Goal: Task Accomplishment & Management: Manage account settings

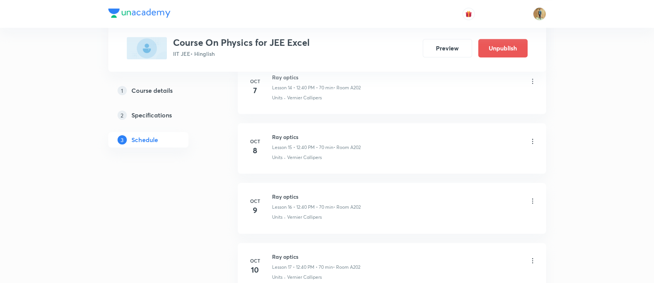
scroll to position [1265, 0]
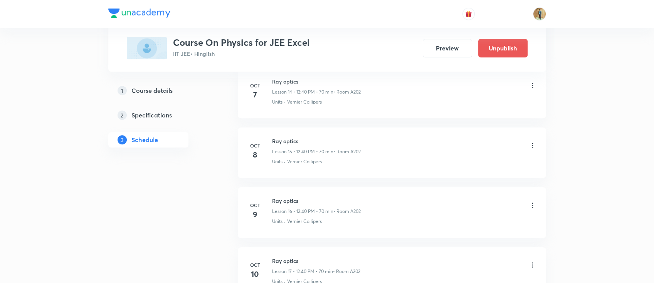
click at [534, 144] on icon at bounding box center [533, 146] width 8 height 8
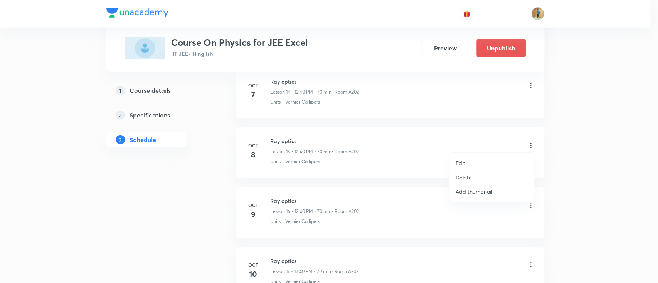
click at [464, 161] on p "Edit" at bounding box center [461, 163] width 10 height 8
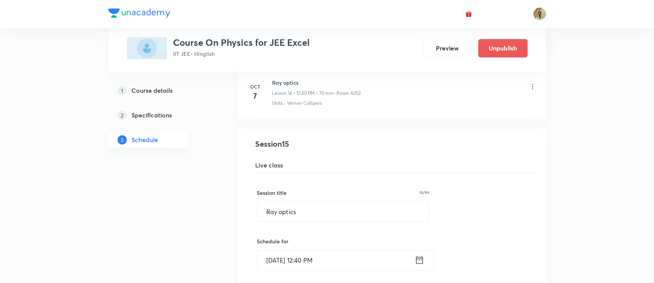
scroll to position [854, 0]
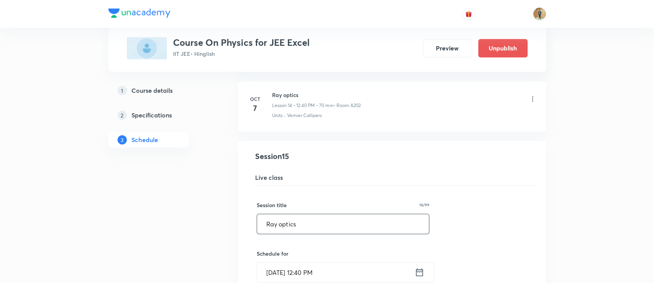
drag, startPoint x: 324, startPoint y: 220, endPoint x: 132, endPoint y: 224, distance: 192.0
paste input "Wave O"
type input "Wave Optics"
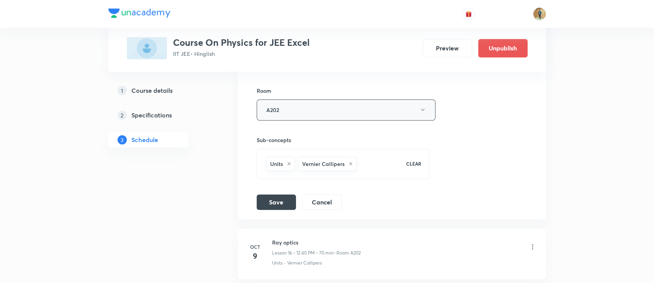
scroll to position [1196, 0]
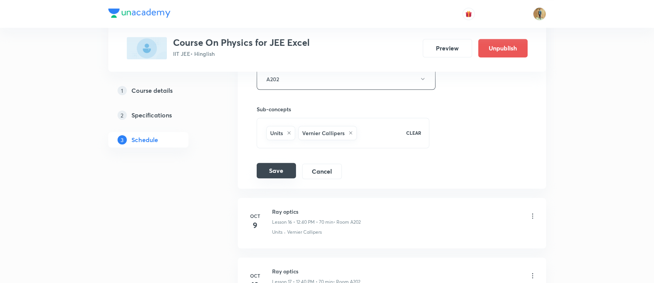
click at [278, 168] on button "Save" at bounding box center [276, 170] width 39 height 15
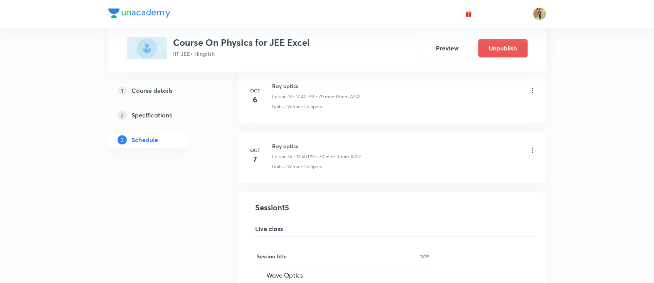
scroll to position [778, 0]
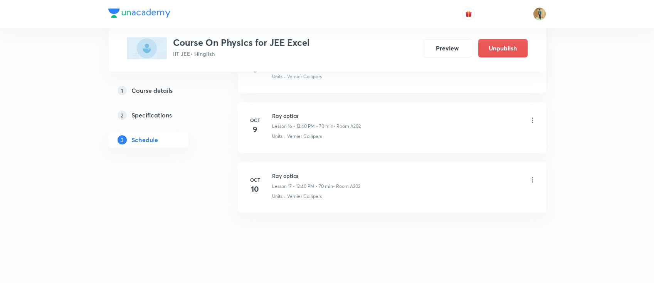
scroll to position [1287, 0]
drag, startPoint x: 273, startPoint y: 119, endPoint x: 308, endPoint y: 118, distance: 35.9
click at [308, 118] on h6 "Wave Optics" at bounding box center [316, 120] width 89 height 8
copy h6 "Wave Optics"
click at [531, 184] on icon at bounding box center [533, 184] width 8 height 8
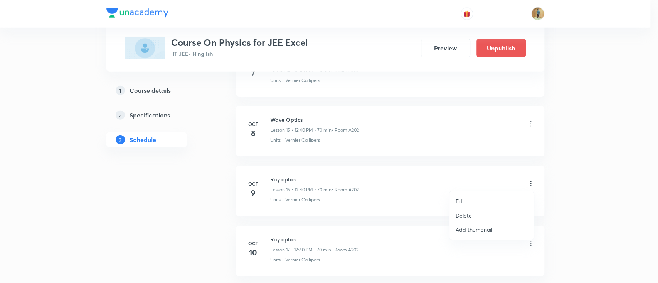
click at [463, 200] on p "Edit" at bounding box center [461, 201] width 10 height 8
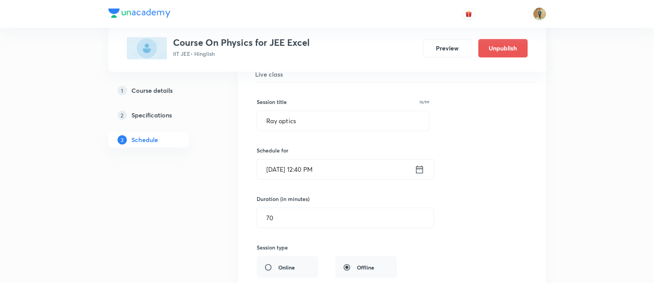
scroll to position [978, 0]
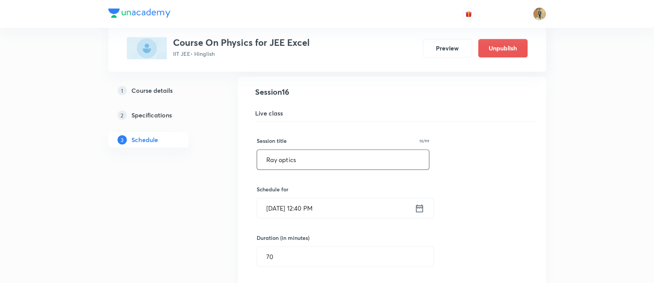
drag, startPoint x: 318, startPoint y: 163, endPoint x: 205, endPoint y: 162, distance: 112.9
paste input "Wave O"
type input "Wave Optics"
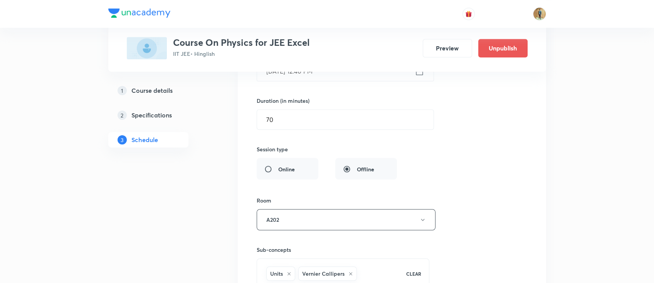
scroll to position [1252, 0]
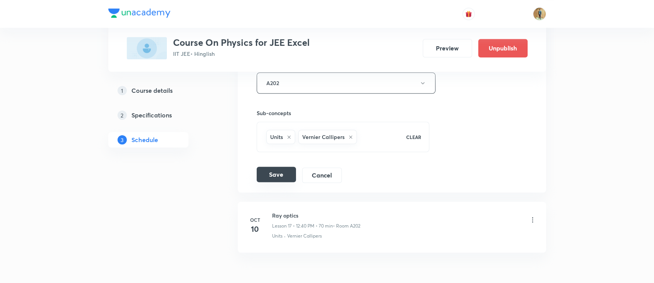
click at [281, 178] on button "Save" at bounding box center [276, 174] width 39 height 15
click at [533, 219] on icon at bounding box center [533, 220] width 8 height 8
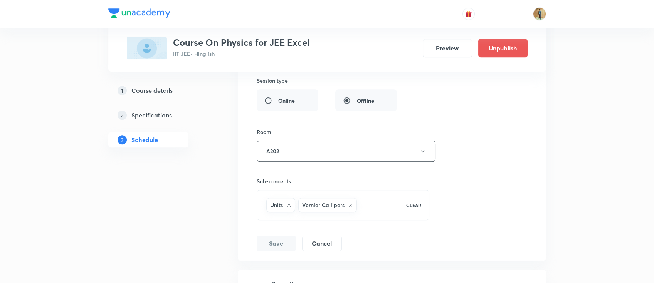
scroll to position [1218, 0]
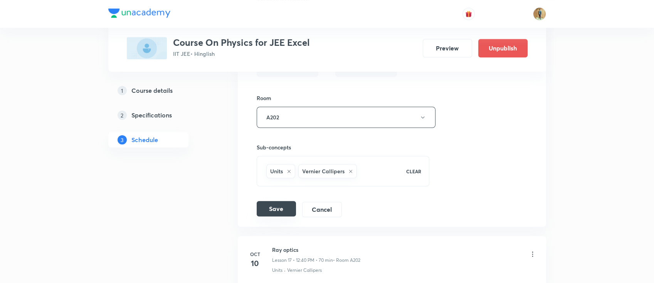
click at [278, 202] on button "Save" at bounding box center [276, 208] width 39 height 15
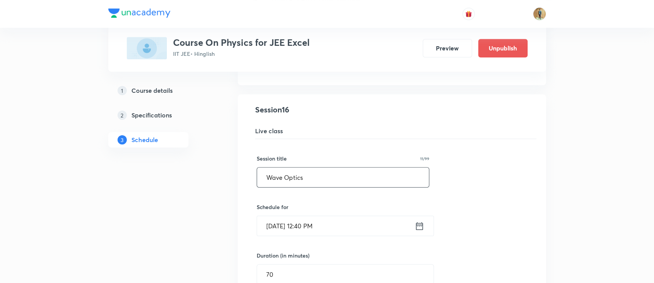
scroll to position [944, 0]
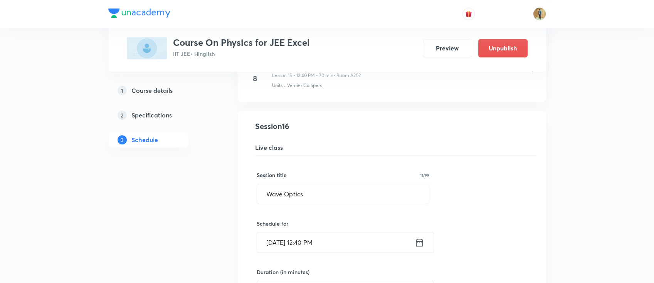
drag, startPoint x: 315, startPoint y: 195, endPoint x: 222, endPoint y: 194, distance: 92.1
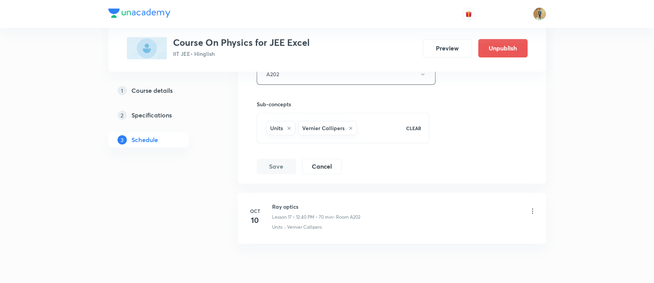
scroll to position [1287, 0]
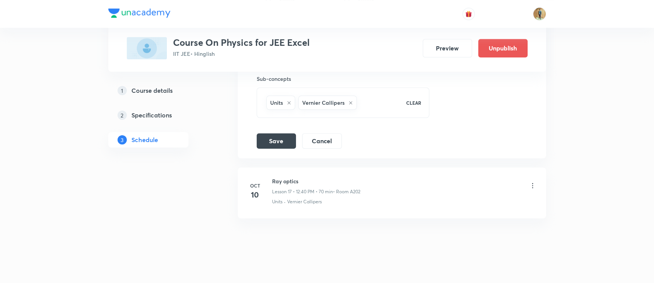
click at [532, 183] on icon at bounding box center [533, 186] width 8 height 8
click at [535, 182] on icon at bounding box center [533, 186] width 8 height 8
click at [536, 183] on icon at bounding box center [533, 186] width 8 height 8
click at [535, 183] on icon at bounding box center [533, 186] width 8 height 8
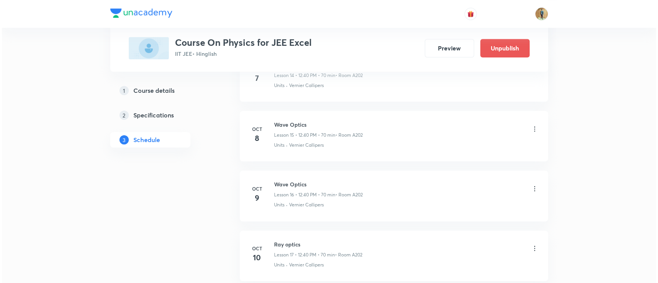
scroll to position [1350, 0]
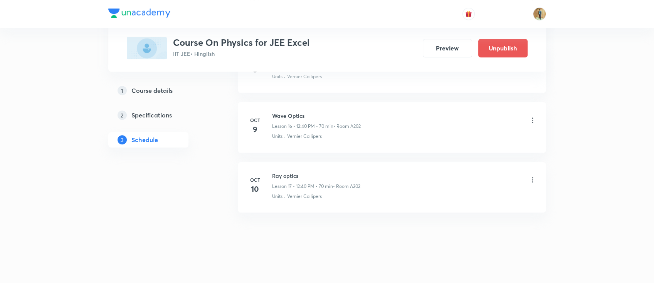
click at [533, 178] on icon at bounding box center [533, 180] width 8 height 8
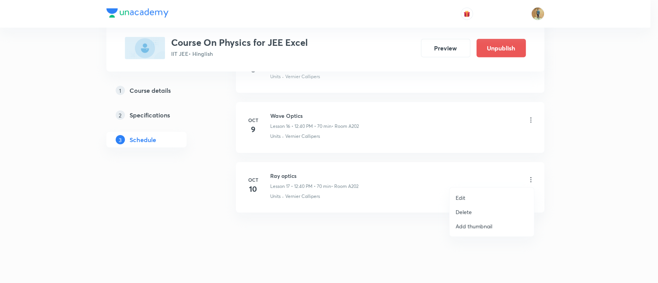
click at [470, 197] on li "Edit" at bounding box center [491, 198] width 84 height 14
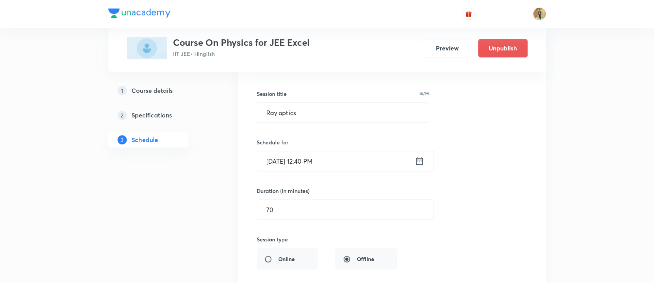
scroll to position [1052, 0]
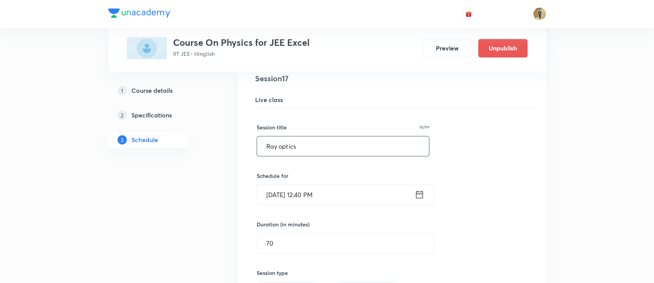
drag, startPoint x: 325, startPoint y: 148, endPoint x: 153, endPoint y: 178, distance: 174.5
paste input "Wave O"
type input "Wave Optics"
click at [516, 179] on div "Session title 11/99 Wave Optics ​ Schedule for Oct 10, 2025, 12:40 PM ​ Duratio…" at bounding box center [392, 276] width 271 height 336
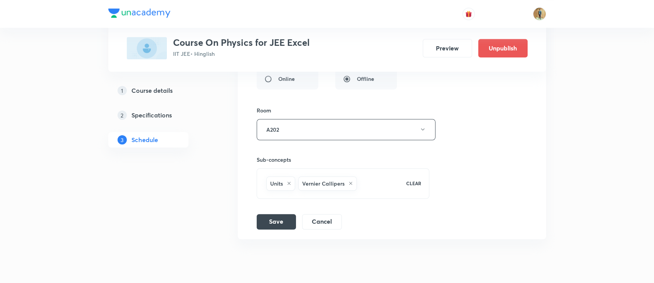
scroll to position [1292, 0]
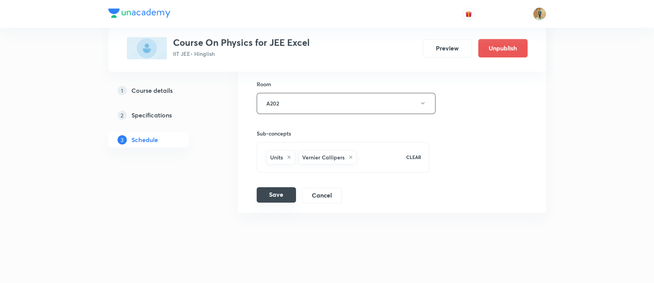
click at [269, 187] on button "Save" at bounding box center [276, 194] width 39 height 15
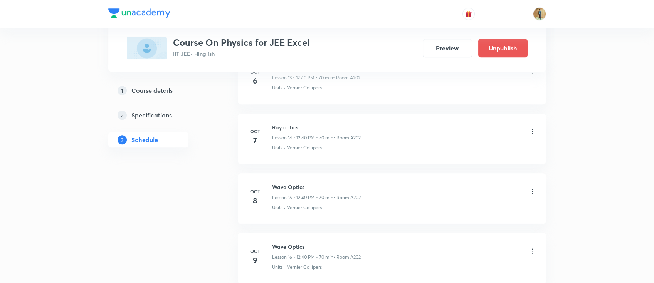
scroll to position [1213, 0]
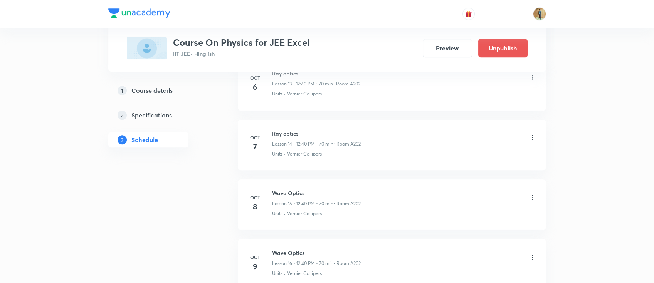
click at [532, 135] on icon at bounding box center [533, 138] width 8 height 8
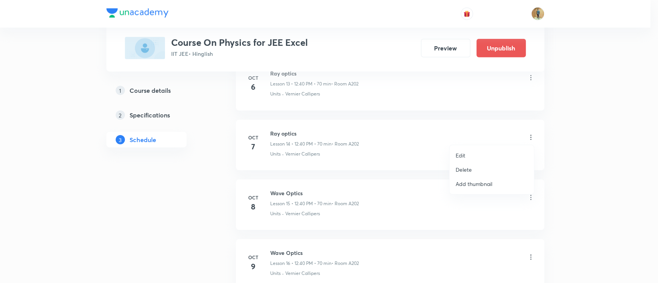
click at [479, 153] on li "Edit" at bounding box center [491, 155] width 84 height 14
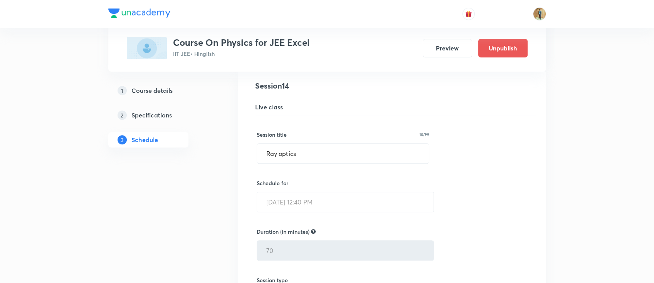
scroll to position [836, 0]
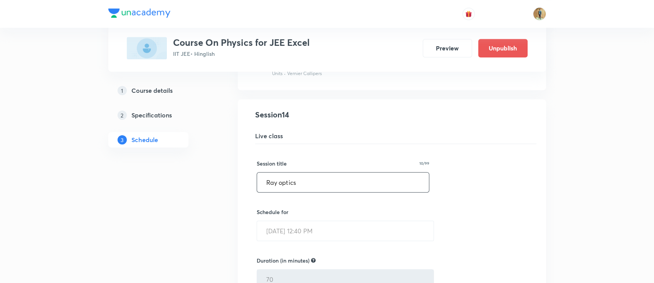
drag, startPoint x: 293, startPoint y: 187, endPoint x: 213, endPoint y: 228, distance: 90.7
paste input "Wave O"
type input "Wave Optics"
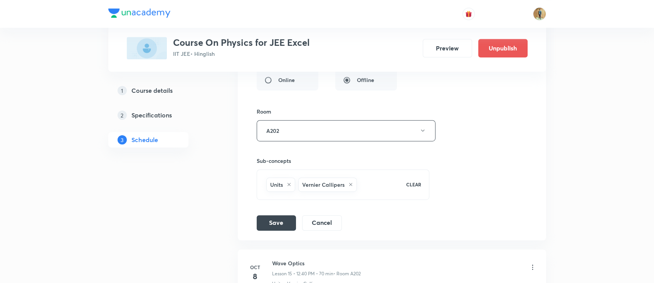
scroll to position [1110, 0]
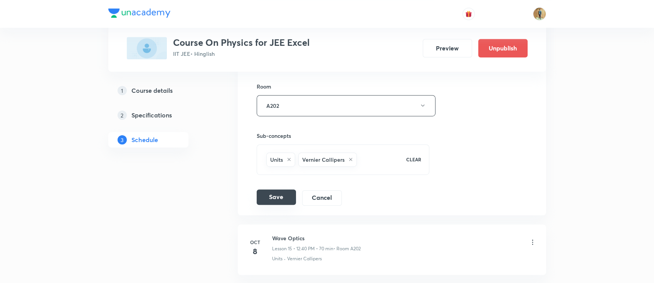
click at [281, 194] on button "Save" at bounding box center [276, 197] width 39 height 15
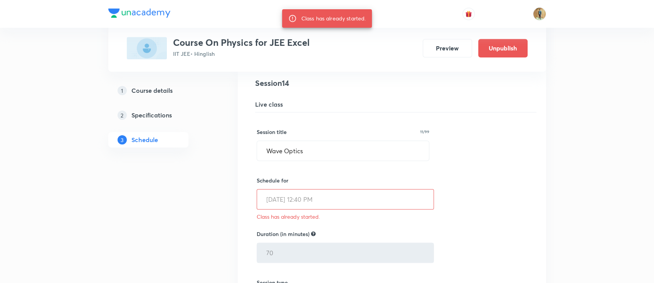
scroll to position [836, 0]
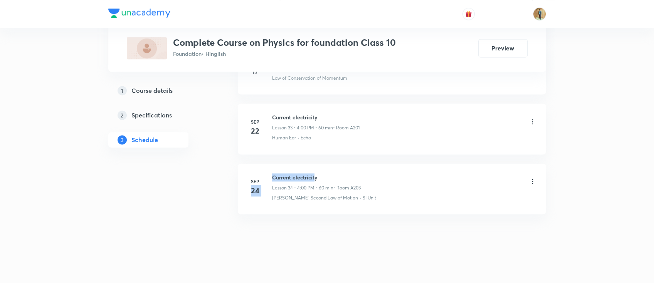
drag, startPoint x: 273, startPoint y: 176, endPoint x: 315, endPoint y: 174, distance: 41.7
click at [315, 174] on div "Sep 24 Current electricity Lesson 34 • 4:00 PM • 60 min • Room A203 Newton's Se…" at bounding box center [391, 187] width 289 height 28
click at [321, 174] on h6 "Current electricity" at bounding box center [316, 177] width 89 height 8
drag, startPoint x: 312, startPoint y: 173, endPoint x: 272, endPoint y: 174, distance: 40.1
click at [272, 174] on h6 "Current electricity" at bounding box center [316, 177] width 89 height 8
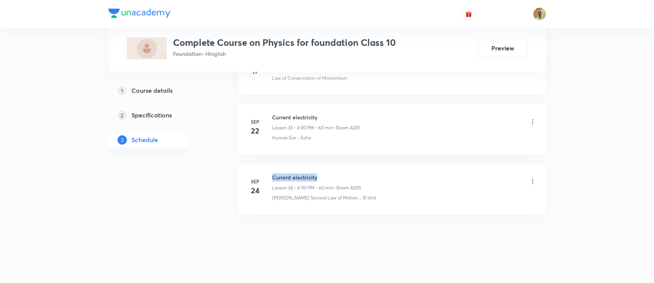
copy h6 "Current electricity"
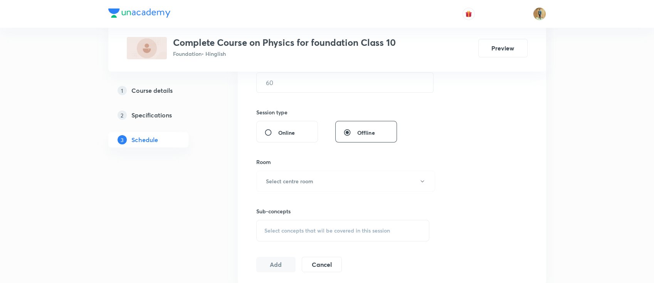
scroll to position [86, 0]
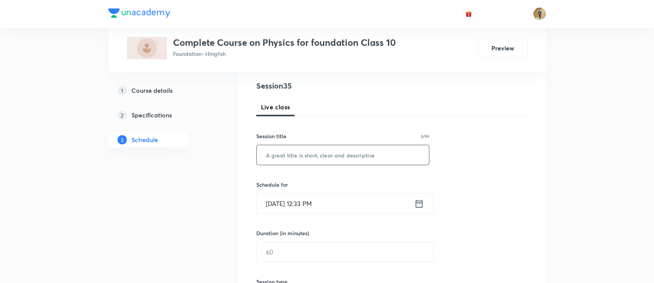
click at [342, 165] on div "​" at bounding box center [342, 155] width 173 height 20
paste input "Current electricity"
click at [350, 207] on input "Oct 8, 2025, 12:33 PM" at bounding box center [336, 204] width 158 height 20
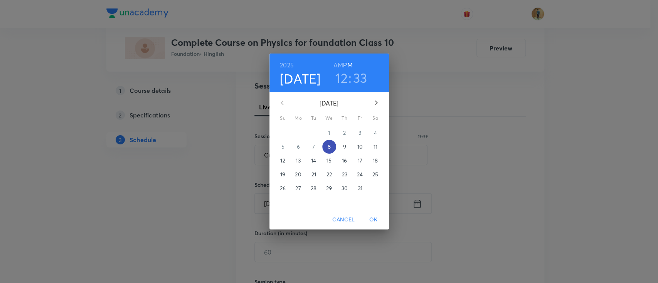
click at [331, 149] on span "8" at bounding box center [329, 147] width 14 height 8
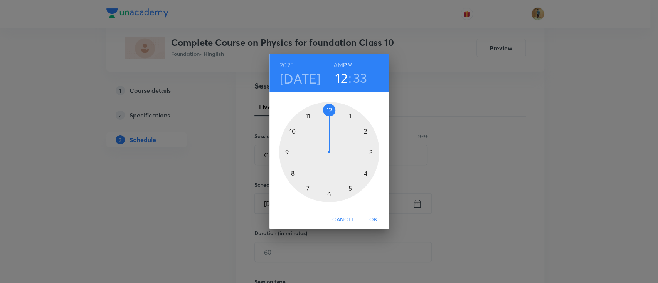
click at [365, 173] on div at bounding box center [329, 152] width 100 height 100
drag, startPoint x: 315, startPoint y: 190, endPoint x: 330, endPoint y: 122, distance: 69.4
click at [330, 122] on div at bounding box center [329, 152] width 100 height 100
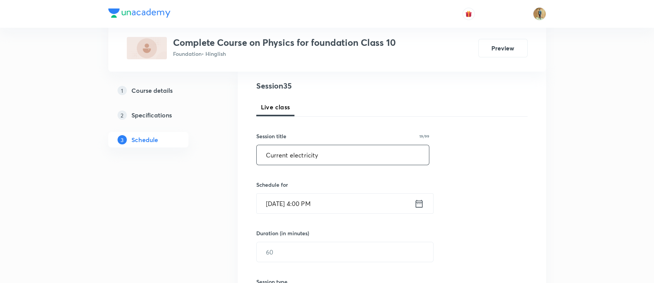
drag, startPoint x: 293, startPoint y: 155, endPoint x: 289, endPoint y: 156, distance: 3.9
click at [289, 156] on input "Current electricity" at bounding box center [343, 155] width 173 height 20
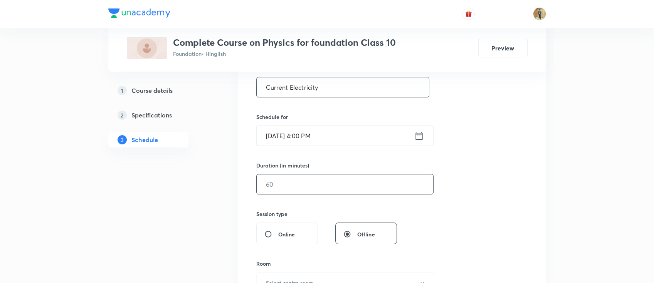
scroll to position [155, 0]
type input "Current Electricity"
click at [332, 191] on input "text" at bounding box center [345, 184] width 177 height 20
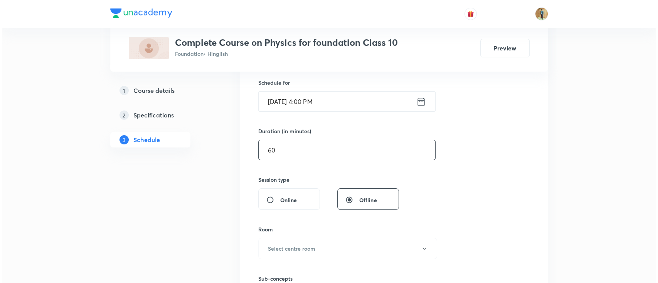
scroll to position [257, 0]
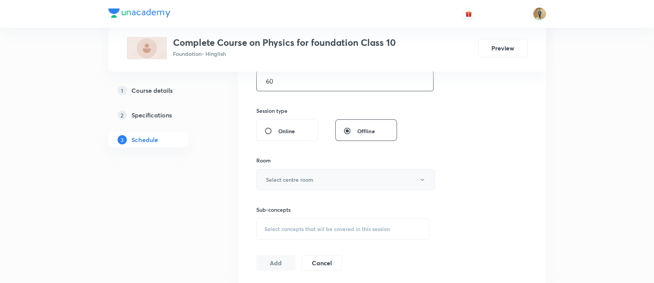
type input "60"
click at [324, 184] on button "Select centre room" at bounding box center [345, 179] width 179 height 21
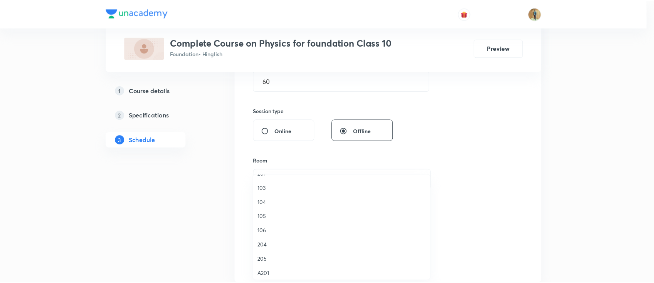
scroll to position [103, 0]
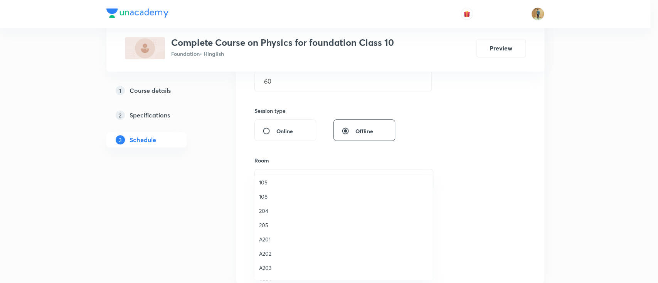
click at [269, 267] on span "A203" at bounding box center [343, 268] width 169 height 8
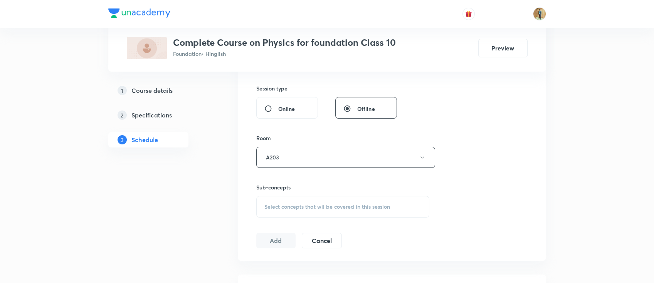
scroll to position [292, 0]
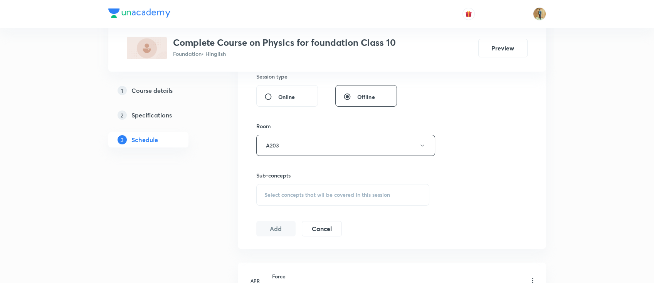
click at [303, 189] on div "Select concepts that wil be covered in this session" at bounding box center [342, 195] width 173 height 22
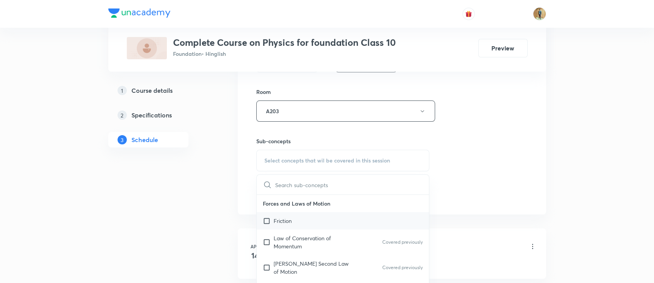
click at [293, 226] on div "Friction" at bounding box center [343, 220] width 173 height 17
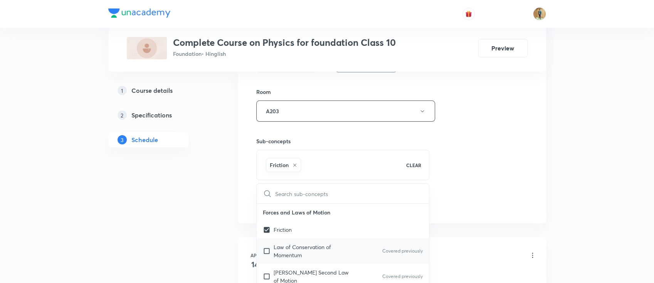
click at [291, 249] on p "Law of Conservation of Momentum" at bounding box center [313, 251] width 78 height 16
checkbox input "true"
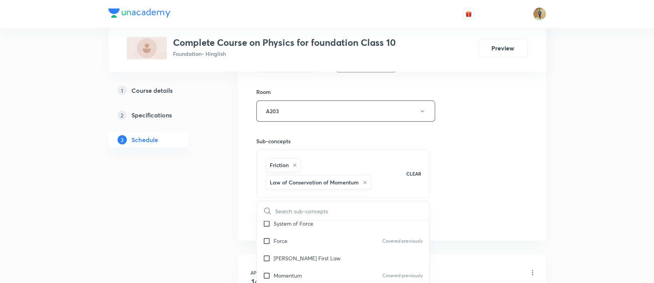
scroll to position [171, 0]
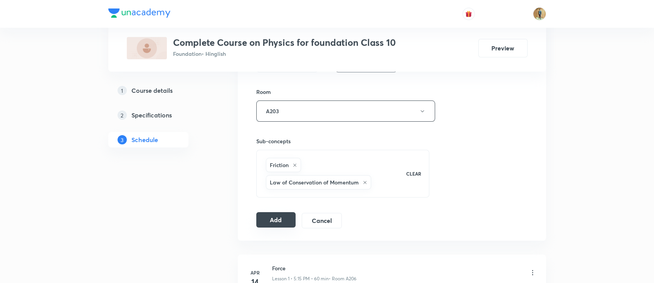
click at [274, 220] on button "Add" at bounding box center [276, 219] width 40 height 15
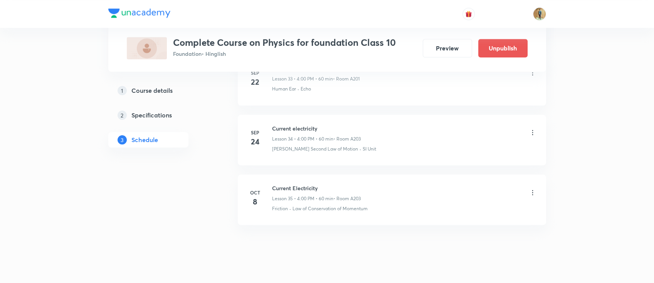
scroll to position [2064, 0]
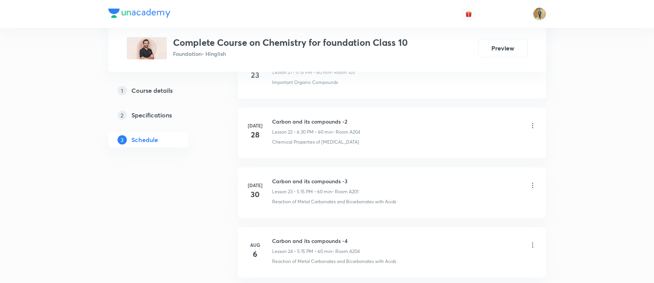
scroll to position [2304, 0]
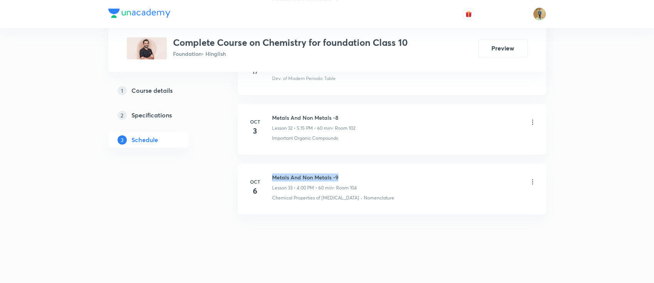
drag, startPoint x: 271, startPoint y: 173, endPoint x: 373, endPoint y: 173, distance: 102.1
click at [373, 173] on div "Oct 6 Metals And Non Metals -9 Lesson 33 • 4:00 PM • 60 min • Room 104 Chemical…" at bounding box center [391, 187] width 289 height 28
copy h6 "Metals And Non Metals -9"
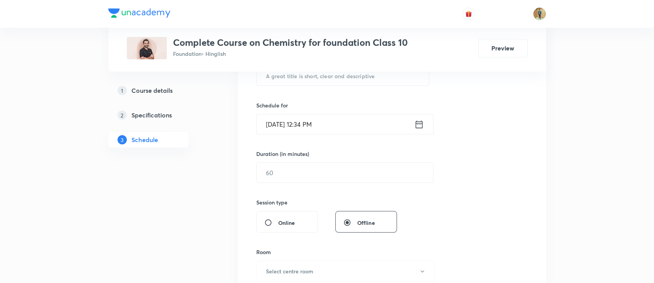
scroll to position [128, 0]
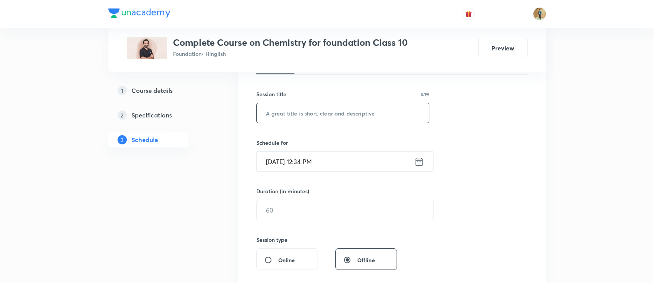
click at [304, 115] on input "text" at bounding box center [343, 113] width 173 height 20
paste input "Metals And Non Metals -9"
type input "Metals And Non Metals -10"
click at [339, 212] on input "text" at bounding box center [345, 210] width 177 height 20
click at [350, 160] on input "Oct 8, 2025, 12:34 PM" at bounding box center [336, 162] width 158 height 20
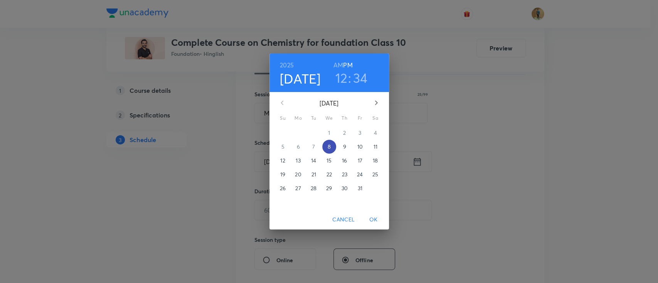
click at [331, 150] on span "8" at bounding box center [329, 147] width 14 height 8
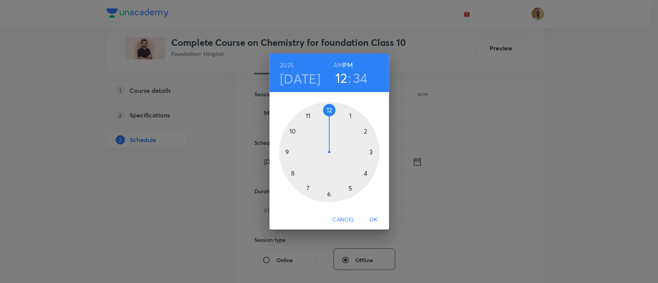
click at [350, 190] on div at bounding box center [329, 152] width 100 height 100
click at [368, 153] on div at bounding box center [329, 152] width 100 height 100
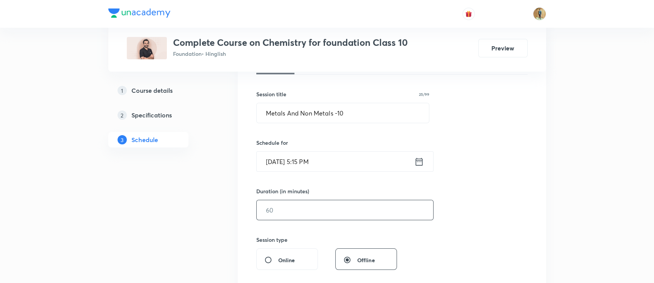
click at [311, 203] on input "text" at bounding box center [345, 210] width 177 height 20
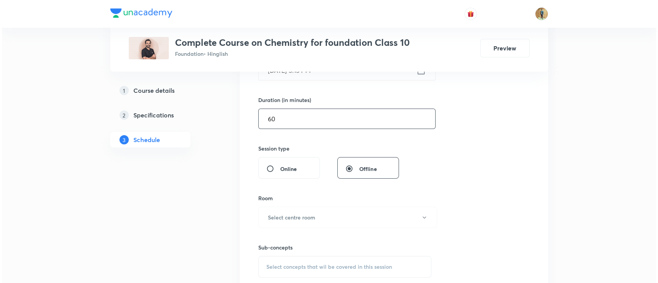
scroll to position [265, 0]
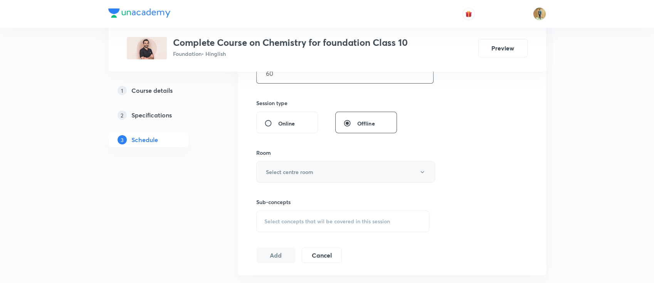
type input "60"
click at [305, 173] on h6 "Select centre room" at bounding box center [289, 172] width 47 height 8
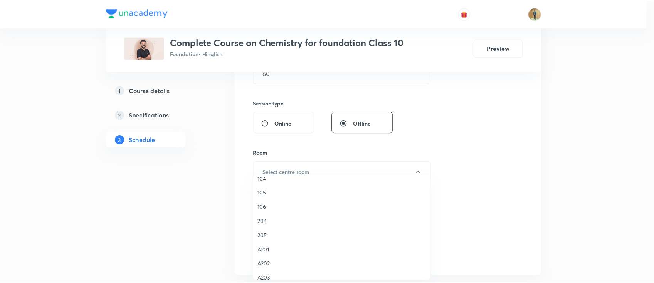
scroll to position [103, 0]
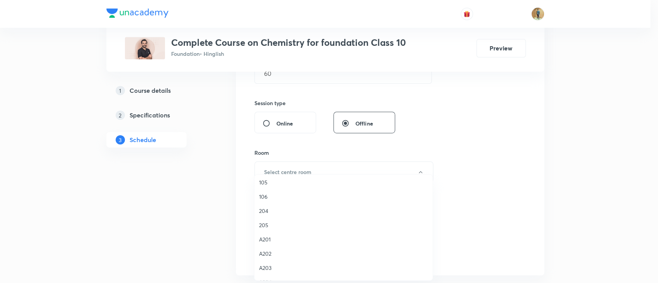
click at [273, 267] on span "A203" at bounding box center [343, 268] width 169 height 8
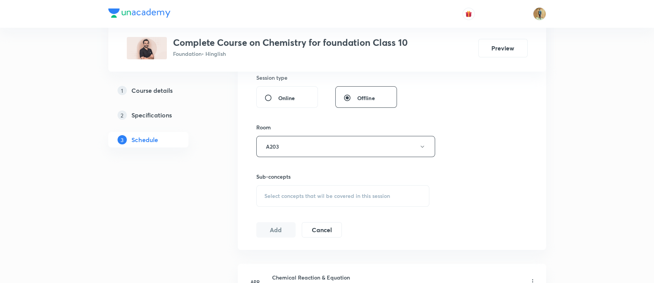
scroll to position [319, 0]
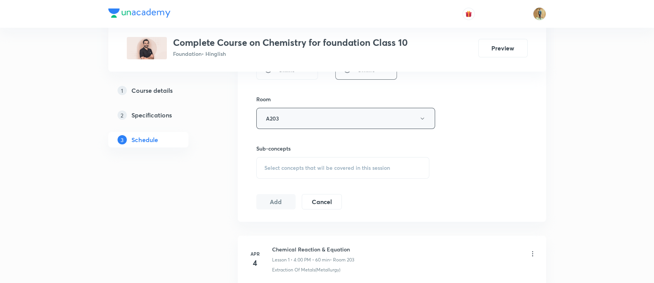
click at [304, 121] on button "A203" at bounding box center [345, 118] width 179 height 21
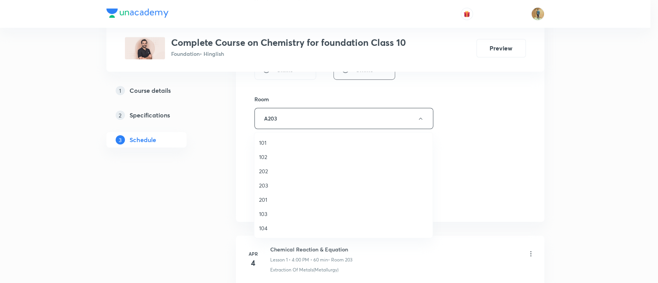
click at [265, 227] on span "104" at bounding box center [343, 228] width 169 height 8
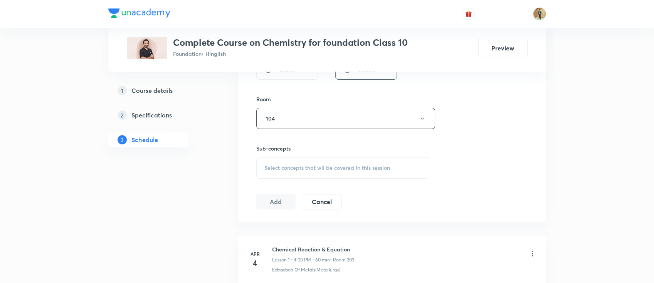
click at [286, 173] on div "Select concepts that wil be covered in this session" at bounding box center [342, 168] width 173 height 22
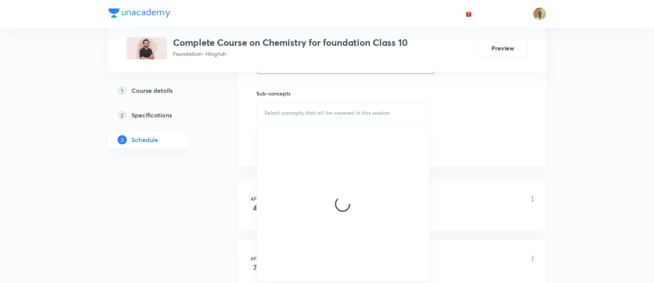
scroll to position [422, 0]
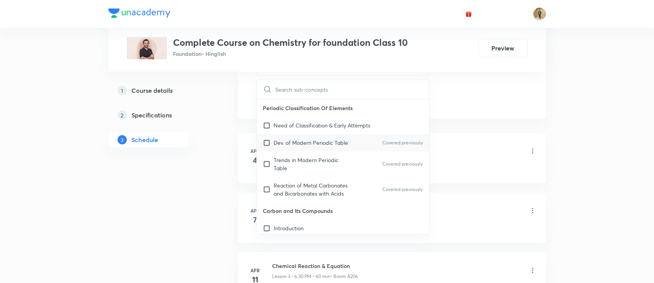
click at [310, 142] on p "Dev. of Modern Periodic Table" at bounding box center [311, 143] width 74 height 8
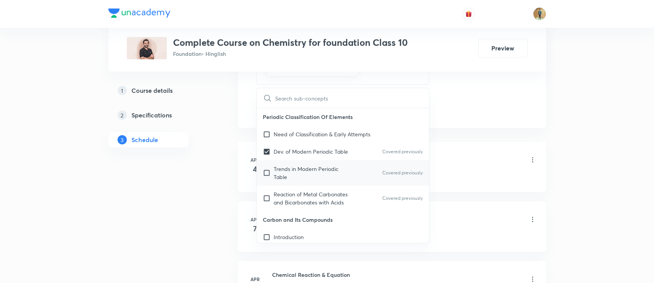
click at [305, 172] on p "Trends in Modern Periodic Table" at bounding box center [313, 173] width 78 height 16
checkbox input "true"
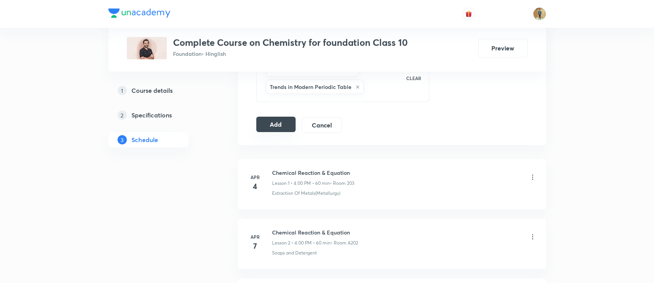
click at [278, 128] on button "Add" at bounding box center [276, 124] width 40 height 15
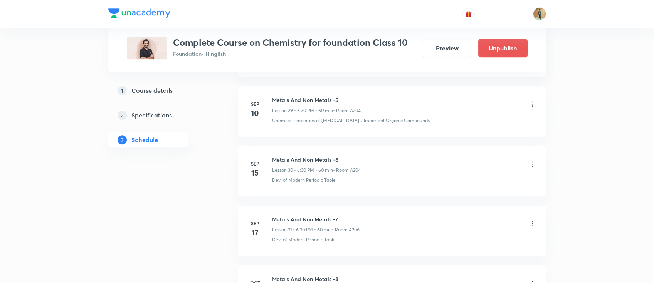
scroll to position [2010, 0]
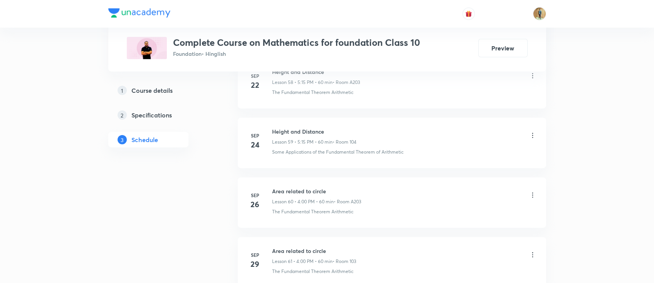
scroll to position [4050, 0]
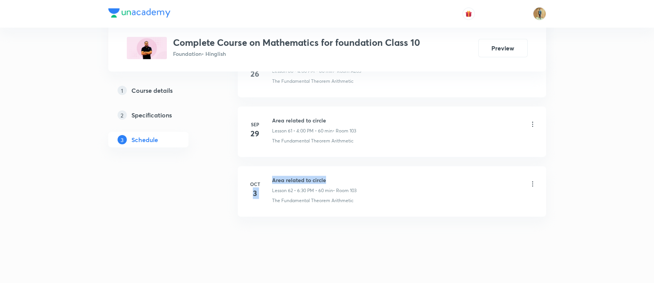
drag, startPoint x: 271, startPoint y: 177, endPoint x: 340, endPoint y: 167, distance: 69.2
click at [340, 167] on li "[DATE] Area related to circle Lesson 62 • 6:30 PM • 60 min • Room 103 The Funda…" at bounding box center [392, 192] width 308 height 50
drag, startPoint x: 271, startPoint y: 174, endPoint x: 341, endPoint y: 174, distance: 70.2
click at [341, 176] on h6 "Area related to circle" at bounding box center [314, 180] width 84 height 8
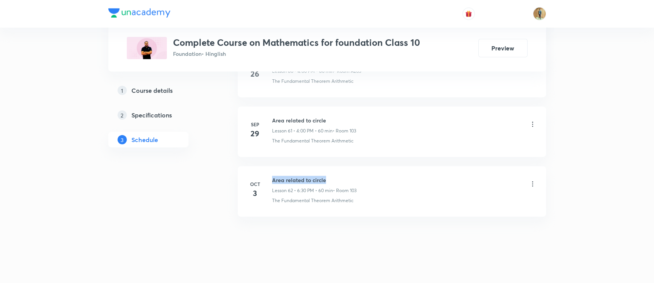
copy h6 "Area related to circle"
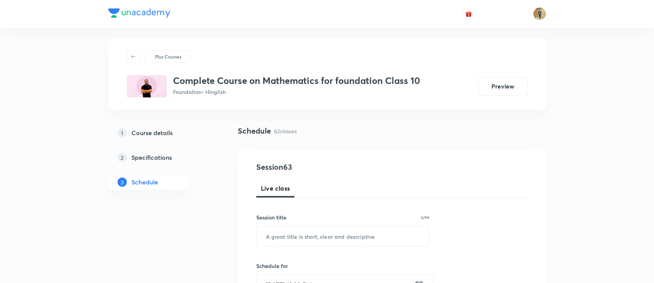
scroll to position [0, 0]
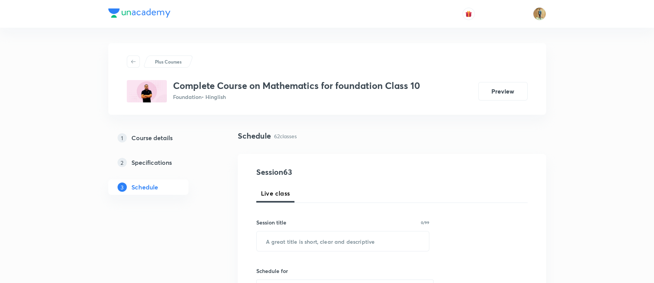
click at [379, 230] on div "Session title 0/99 ​" at bounding box center [342, 235] width 173 height 33
click at [375, 236] on input "text" at bounding box center [343, 242] width 173 height 20
paste input "Area related to circle"
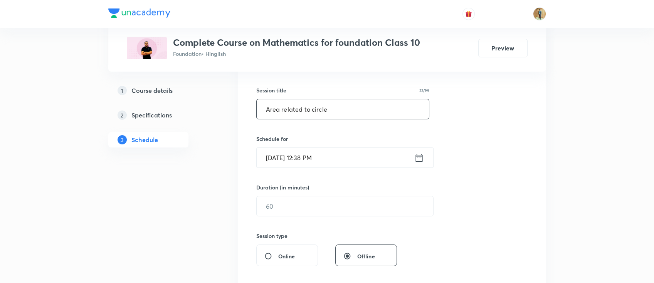
scroll to position [171, 0]
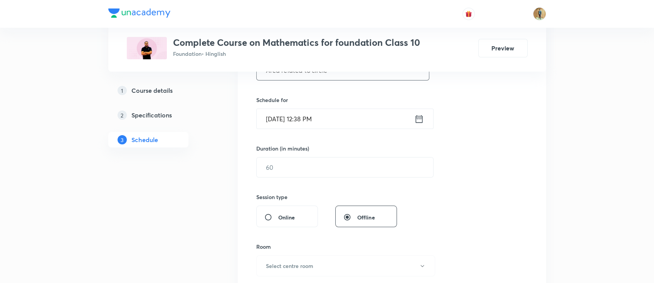
type input "Area related to circle"
click at [334, 119] on input "[DATE] 12:38 PM" at bounding box center [336, 119] width 158 height 20
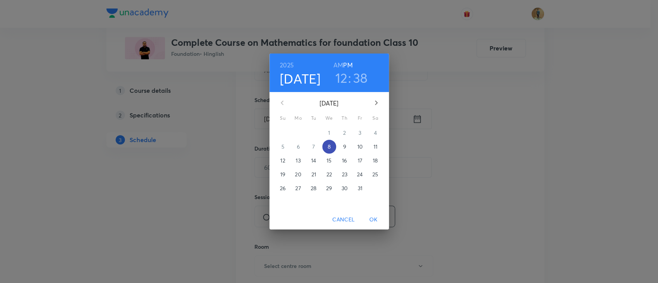
click at [331, 147] on span "8" at bounding box center [329, 147] width 14 height 8
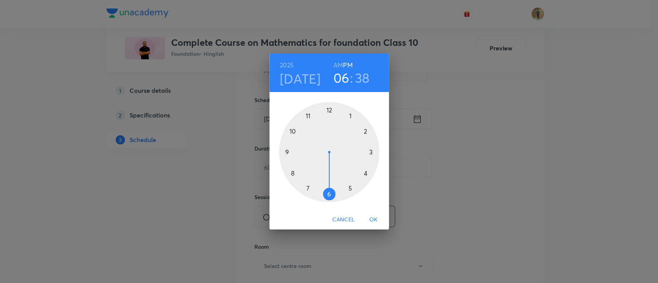
drag, startPoint x: 328, startPoint y: 110, endPoint x: 329, endPoint y: 184, distance: 73.6
click at [329, 184] on div at bounding box center [329, 152] width 100 height 100
drag, startPoint x: 296, startPoint y: 180, endPoint x: 330, endPoint y: 193, distance: 36.2
click at [330, 193] on div at bounding box center [329, 152] width 100 height 100
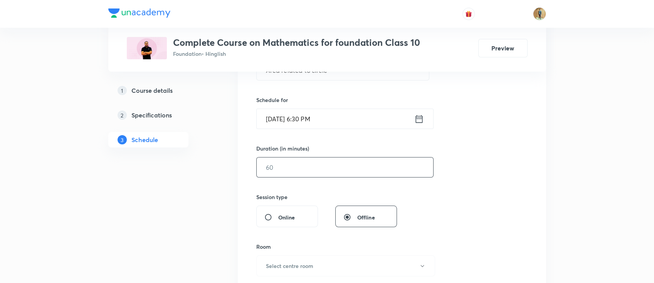
click at [352, 176] on input "text" at bounding box center [345, 168] width 177 height 20
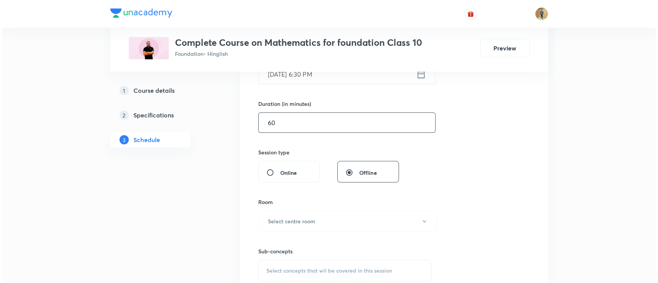
scroll to position [274, 0]
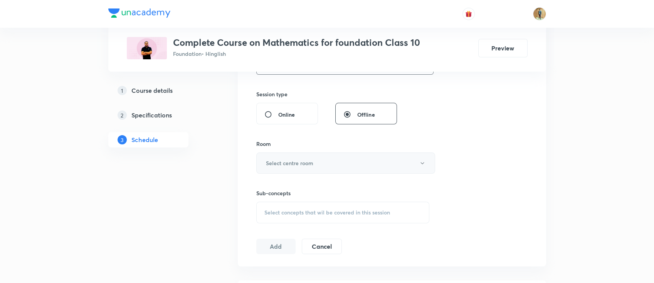
type input "60"
click at [342, 170] on button "Select centre room" at bounding box center [345, 163] width 179 height 21
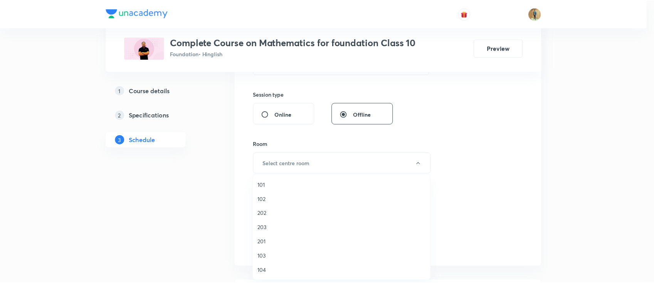
scroll to position [34, 0]
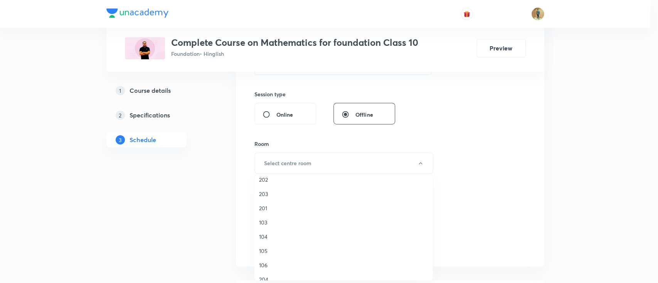
click at [654, 54] on div at bounding box center [329, 141] width 658 height 283
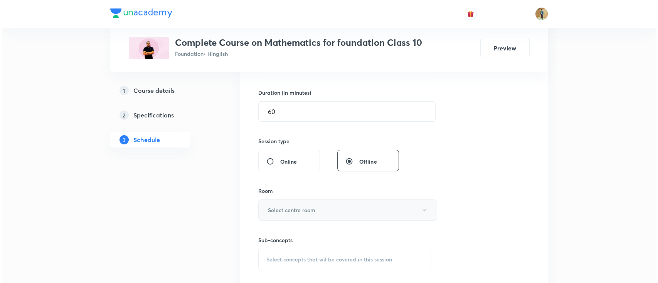
scroll to position [244, 0]
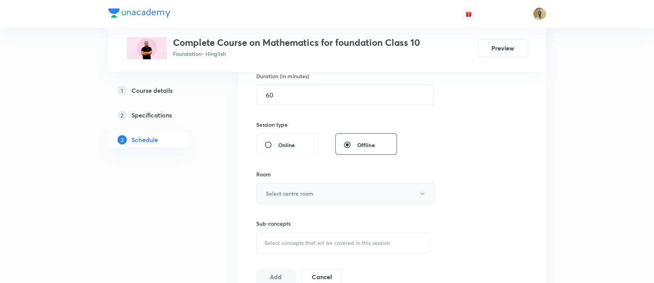
click at [336, 196] on button "Select centre room" at bounding box center [345, 193] width 179 height 21
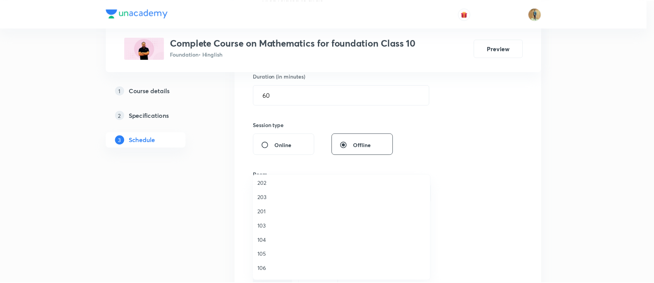
scroll to position [68, 0]
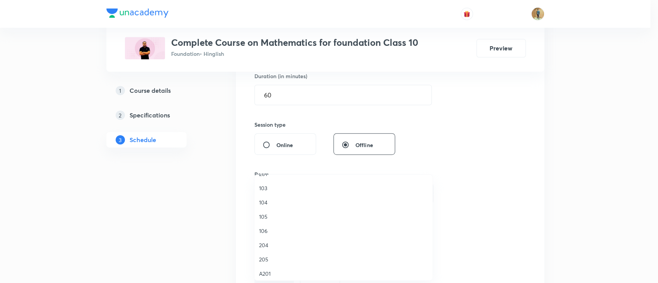
click at [261, 188] on span "103" at bounding box center [343, 188] width 169 height 8
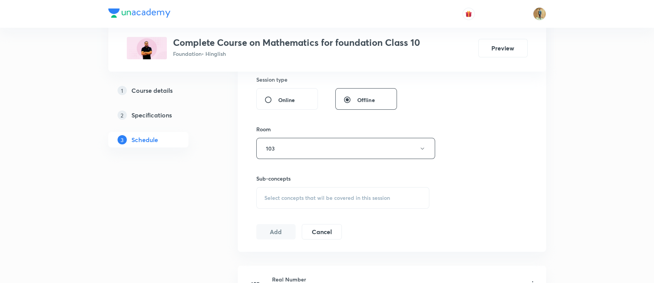
scroll to position [347, 0]
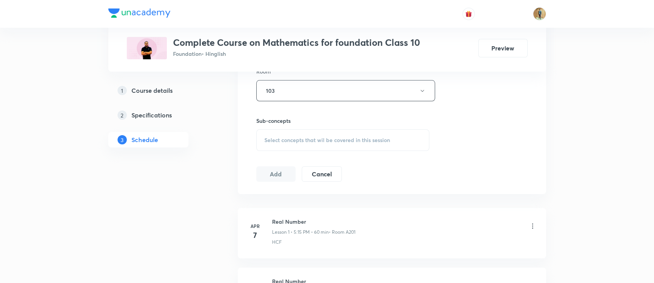
click at [303, 140] on span "Select concepts that wil be covered in this session" at bounding box center [327, 140] width 126 height 6
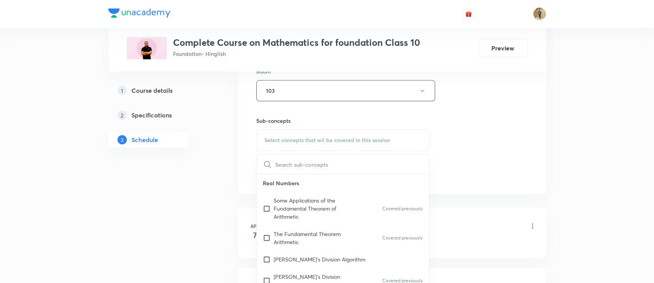
scroll to position [171, 0]
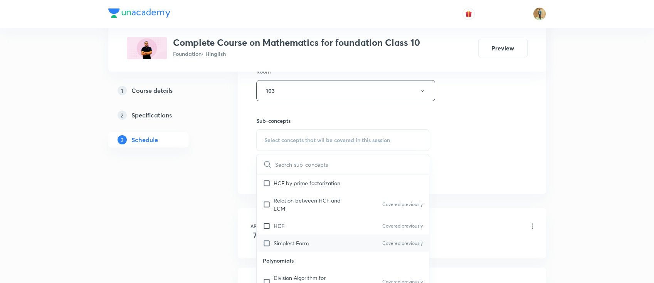
click at [299, 239] on div "Simplest Form Covered previously" at bounding box center [343, 243] width 173 height 17
checkbox input "true"
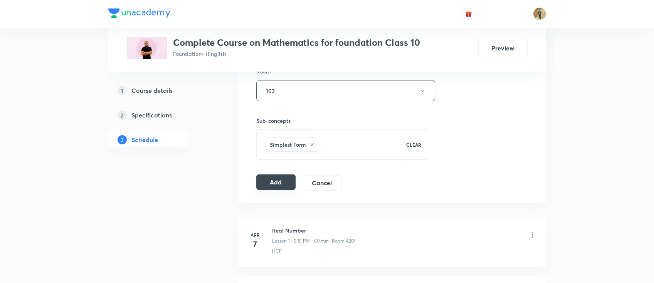
click at [276, 182] on button "Add" at bounding box center [276, 182] width 40 height 15
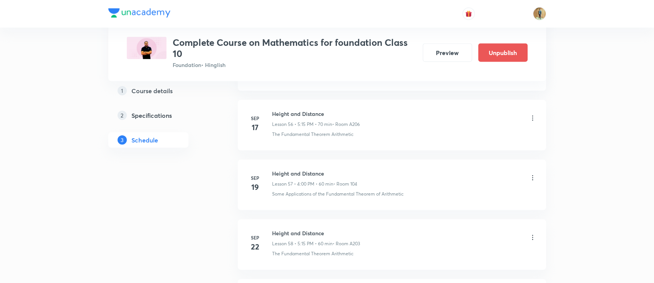
scroll to position [3765, 0]
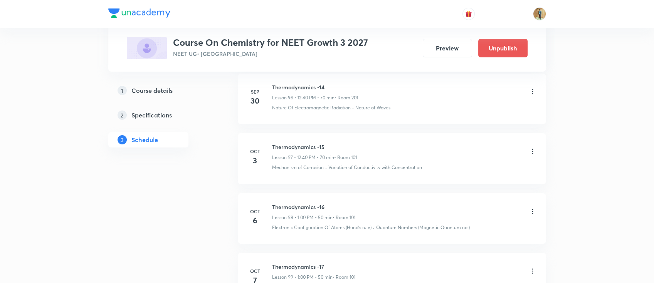
scroll to position [6306, 0]
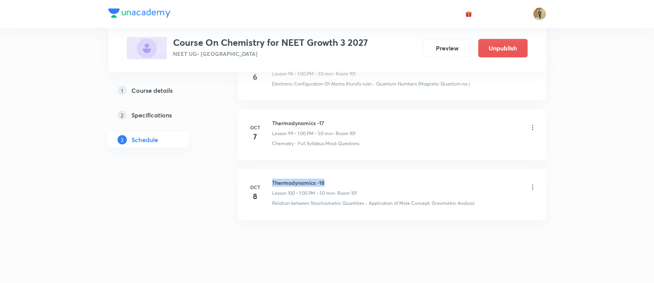
drag, startPoint x: 272, startPoint y: 174, endPoint x: 326, endPoint y: 173, distance: 54.7
click at [326, 179] on h6 "Thermodynamics -18" at bounding box center [314, 183] width 85 height 8
copy h6 "Thermodynamics -18"
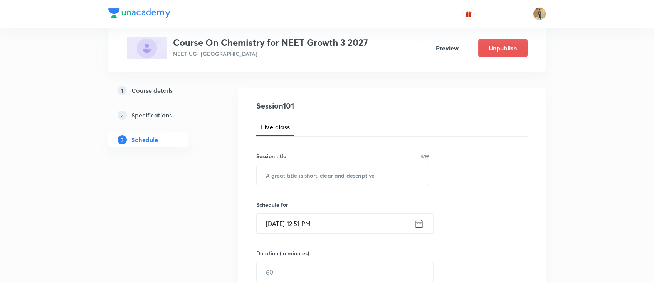
scroll to position [103, 0]
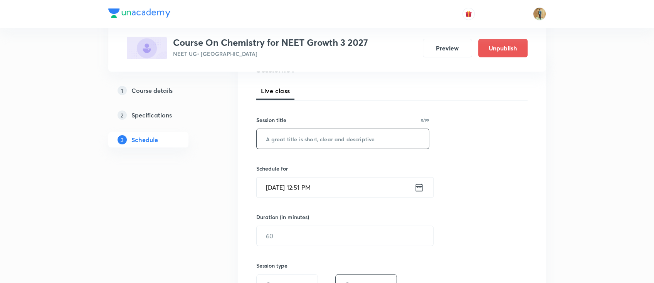
click at [311, 145] on input "text" at bounding box center [343, 139] width 173 height 20
paste input "Thermodynamics -18"
type input "Thermodynamics -19"
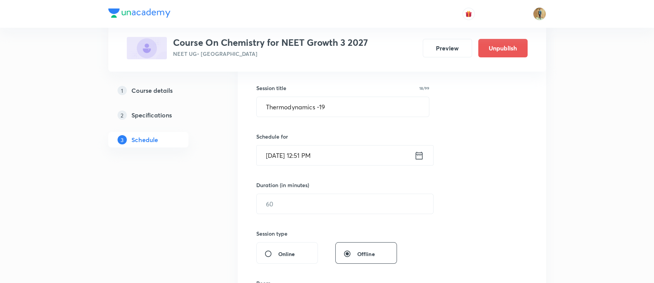
scroll to position [171, 0]
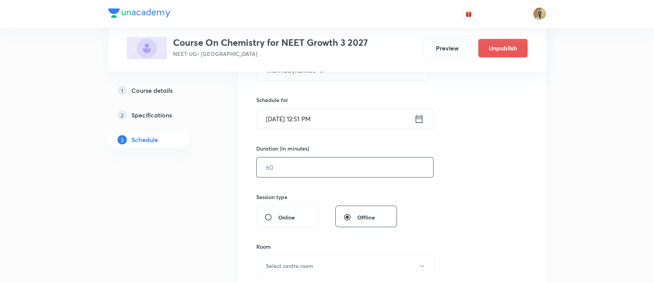
click at [340, 169] on input "text" at bounding box center [345, 168] width 177 height 20
type input "50"
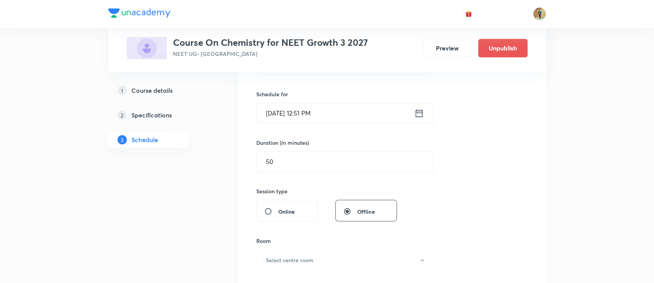
scroll to position [240, 0]
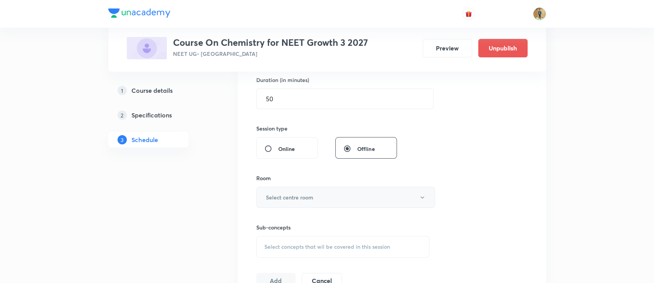
click at [318, 203] on button "Select centre room" at bounding box center [345, 197] width 179 height 21
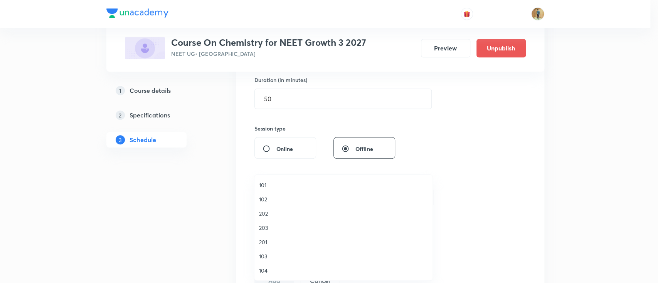
click at [268, 181] on span "101" at bounding box center [343, 185] width 169 height 8
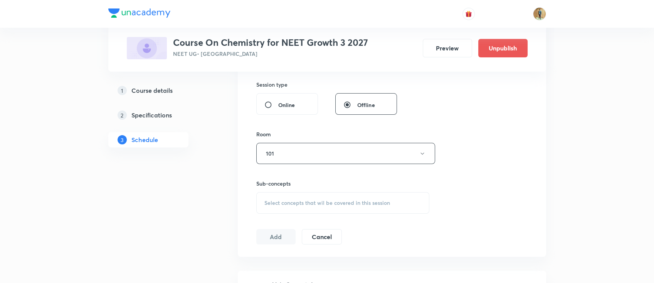
scroll to position [308, 0]
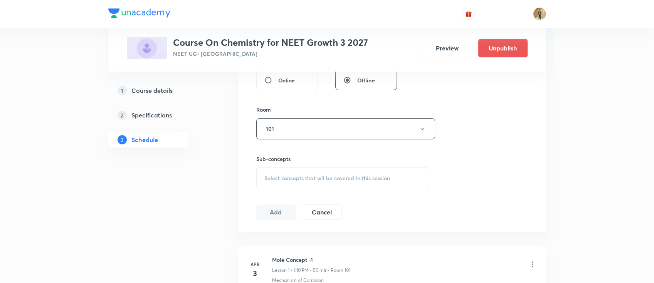
click at [296, 180] on span "Select concepts that wil be covered in this session" at bounding box center [327, 178] width 126 height 6
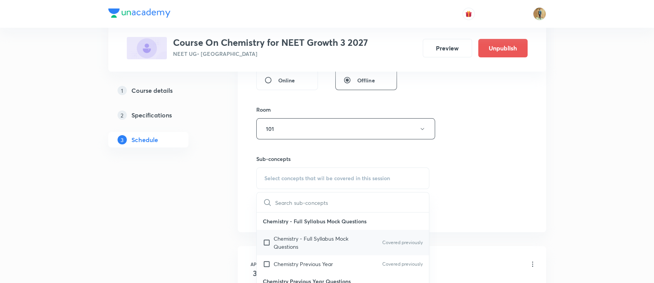
click at [329, 237] on p "Chemistry - Full Syllabus Mock Questions" at bounding box center [313, 243] width 78 height 16
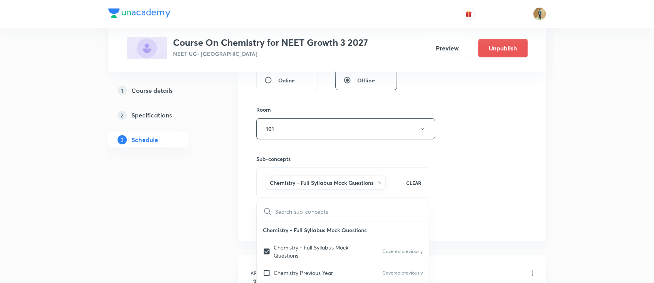
click at [311, 245] on p "Chemistry - Full Syllabus Mock Questions" at bounding box center [313, 252] width 78 height 16
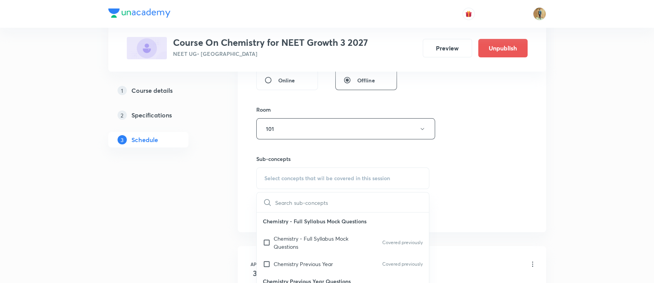
checkbox input "false"
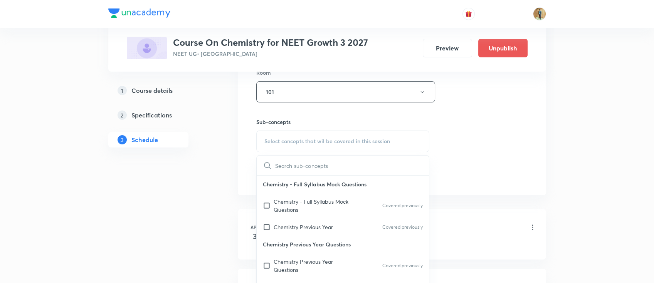
scroll to position [411, 0]
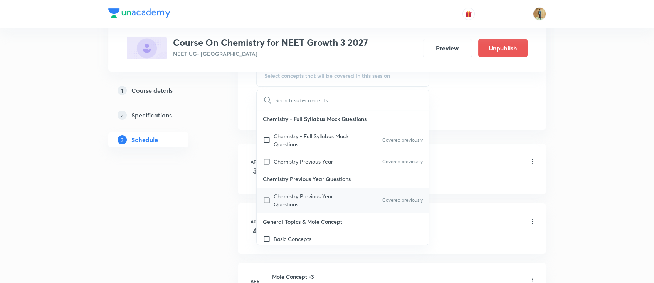
click at [295, 202] on p "Chemistry Previous Year Questions" at bounding box center [313, 200] width 78 height 16
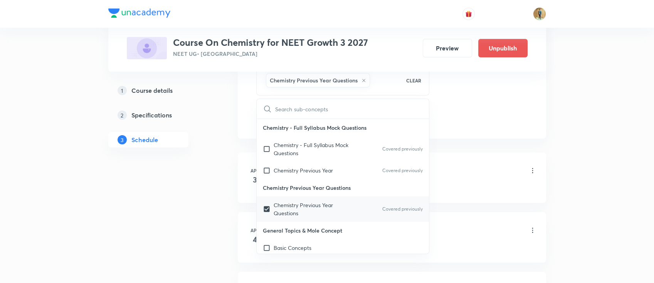
click at [275, 207] on p "Chemistry Previous Year Questions" at bounding box center [313, 209] width 78 height 16
checkbox input "false"
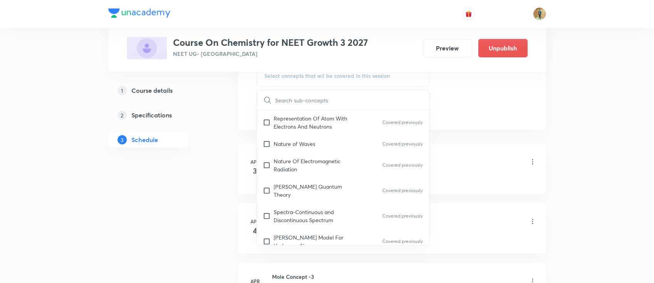
scroll to position [685, 0]
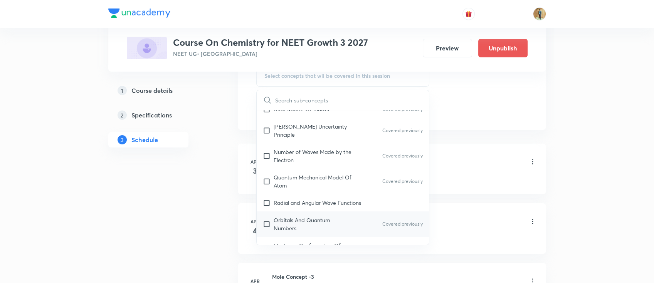
click at [295, 216] on p "Orbitals And Quantum Numbers" at bounding box center [313, 224] width 78 height 16
checkbox input "true"
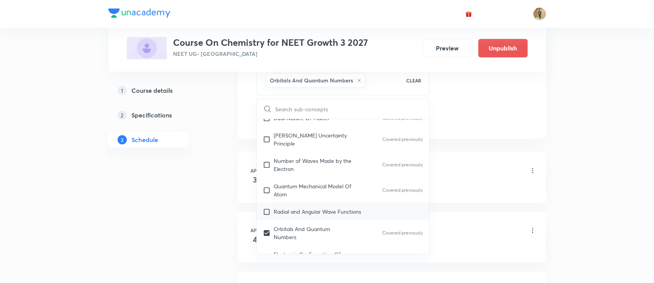
click at [298, 208] on p "Radial and Angular Wave Functions" at bounding box center [317, 212] width 87 height 8
checkbox input "true"
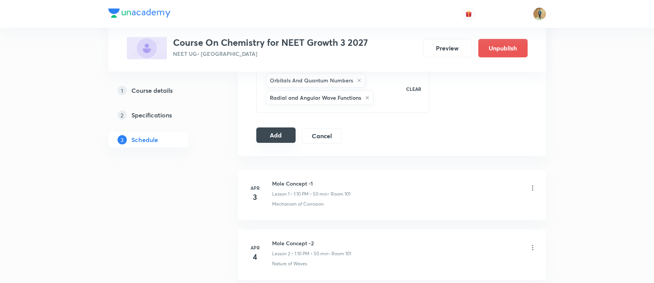
click at [273, 136] on button "Add" at bounding box center [276, 135] width 40 height 15
click at [281, 135] on button "Add" at bounding box center [276, 135] width 40 height 15
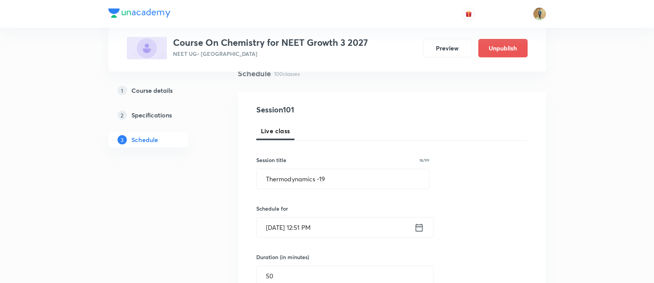
scroll to position [103, 0]
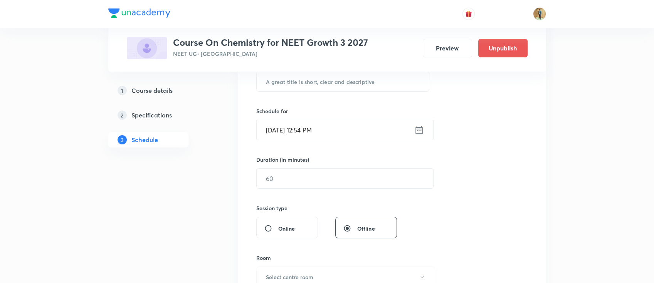
scroll to position [171, 0]
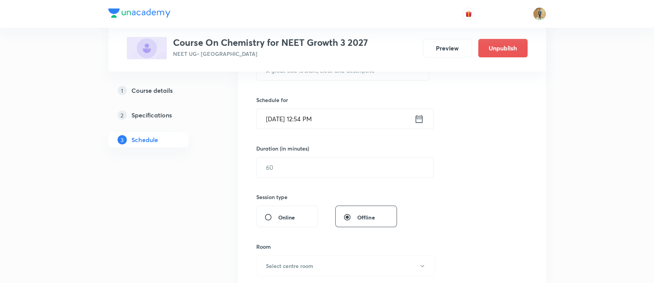
click at [364, 124] on input "[DATE] 12:54 PM" at bounding box center [336, 119] width 158 height 20
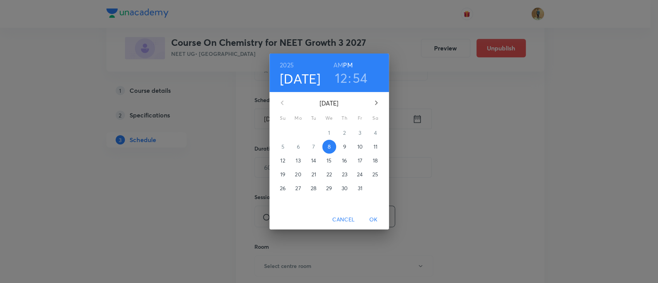
click at [345, 148] on p "9" at bounding box center [344, 147] width 3 height 8
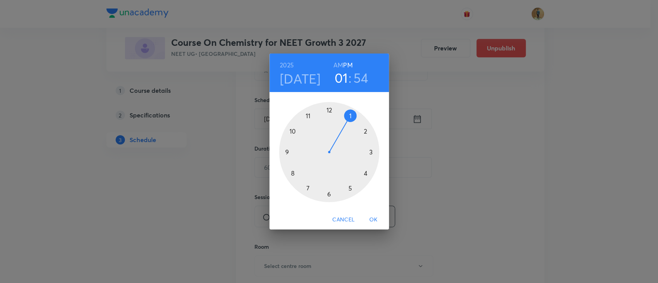
drag, startPoint x: 329, startPoint y: 111, endPoint x: 352, endPoint y: 118, distance: 23.3
click at [352, 118] on div at bounding box center [329, 152] width 100 height 100
click at [438, 150] on div "[DATE] 01 : 54 AM PM 00 05 10 15 20 25 30 35 40 45 50 55 Cancel OK" at bounding box center [329, 141] width 658 height 283
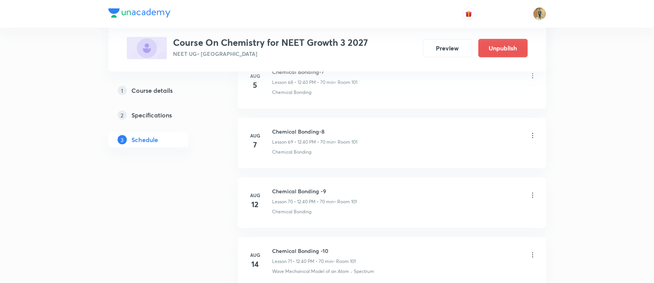
scroll to position [6306, 0]
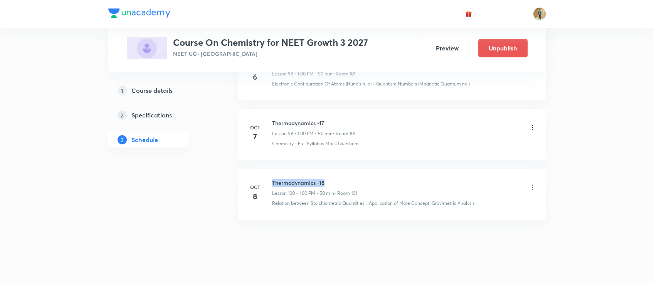
drag, startPoint x: 271, startPoint y: 176, endPoint x: 331, endPoint y: 172, distance: 59.5
click at [331, 179] on h6 "Thermodynamics -18" at bounding box center [314, 183] width 85 height 8
copy h6 "Thermodynamics -18"
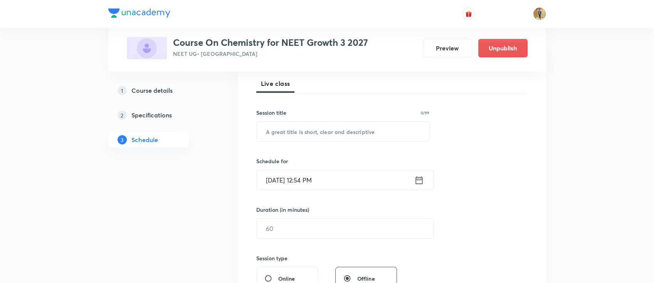
scroll to position [63, 0]
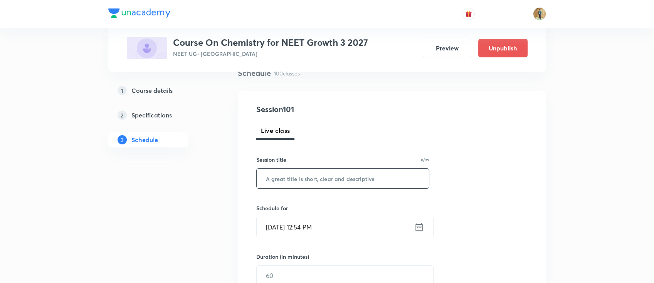
click at [330, 186] on input "text" at bounding box center [343, 179] width 173 height 20
paste input "Thermodynamics -18"
type input "Thermodynamics -19"
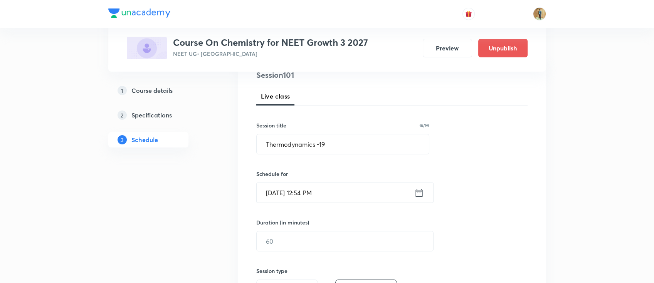
click at [336, 186] on input "[DATE] 12:54 PM" at bounding box center [336, 193] width 158 height 20
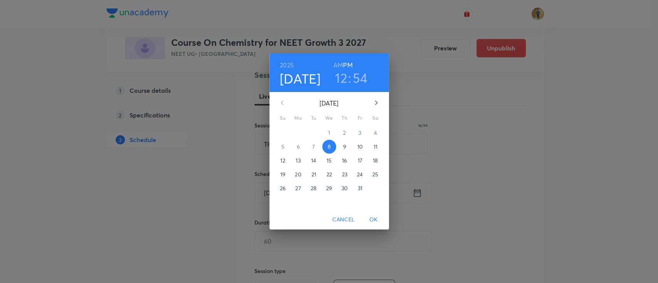
click at [344, 147] on p "9" at bounding box center [344, 147] width 3 height 8
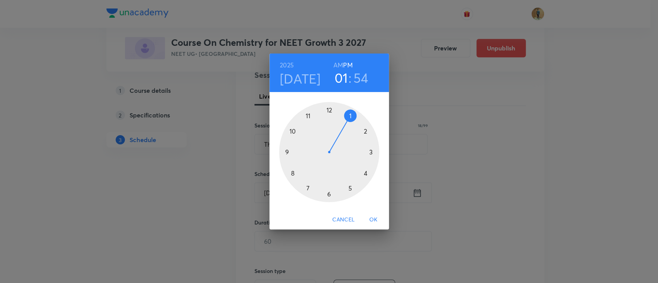
drag, startPoint x: 328, startPoint y: 108, endPoint x: 345, endPoint y: 119, distance: 20.4
click at [345, 119] on div at bounding box center [329, 152] width 100 height 100
drag, startPoint x: 301, startPoint y: 118, endPoint x: 329, endPoint y: 119, distance: 27.4
click at [329, 119] on div at bounding box center [329, 152] width 100 height 100
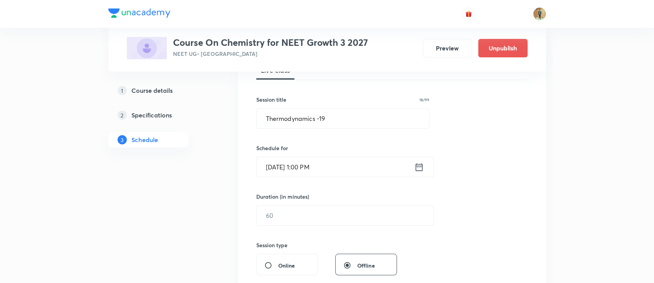
scroll to position [166, 0]
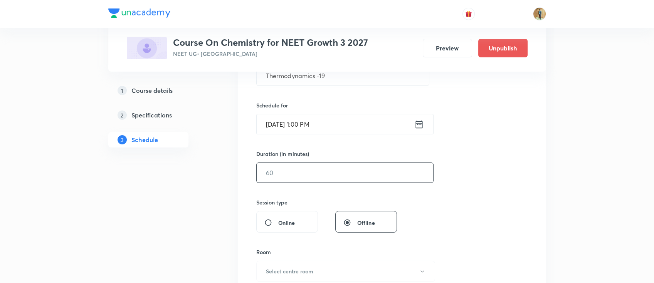
click at [308, 173] on input "text" at bounding box center [345, 173] width 177 height 20
type input "50"
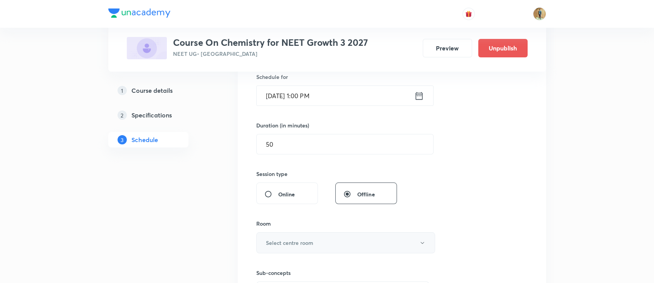
scroll to position [234, 0]
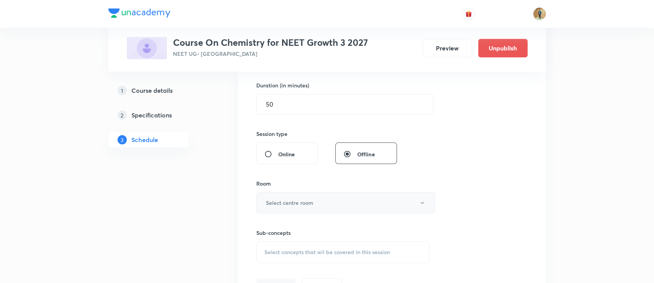
click at [324, 202] on button "Select centre room" at bounding box center [345, 202] width 179 height 21
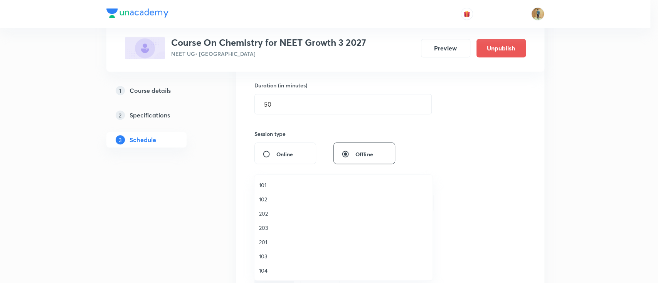
click at [268, 188] on span "101" at bounding box center [343, 185] width 169 height 8
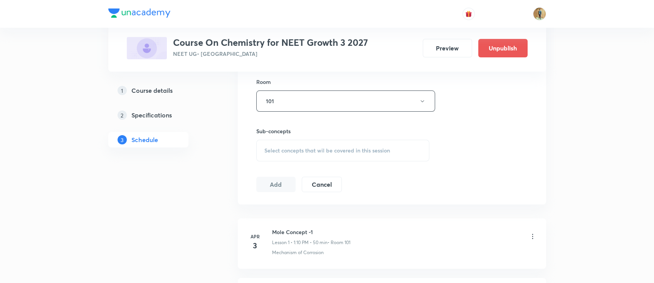
scroll to position [337, 0]
click at [308, 153] on div "Select concepts that wil be covered in this session" at bounding box center [342, 150] width 173 height 22
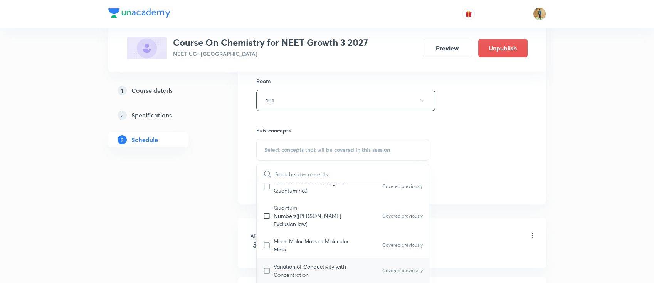
scroll to position [308, 0]
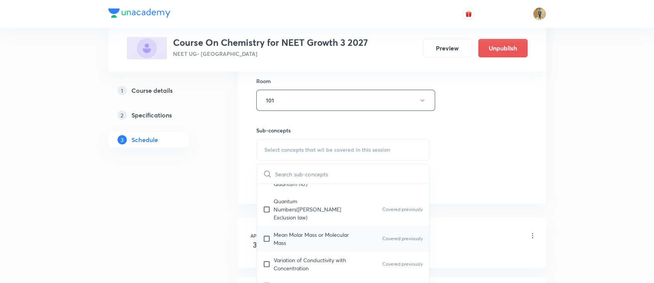
click at [308, 231] on p "Mean Molar Mass or Molecular Mass" at bounding box center [313, 239] width 78 height 16
checkbox input "true"
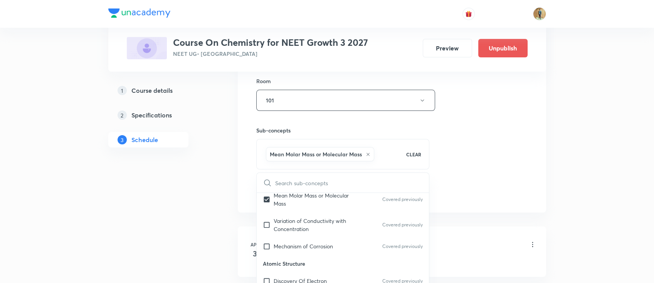
scroll to position [411, 0]
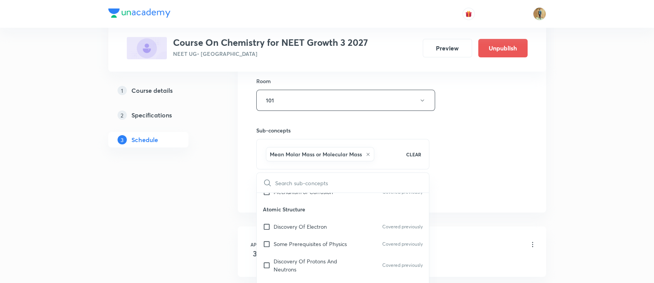
click at [497, 150] on div "Session 101 Live class Session title 18/99 Thermodynamics -19 ​ Schedule for [D…" at bounding box center [391, 15] width 271 height 371
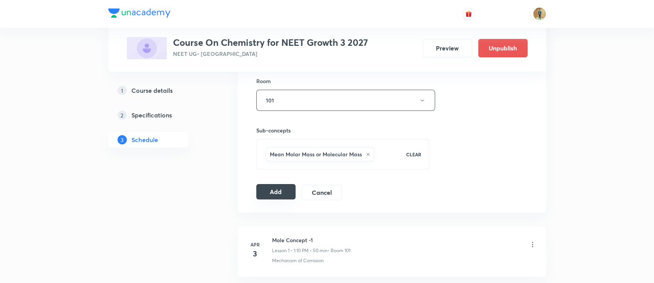
click at [267, 189] on button "Add" at bounding box center [276, 191] width 40 height 15
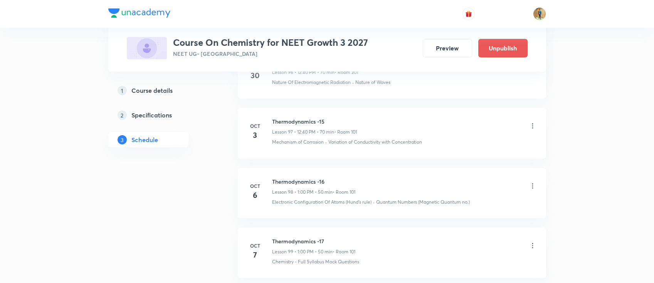
scroll to position [5952, 0]
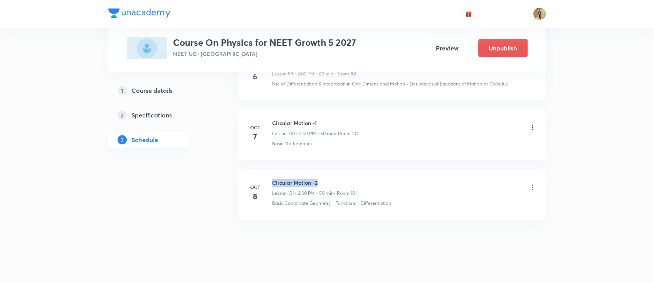
drag, startPoint x: 276, startPoint y: 176, endPoint x: 328, endPoint y: 172, distance: 51.8
click at [328, 179] on h6 "Circular Motion -2" at bounding box center [314, 183] width 84 height 8
copy h6 "Circular Motion -2"
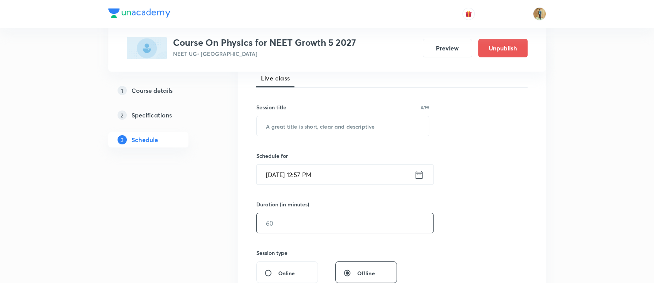
scroll to position [161, 0]
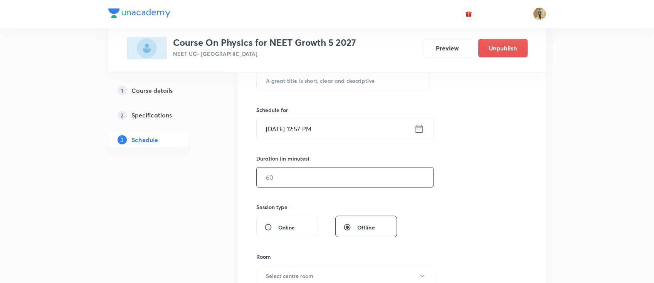
click at [313, 170] on input "text" at bounding box center [345, 178] width 177 height 20
click at [313, 176] on input "text" at bounding box center [345, 178] width 177 height 20
type input "50"
click at [321, 129] on input "[DATE] 12:57 PM" at bounding box center [336, 129] width 158 height 20
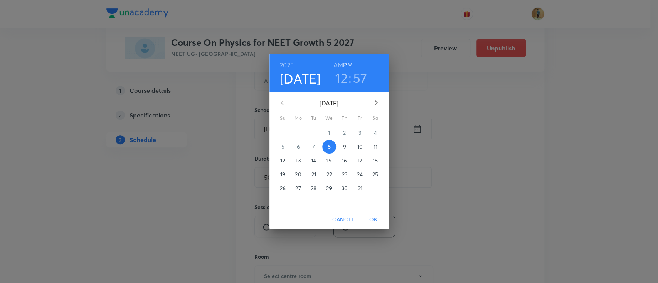
click at [345, 148] on p "9" at bounding box center [344, 147] width 3 height 8
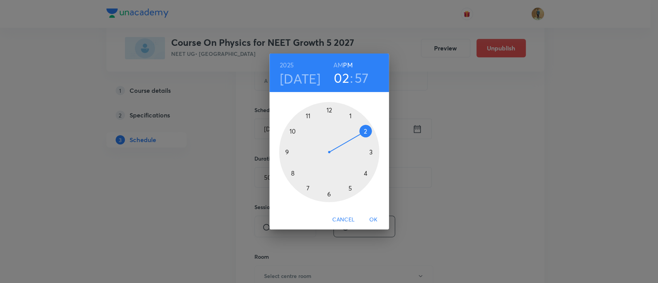
drag, startPoint x: 332, startPoint y: 111, endPoint x: 364, endPoint y: 135, distance: 40.1
click at [364, 135] on div at bounding box center [329, 152] width 100 height 100
drag, startPoint x: 316, startPoint y: 111, endPoint x: 328, endPoint y: 113, distance: 12.6
click at [328, 113] on div at bounding box center [329, 152] width 100 height 100
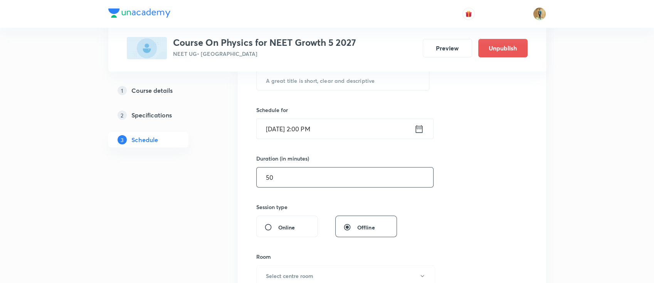
click at [338, 175] on input "50" at bounding box center [345, 178] width 177 height 20
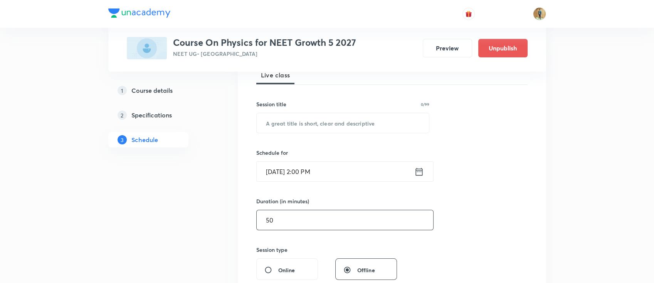
scroll to position [93, 0]
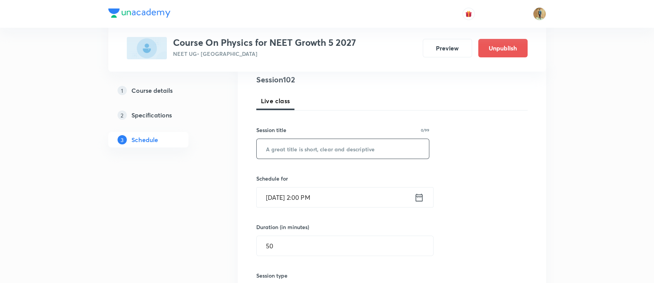
click at [329, 150] on input "text" at bounding box center [343, 149] width 173 height 20
paste input "Circular Motion -2"
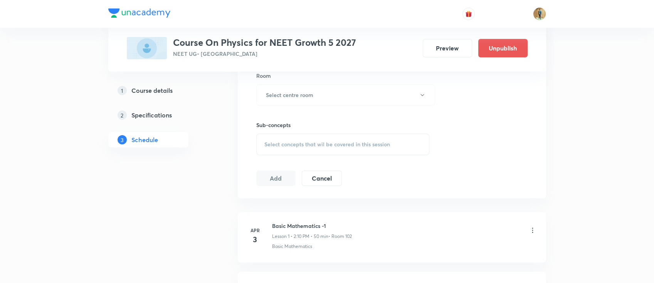
scroll to position [298, 0]
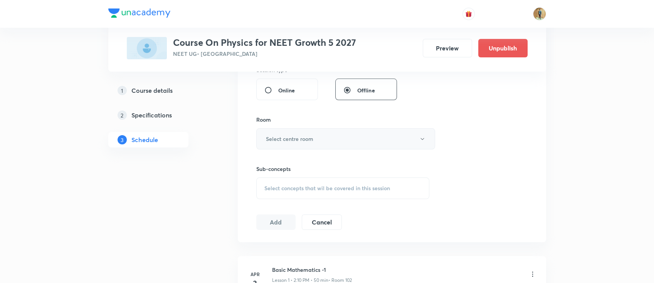
type input "Circular Motion -3"
click at [302, 140] on h6 "Select centre room" at bounding box center [289, 139] width 47 height 8
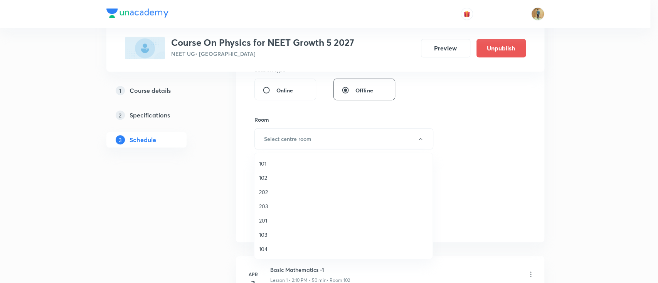
click at [281, 159] on li "101" at bounding box center [343, 163] width 178 height 14
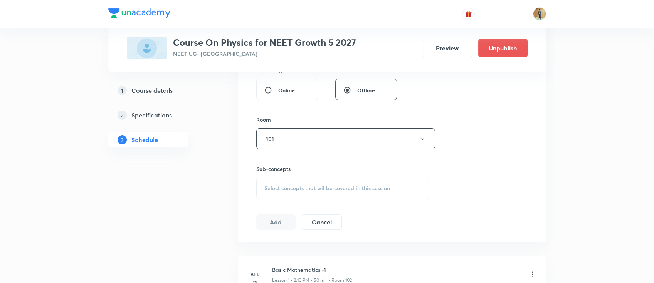
click at [294, 178] on div "Select concepts that wil be covered in this session" at bounding box center [342, 189] width 173 height 22
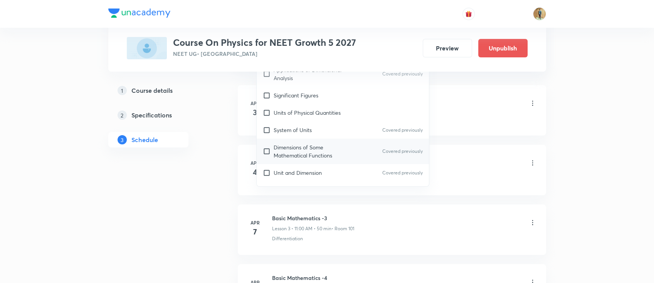
scroll to position [205, 0]
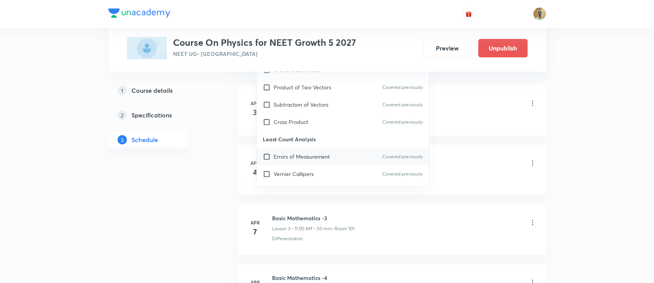
click at [312, 153] on p "Errors of Measurement" at bounding box center [302, 157] width 56 height 8
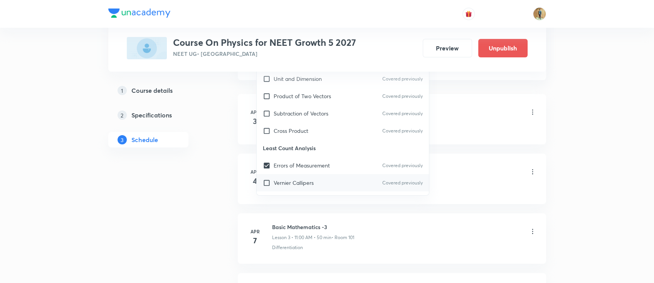
click at [299, 179] on p "Vernier Callipers" at bounding box center [294, 183] width 40 height 8
checkbox input "true"
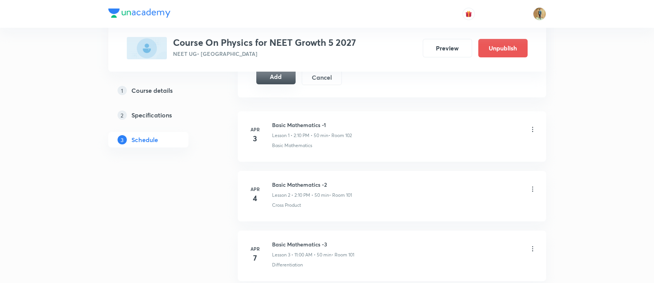
click at [271, 79] on button "Add" at bounding box center [276, 76] width 40 height 15
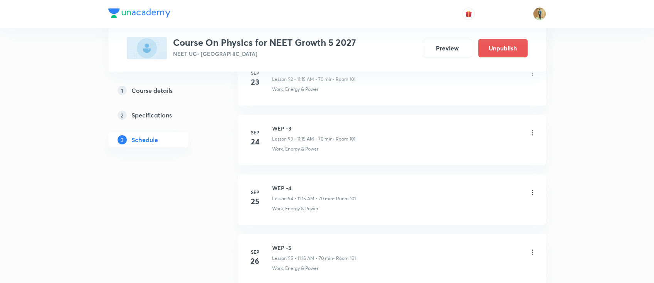
scroll to position [6070, 0]
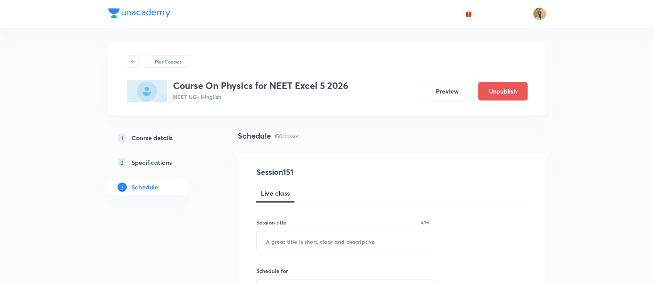
scroll to position [9297, 0]
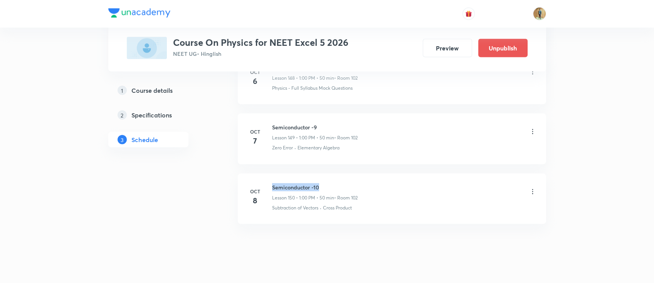
drag, startPoint x: 273, startPoint y: 174, endPoint x: 346, endPoint y: 163, distance: 74.0
click at [346, 174] on li "[DATE] Semiconductor -10 Lesson 150 • 1:00 PM • 50 min • Room 102 Subtraction o…" at bounding box center [392, 199] width 308 height 50
copy h6 "Semiconductor -10"
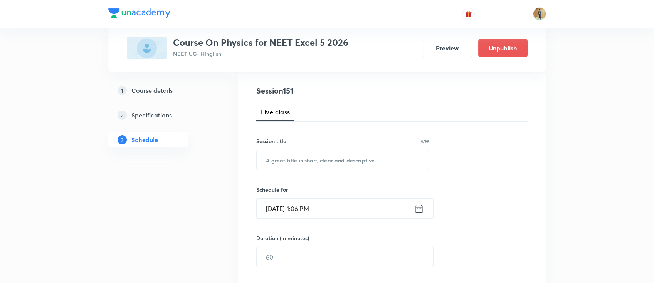
scroll to position [103, 0]
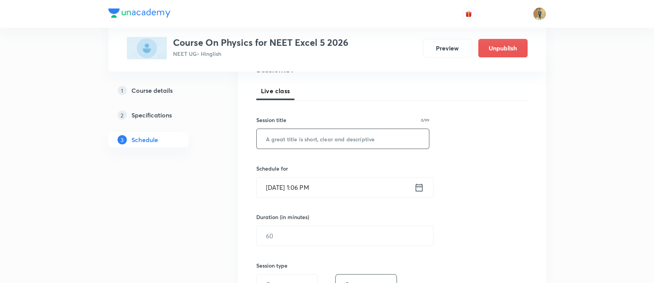
click at [332, 144] on input "text" at bounding box center [343, 139] width 173 height 20
paste input "Semiconductor -10"
type input "Semiconductor -11"
click at [353, 187] on input "[DATE] 1:06 PM" at bounding box center [336, 188] width 158 height 20
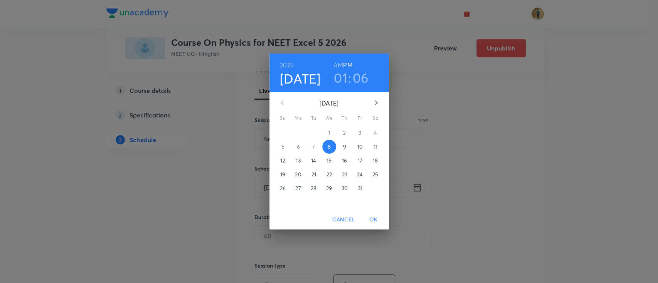
click at [343, 145] on p "9" at bounding box center [344, 147] width 3 height 8
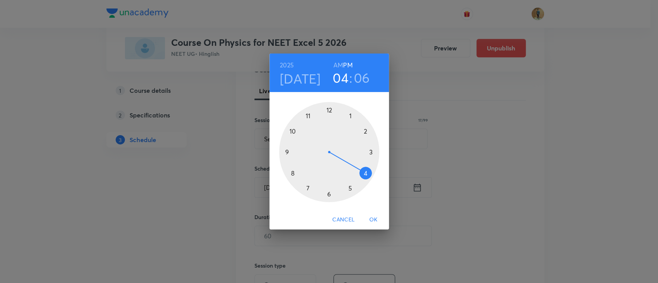
drag, startPoint x: 351, startPoint y: 142, endPoint x: 364, endPoint y: 177, distance: 37.7
click at [364, 177] on div at bounding box center [329, 152] width 100 height 100
click at [342, 77] on h3 "04" at bounding box center [341, 78] width 16 height 16
drag, startPoint x: 365, startPoint y: 175, endPoint x: 354, endPoint y: 115, distance: 60.5
click at [354, 115] on div at bounding box center [329, 152] width 100 height 100
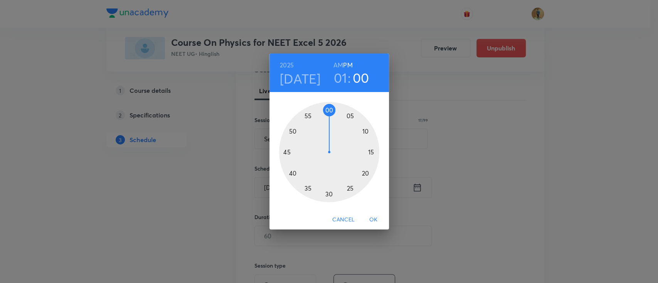
drag, startPoint x: 355, startPoint y: 118, endPoint x: 329, endPoint y: 114, distance: 25.9
click at [329, 114] on div at bounding box center [329, 152] width 100 height 100
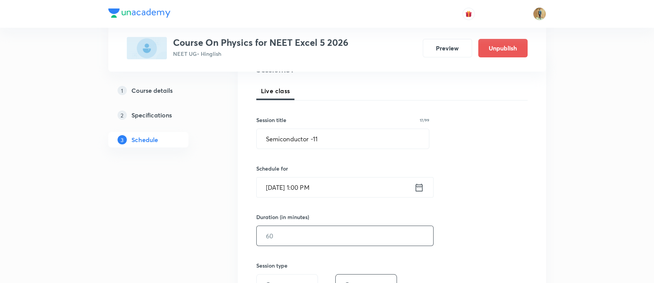
click at [309, 233] on input "text" at bounding box center [345, 236] width 177 height 20
type input "50"
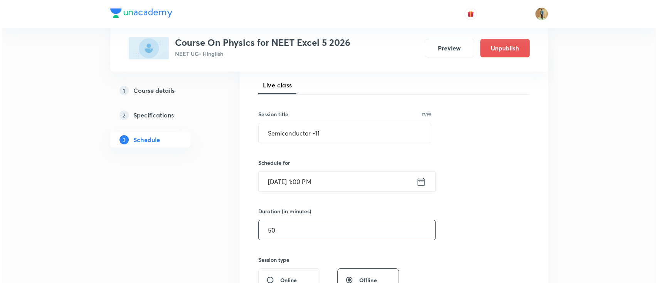
scroll to position [246, 0]
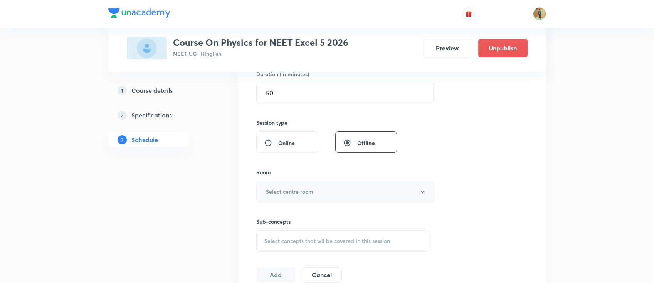
click at [301, 190] on h6 "Select centre room" at bounding box center [289, 192] width 47 height 8
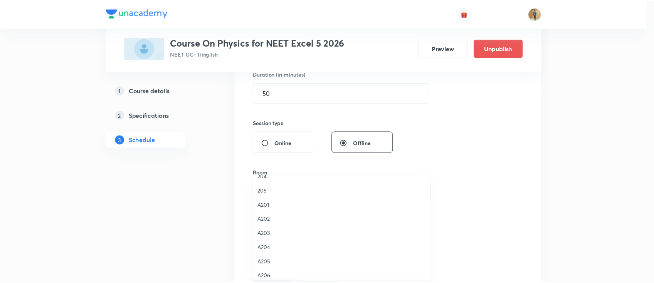
scroll to position [0, 0]
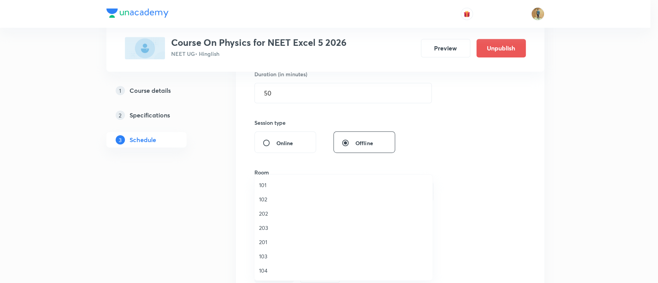
click at [271, 195] on span "102" at bounding box center [343, 199] width 169 height 8
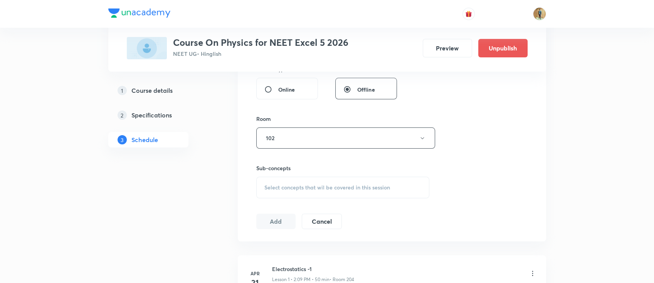
scroll to position [348, 0]
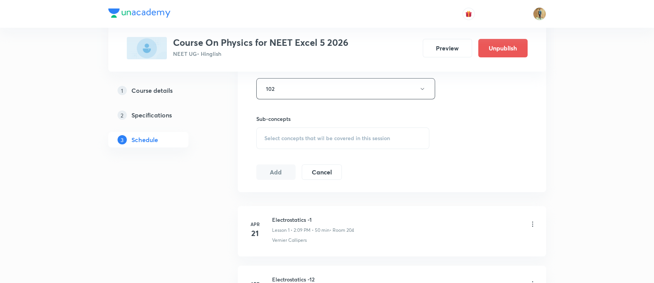
click at [330, 138] on span "Select concepts that wil be covered in this session" at bounding box center [327, 138] width 126 height 6
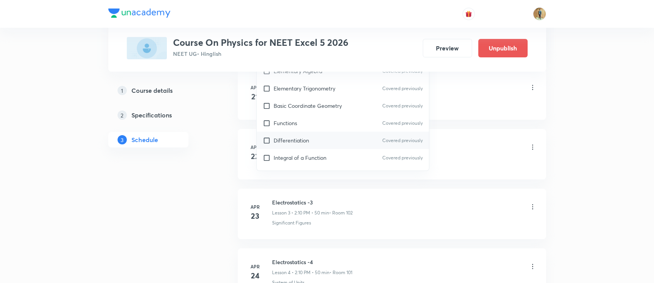
scroll to position [377, 0]
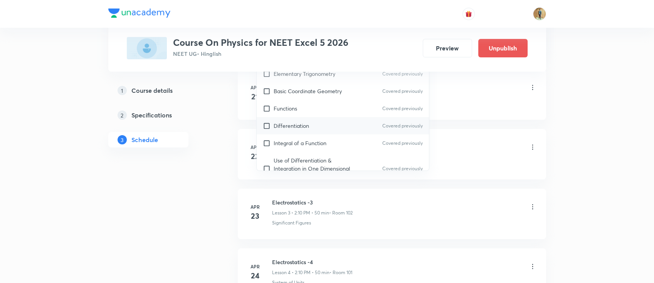
click at [294, 128] on p "Differentiation" at bounding box center [291, 126] width 35 height 8
checkbox input "true"
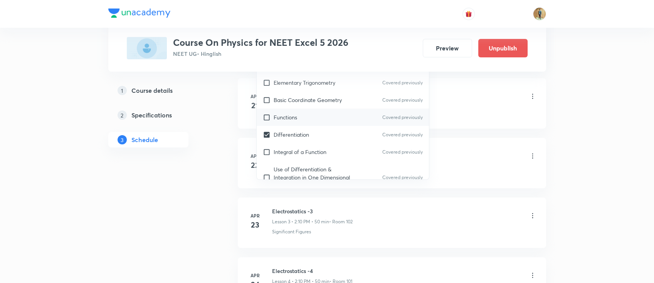
click at [286, 120] on p "Functions" at bounding box center [286, 117] width 24 height 8
checkbox input "true"
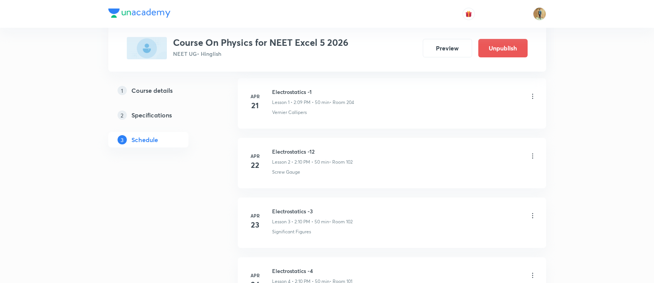
scroll to position [348, 0]
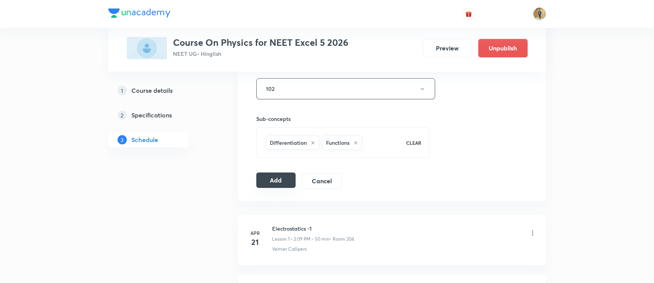
click at [267, 177] on button "Add" at bounding box center [276, 180] width 40 height 15
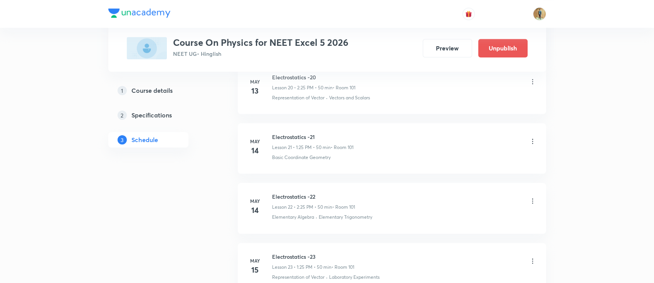
scroll to position [0, 0]
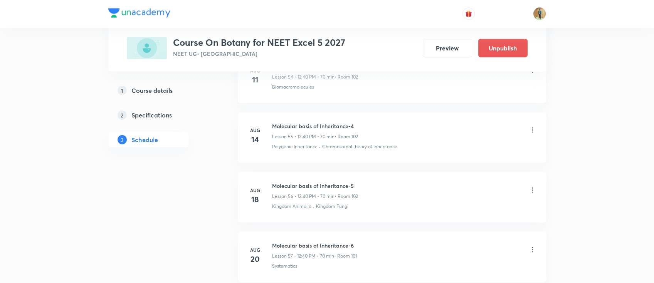
scroll to position [5231, 0]
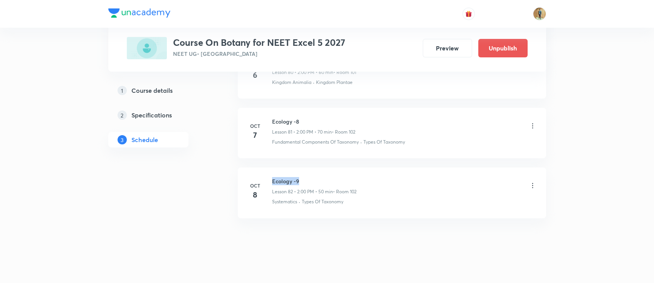
drag, startPoint x: 272, startPoint y: 175, endPoint x: 336, endPoint y: 175, distance: 64.0
click at [336, 177] on h6 "Ecology -9" at bounding box center [314, 181] width 84 height 8
copy h6 "Ecology -9"
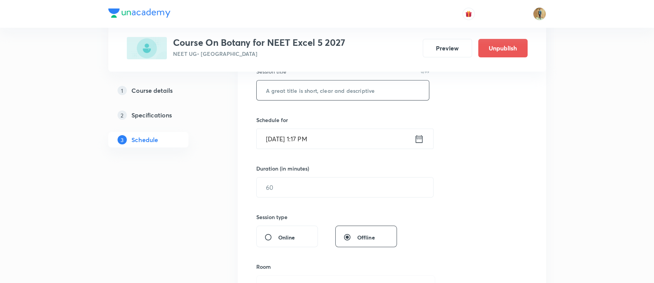
scroll to position [85, 0]
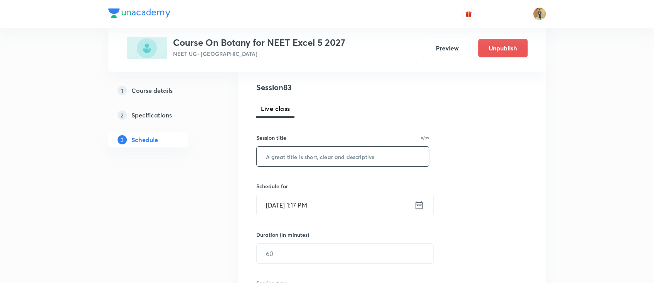
click at [351, 159] on input "text" at bounding box center [343, 157] width 173 height 20
paste input "Ecology -9"
drag, startPoint x: 294, startPoint y: 156, endPoint x: 299, endPoint y: 157, distance: 5.1
click at [299, 157] on input "Ecology -9" at bounding box center [343, 157] width 173 height 20
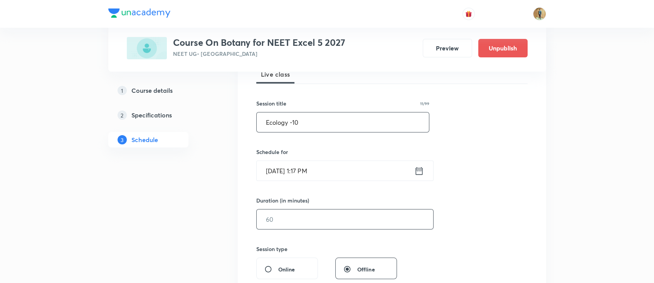
type input "Ecology -10"
click at [330, 227] on input "text" at bounding box center [345, 220] width 177 height 20
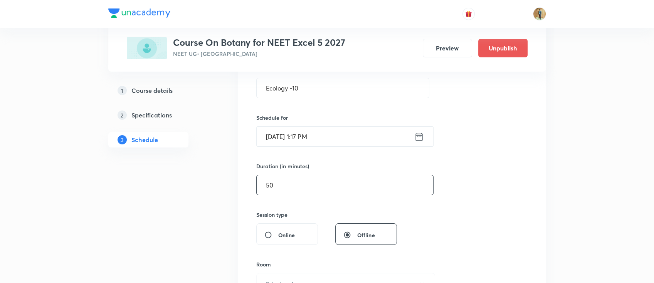
type input "50"
click at [353, 138] on input "[DATE] 1:17 PM" at bounding box center [336, 137] width 158 height 20
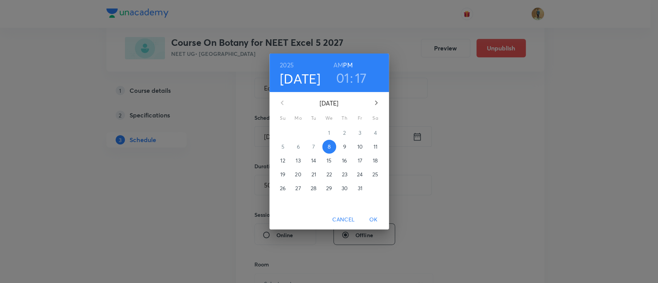
click at [343, 148] on p "9" at bounding box center [344, 147] width 3 height 8
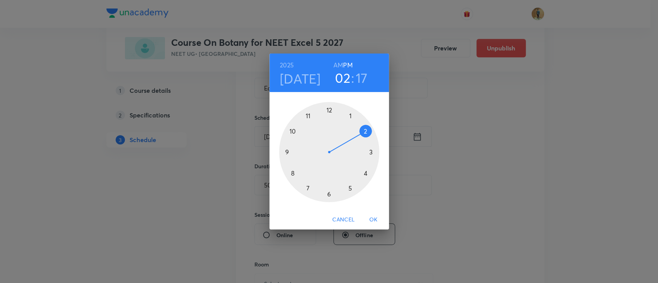
drag, startPoint x: 352, startPoint y: 124, endPoint x: 359, endPoint y: 135, distance: 13.9
click at [359, 135] on div at bounding box center [329, 152] width 100 height 100
drag, startPoint x: 371, startPoint y: 160, endPoint x: 327, endPoint y: 103, distance: 71.7
click at [327, 103] on div at bounding box center [329, 152] width 100 height 100
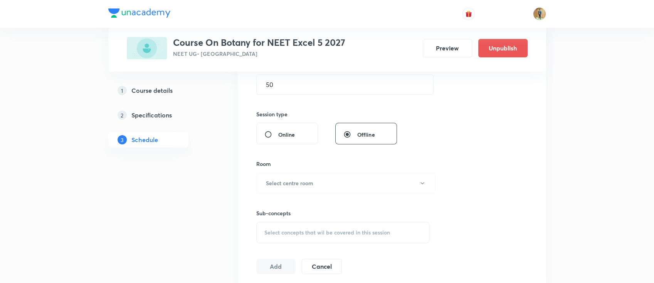
scroll to position [256, 0]
click at [336, 186] on button "Select centre room" at bounding box center [345, 181] width 179 height 21
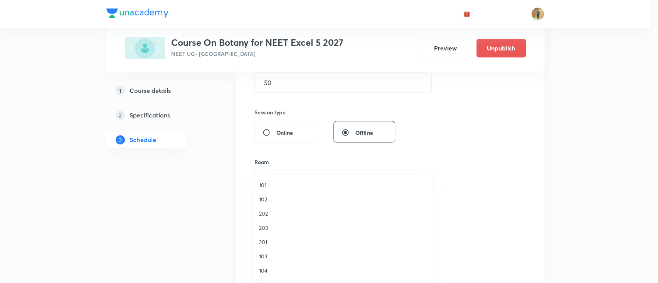
click at [315, 199] on span "102" at bounding box center [343, 199] width 169 height 8
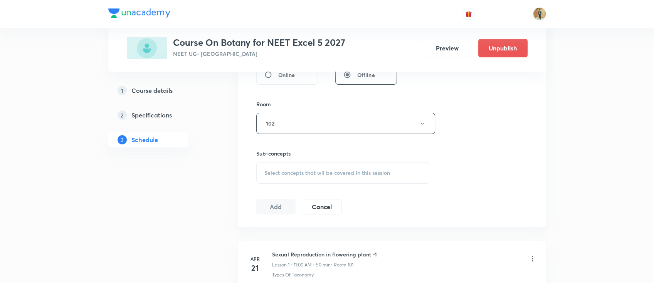
scroll to position [359, 0]
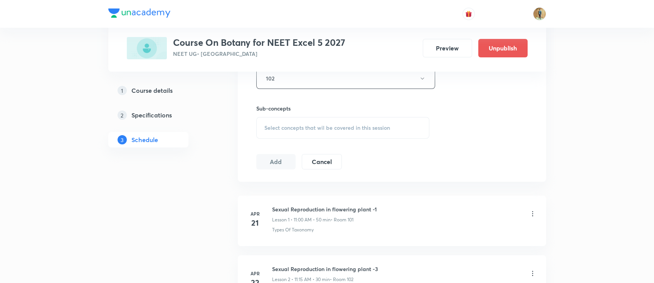
click at [345, 134] on div "Select concepts that wil be covered in this session" at bounding box center [342, 128] width 173 height 22
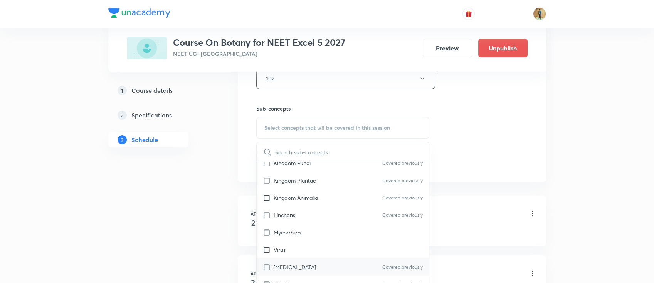
scroll to position [308, 0]
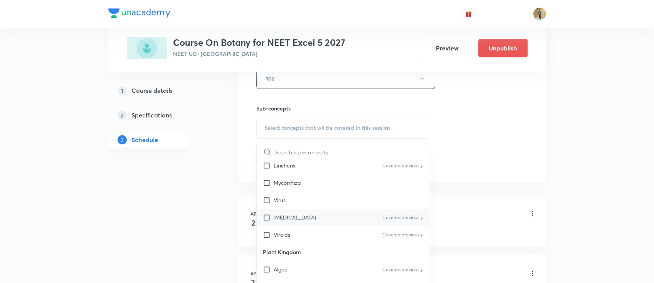
click at [311, 210] on div "Prions Covered previously" at bounding box center [343, 217] width 173 height 17
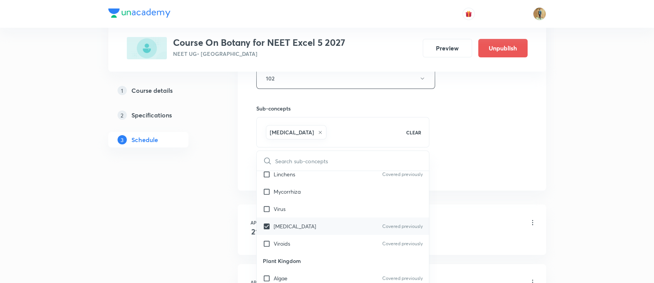
click at [304, 233] on div "Prions Covered previously" at bounding box center [343, 226] width 173 height 17
checkbox input "false"
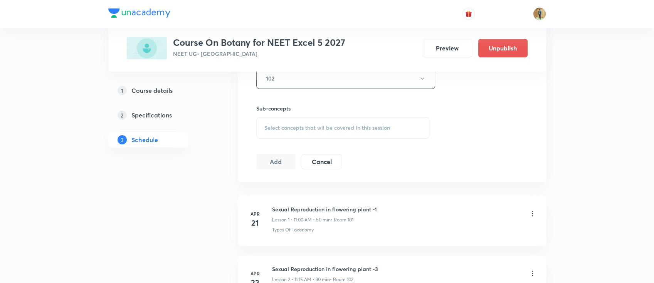
click at [306, 136] on div "Select concepts that wil be covered in this session" at bounding box center [342, 128] width 173 height 22
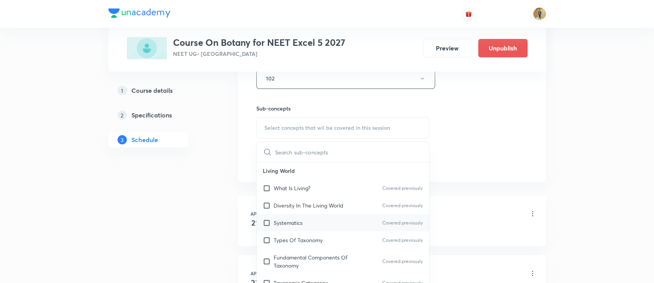
click at [290, 214] on div "Systematics Covered previously" at bounding box center [343, 222] width 173 height 17
checkbox input "true"
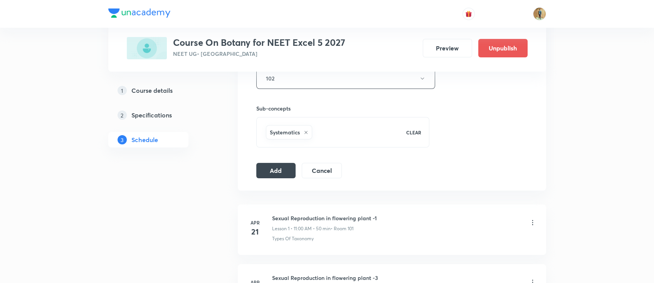
click at [278, 169] on button "Add" at bounding box center [276, 169] width 40 height 15
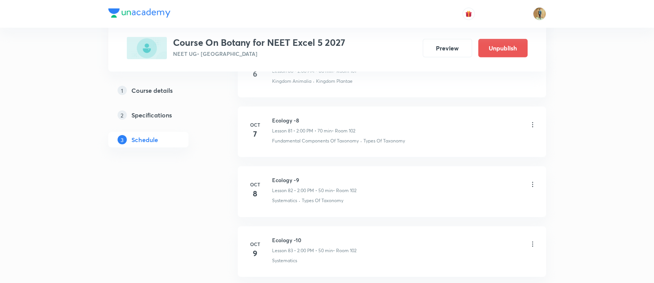
scroll to position [4937, 0]
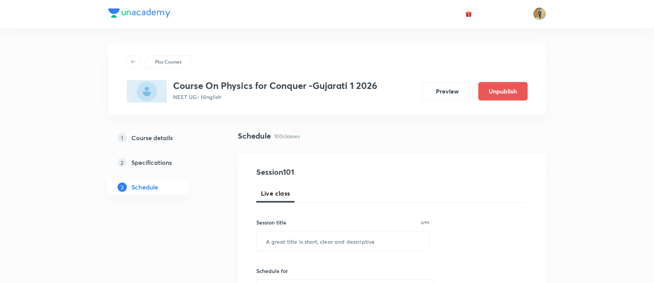
scroll to position [103, 0]
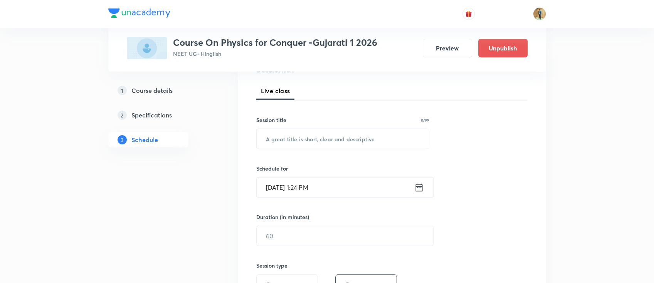
click at [329, 190] on input "Oct 8, 2025, 1:24 PM" at bounding box center [336, 188] width 158 height 20
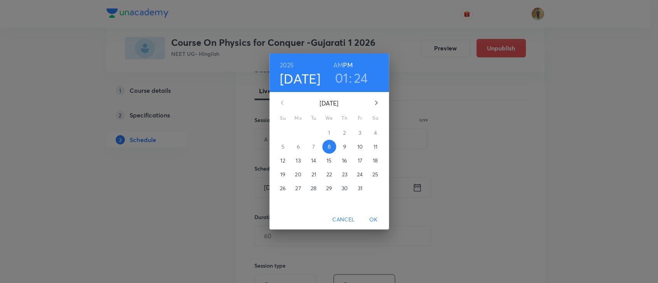
click at [342, 150] on span "9" at bounding box center [345, 147] width 14 height 8
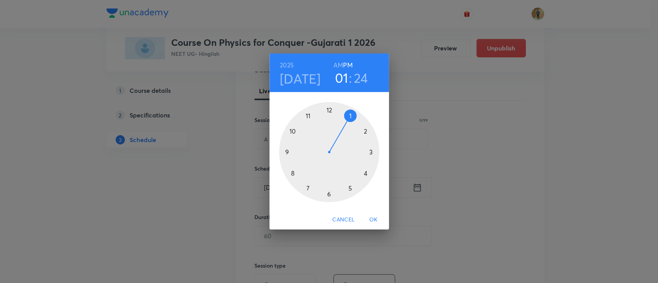
click at [292, 133] on div at bounding box center [329, 152] width 100 height 100
click at [336, 63] on h6 "AM" at bounding box center [338, 65] width 10 height 11
drag, startPoint x: 352, startPoint y: 186, endPoint x: 329, endPoint y: 124, distance: 65.9
click at [329, 124] on div at bounding box center [329, 152] width 100 height 100
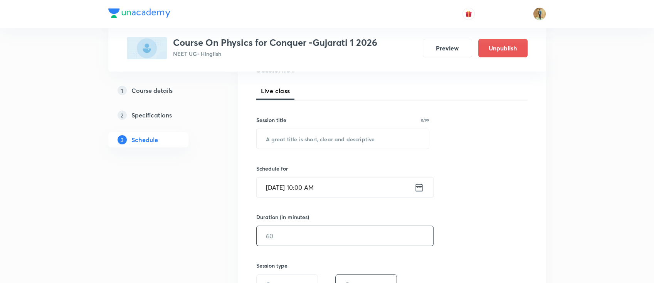
click at [299, 237] on input "text" at bounding box center [345, 236] width 177 height 20
type input "60"
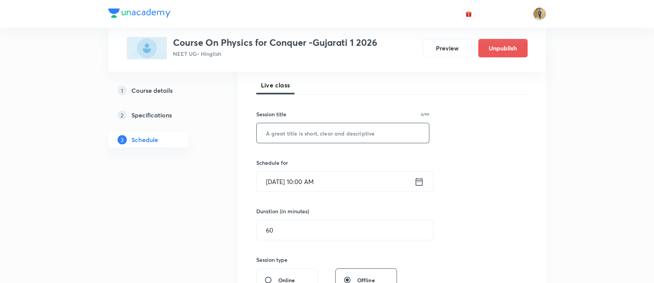
click at [315, 133] on input "text" at bounding box center [343, 133] width 173 height 20
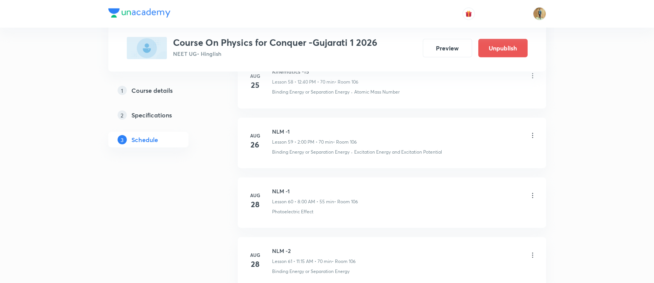
scroll to position [6305, 0]
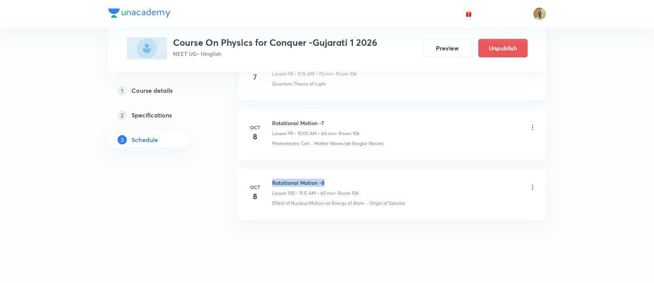
drag, startPoint x: 272, startPoint y: 175, endPoint x: 388, endPoint y: 168, distance: 116.2
click at [388, 169] on li "Oct 8 Rotational Motion -8 Lesson 100 • 11:15 AM • 60 min • Room 106 Effect of …" at bounding box center [392, 194] width 308 height 50
copy h6 "Rotational Motion -8"
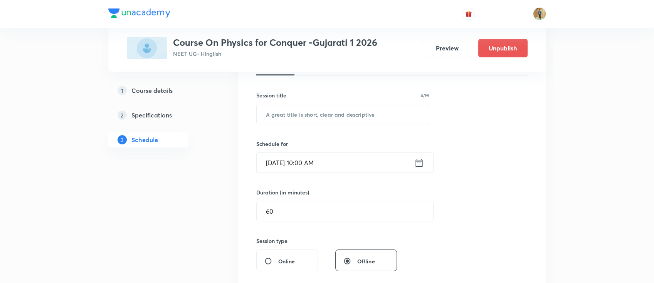
scroll to position [0, 0]
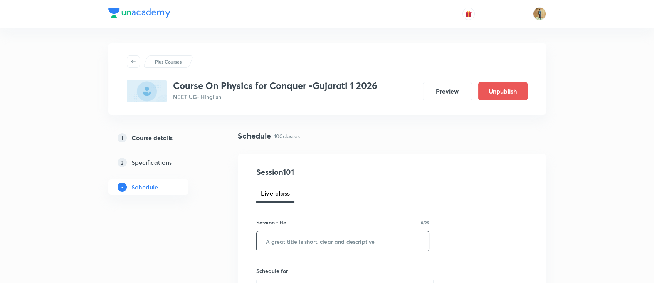
click at [322, 241] on input "text" at bounding box center [343, 242] width 173 height 20
paste input "Rotational Motion -8"
type input "Rotational Motion -9"
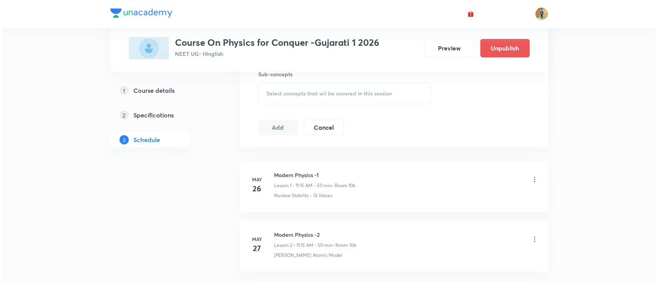
scroll to position [256, 0]
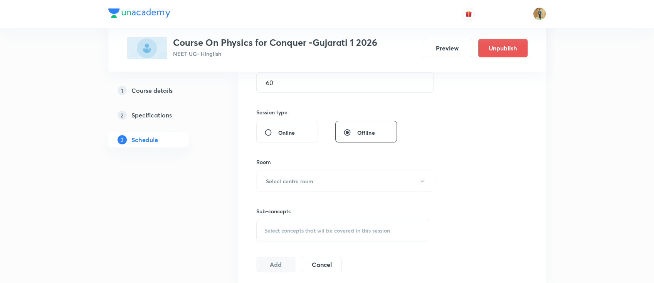
click at [312, 170] on div "Room Select centre room" at bounding box center [342, 175] width 173 height 34
click at [308, 184] on h6 "Select centre room" at bounding box center [289, 181] width 47 height 8
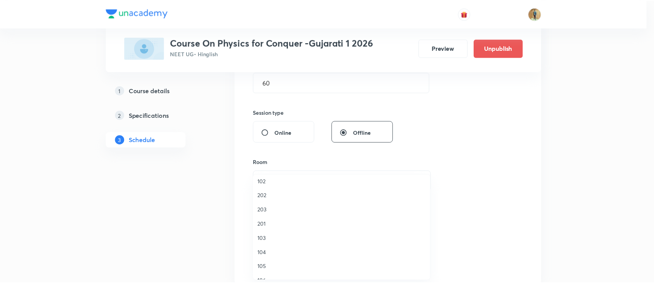
scroll to position [68, 0]
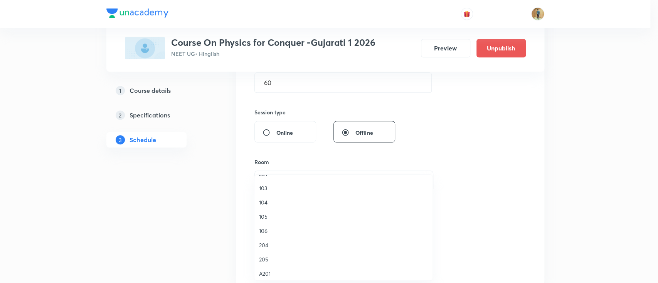
click at [267, 231] on span "106" at bounding box center [343, 231] width 169 height 8
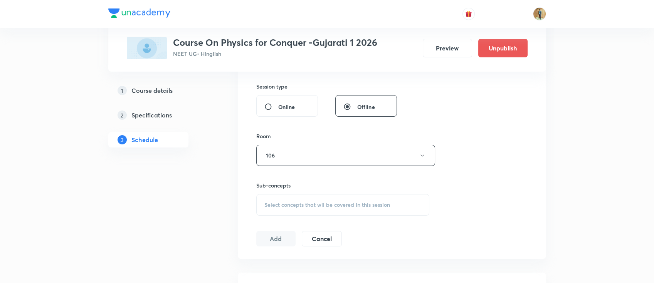
scroll to position [325, 0]
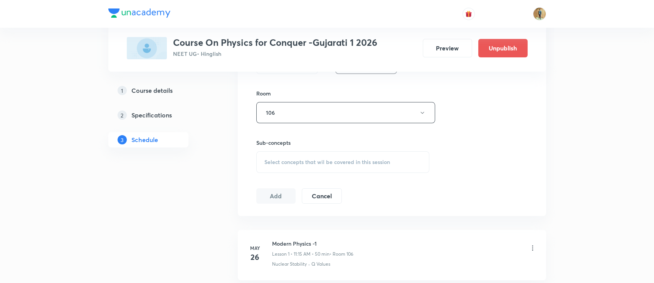
click at [350, 164] on span "Select concepts that wil be covered in this session" at bounding box center [327, 162] width 126 height 6
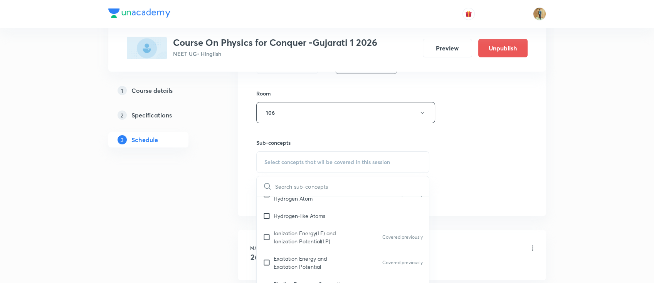
scroll to position [240, 0]
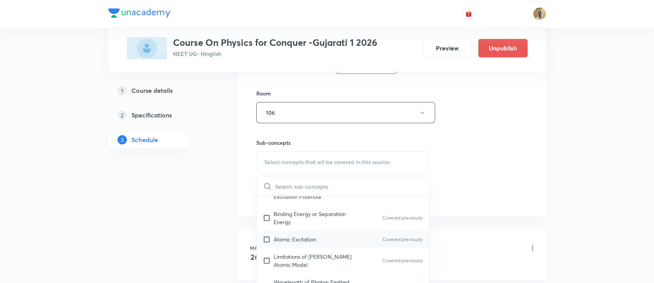
click at [296, 236] on p "Atomic Excitation" at bounding box center [295, 240] width 42 height 8
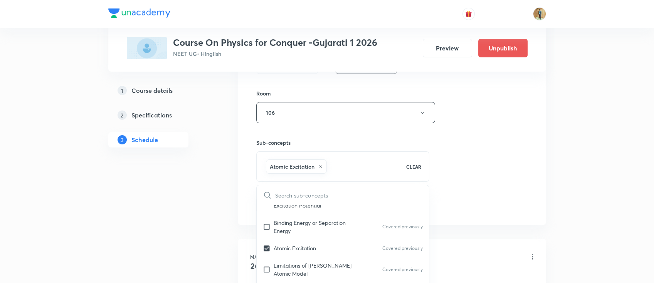
click at [291, 262] on p "Limitations of Bohr's Atomic Model" at bounding box center [313, 270] width 78 height 16
checkbox input "true"
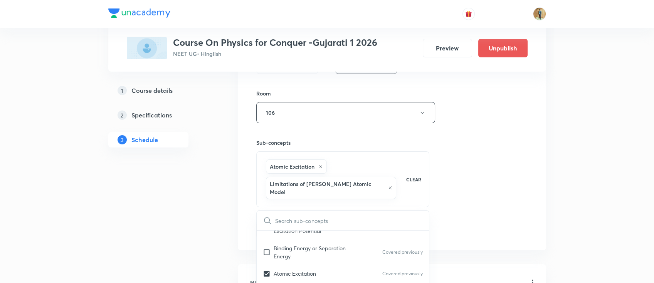
click at [534, 168] on div "Session 101 Live class Session title 20/99 Rotational Motion -9 ​ Schedule for …" at bounding box center [392, 40] width 308 height 421
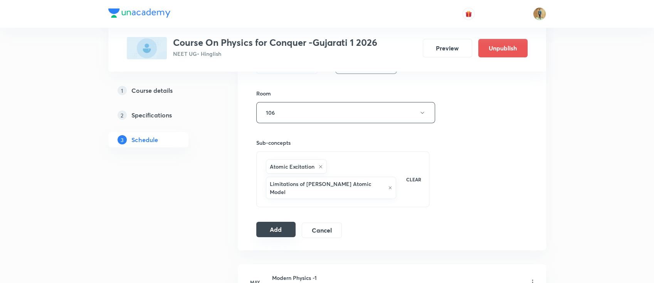
click at [280, 227] on button "Add" at bounding box center [276, 229] width 40 height 15
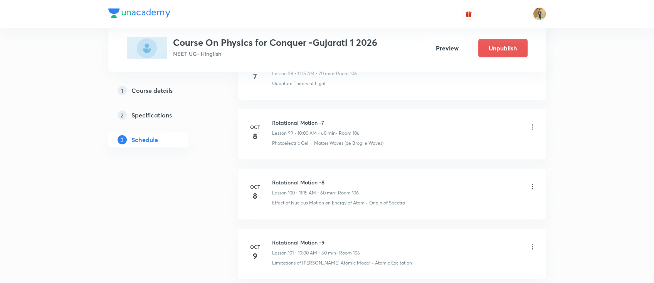
scroll to position [6011, 0]
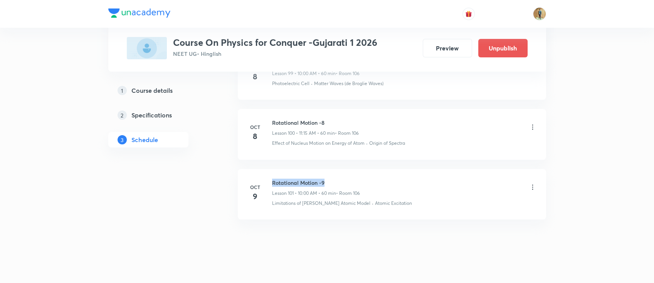
drag, startPoint x: 272, startPoint y: 176, endPoint x: 327, endPoint y: 173, distance: 55.2
click at [327, 179] on h6 "Rotational Motion -9" at bounding box center [316, 183] width 88 height 8
copy h6 "Rotational Motion -9"
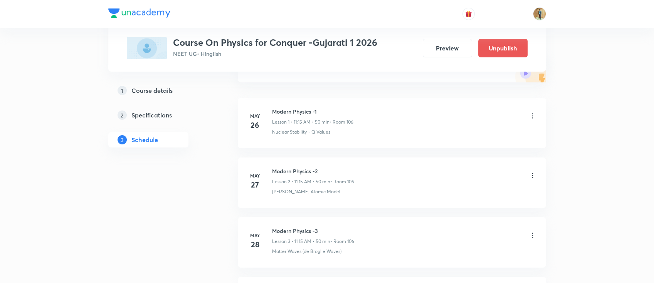
scroll to position [34, 0]
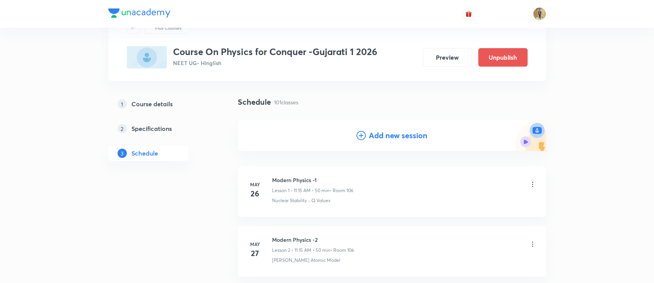
click at [390, 134] on h4 "Add new session" at bounding box center [398, 136] width 59 height 12
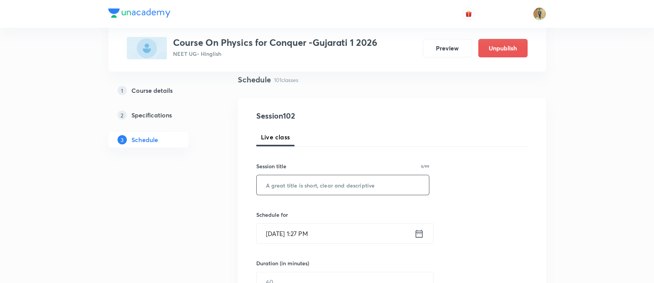
scroll to position [68, 0]
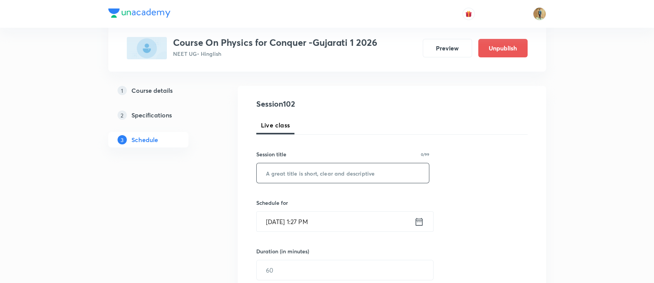
click at [327, 179] on input "text" at bounding box center [343, 173] width 173 height 20
paste input "Rotational Motion -9"
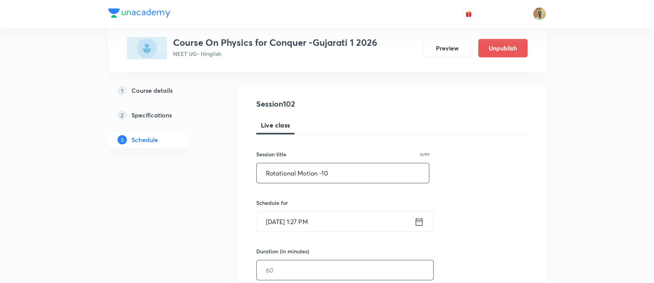
scroll to position [137, 0]
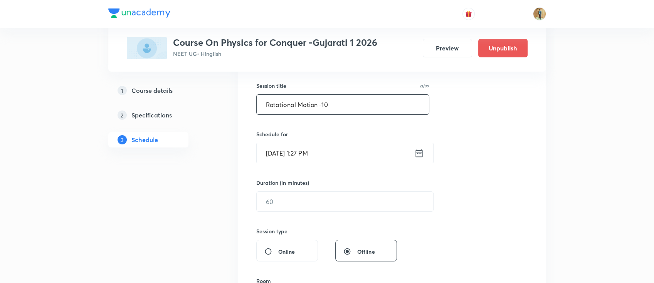
type input "Rotational Motion -10"
click at [338, 148] on input "Oct 8, 2025, 1:27 PM" at bounding box center [336, 153] width 158 height 20
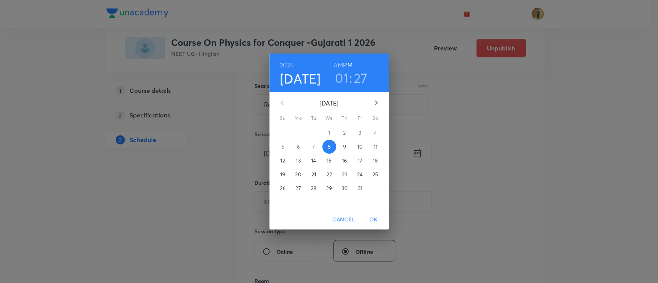
click at [345, 147] on p "9" at bounding box center [344, 147] width 3 height 8
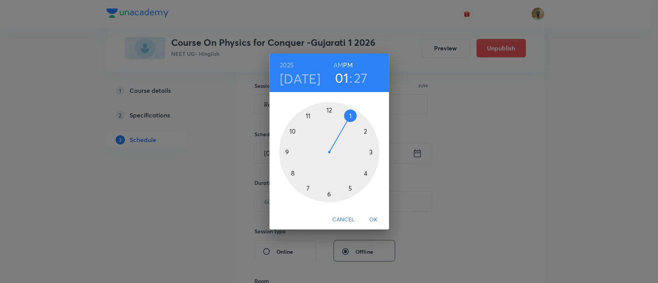
click at [336, 66] on h6 "AM" at bounding box center [338, 65] width 10 height 11
drag, startPoint x: 346, startPoint y: 115, endPoint x: 315, endPoint y: 121, distance: 32.3
click at [315, 121] on div at bounding box center [329, 152] width 100 height 100
click at [371, 150] on div at bounding box center [329, 152] width 100 height 100
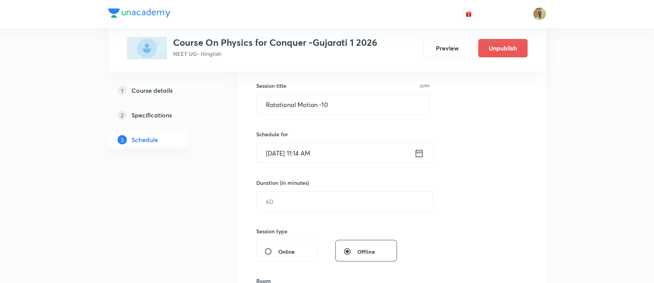
click at [349, 155] on input "Oct 9, 2025, 11:14 AM" at bounding box center [336, 153] width 158 height 20
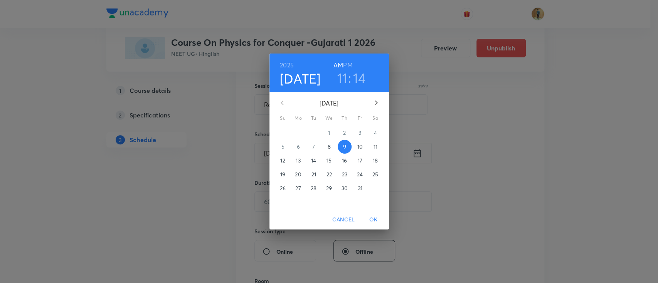
click at [352, 77] on div "11 : 14" at bounding box center [352, 78] width 54 height 16
click at [355, 79] on h3 "14" at bounding box center [359, 78] width 13 height 16
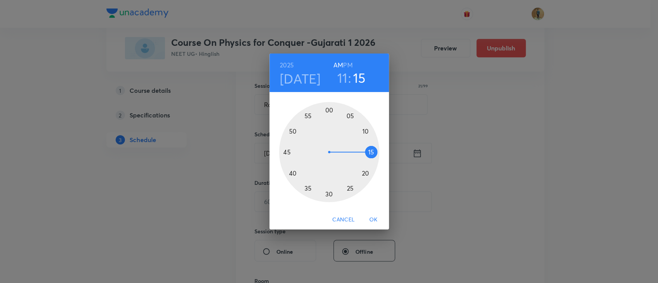
click at [373, 152] on div at bounding box center [329, 152] width 100 height 100
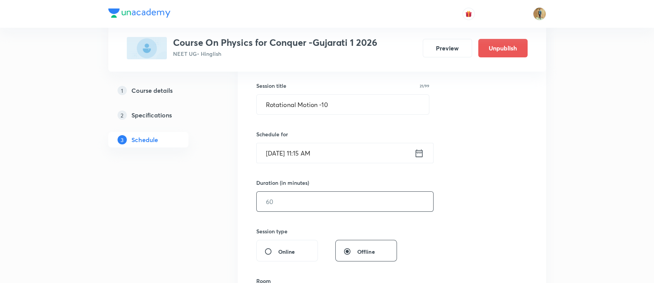
click at [324, 204] on input "text" at bounding box center [345, 202] width 177 height 20
type input "60"
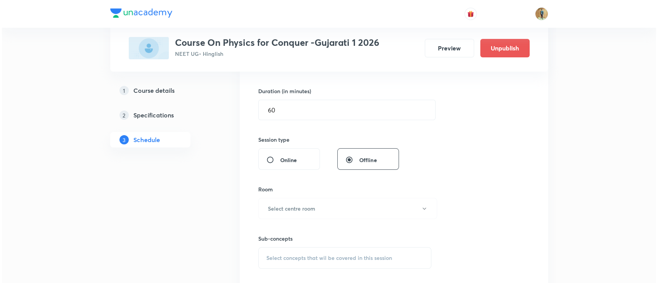
scroll to position [274, 0]
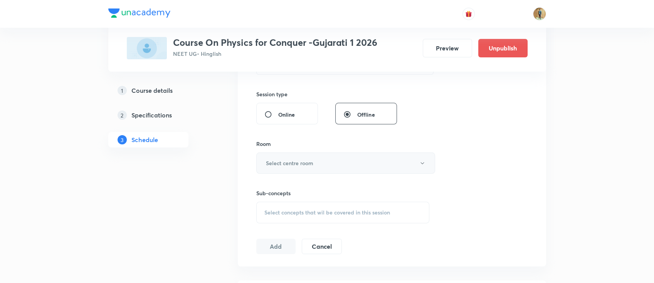
click at [313, 165] on h6 "Select centre room" at bounding box center [289, 163] width 47 height 8
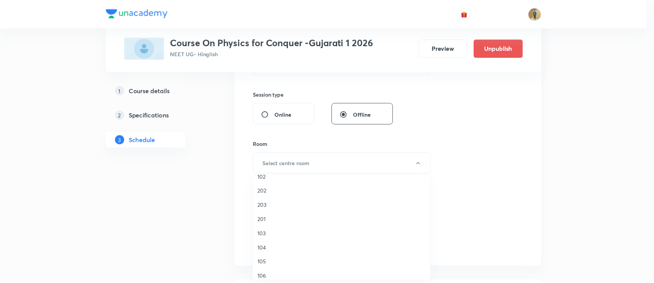
scroll to position [34, 0]
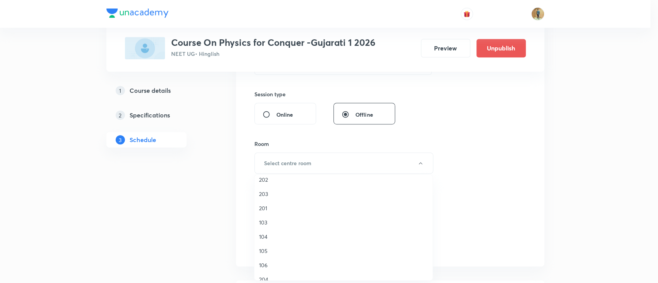
click at [266, 263] on span "106" at bounding box center [343, 265] width 169 height 8
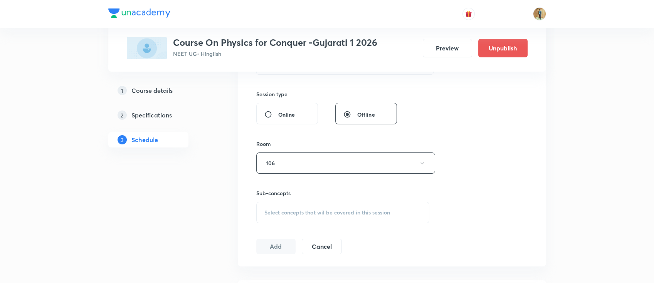
click at [342, 217] on div "Select concepts that wil be covered in this session" at bounding box center [342, 213] width 173 height 22
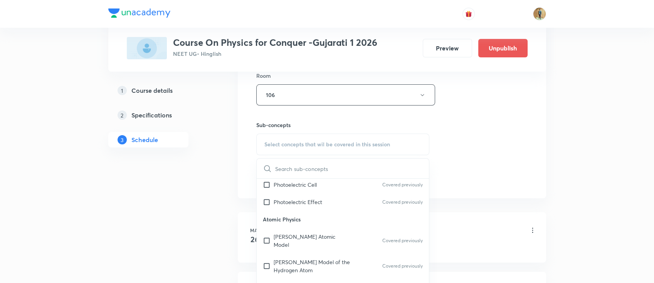
scroll to position [137, 0]
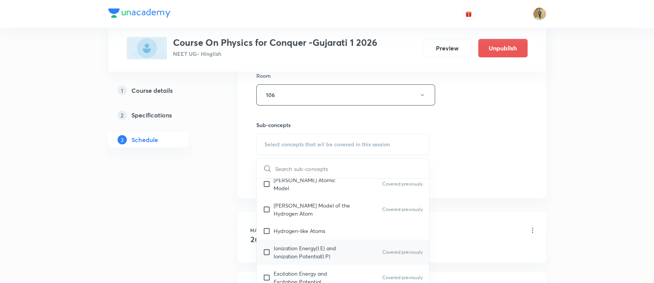
click at [298, 244] on p "Ionization Energy(I.E) and Ionization Potential(I.P)" at bounding box center [313, 252] width 78 height 16
checkbox input "true"
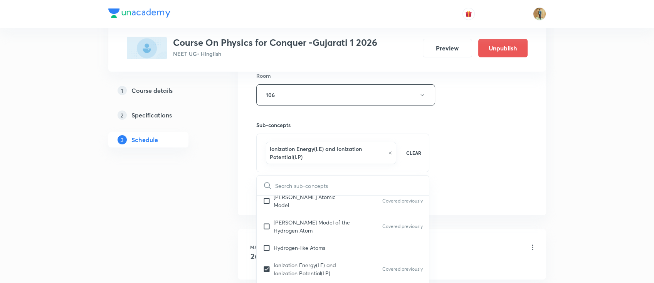
click at [528, 187] on div "Session 102 Live class Session title 21/99 Rotational Motion -10 ​ Schedule for…" at bounding box center [392, 14] width 308 height 404
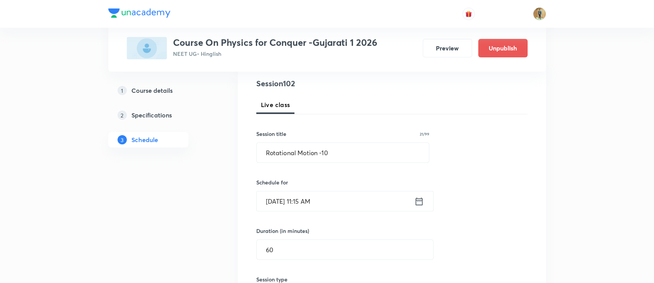
scroll to position [191, 0]
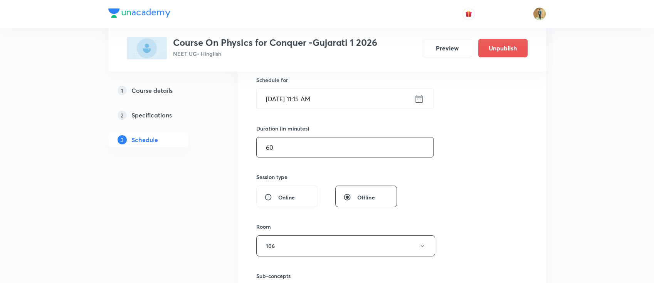
click at [323, 150] on input "60" at bounding box center [345, 148] width 177 height 20
drag, startPoint x: 291, startPoint y: 149, endPoint x: 231, endPoint y: 148, distance: 60.5
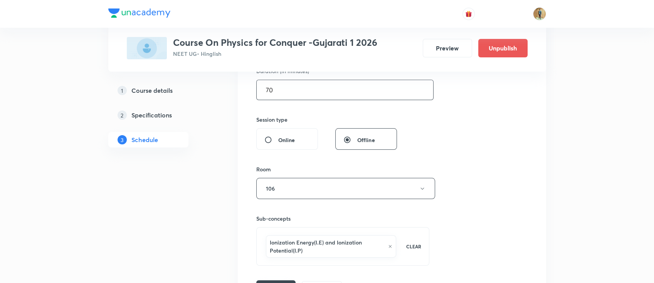
scroll to position [328, 0]
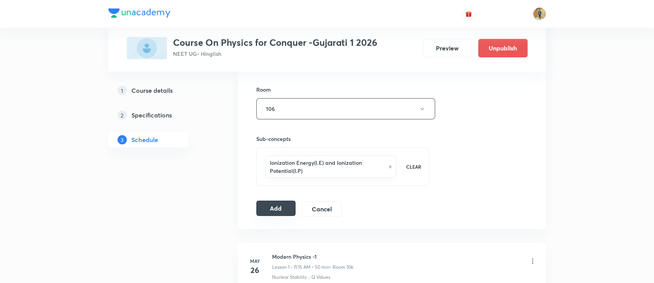
type input "70"
click at [288, 207] on button "Add" at bounding box center [276, 208] width 40 height 15
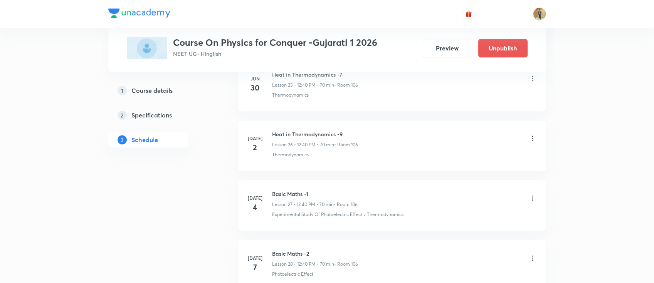
scroll to position [0, 0]
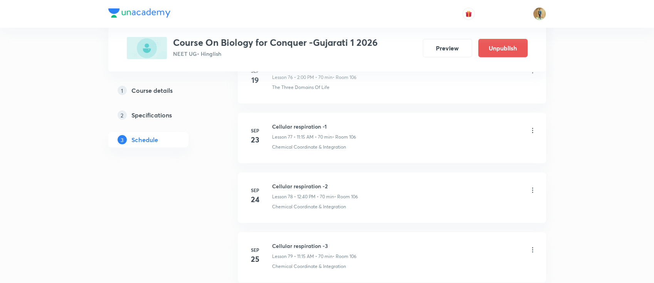
scroll to position [5290, 0]
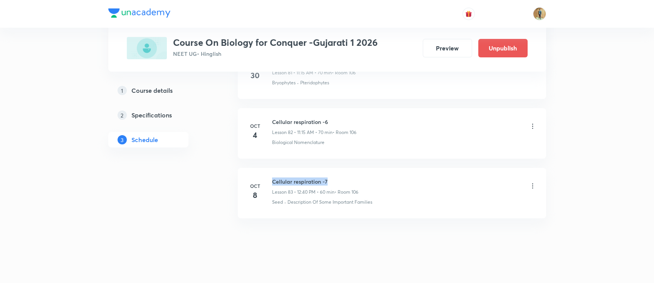
drag, startPoint x: 271, startPoint y: 174, endPoint x: 352, endPoint y: 174, distance: 80.6
click at [352, 178] on div "[DATE] Cellular respiration -7 Lesson 83 • 12:40 PM • 60 min • Room 106 Seed · …" at bounding box center [391, 192] width 289 height 28
copy h6 "Cellular respiration -7"
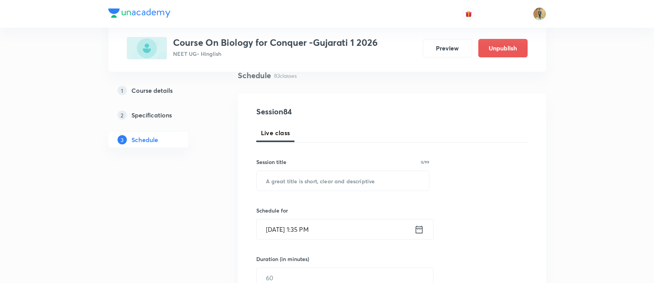
scroll to position [47, 0]
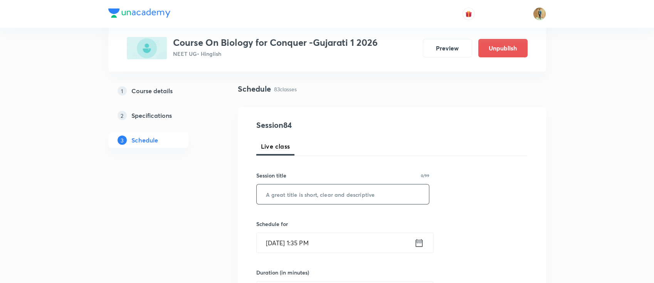
click at [315, 199] on input "text" at bounding box center [343, 195] width 173 height 20
paste input "Cellular respiration -7"
type input "Cellular respiration -8"
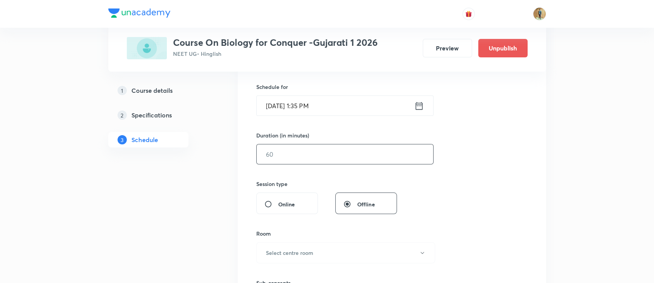
click at [374, 154] on input "text" at bounding box center [345, 155] width 177 height 20
type input "70"
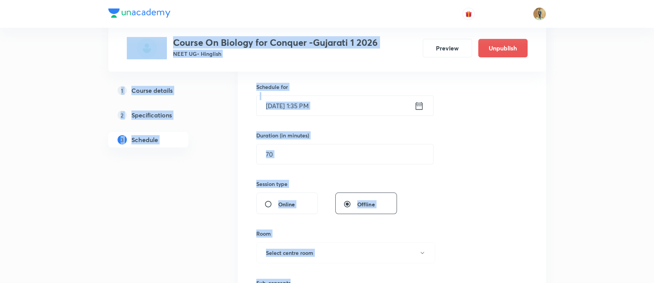
drag, startPoint x: 654, startPoint y: 15, endPoint x: 657, endPoint y: 269, distance: 254.0
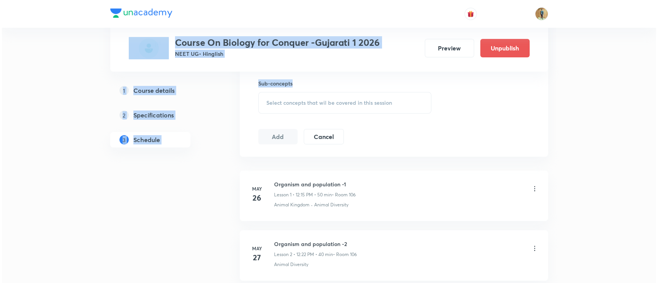
scroll to position [269, 0]
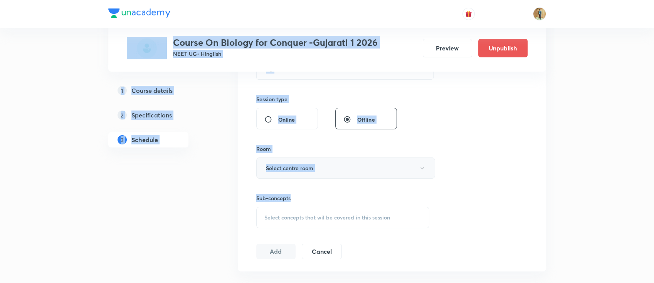
click at [405, 168] on button "Select centre room" at bounding box center [345, 168] width 179 height 21
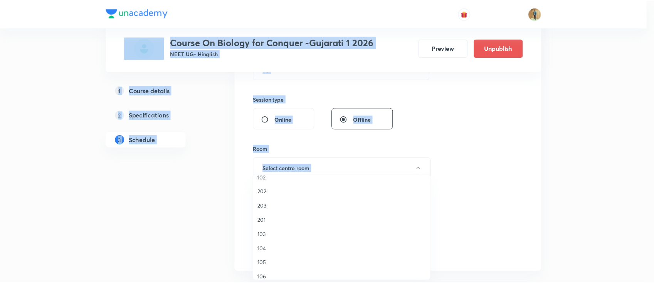
scroll to position [34, 0]
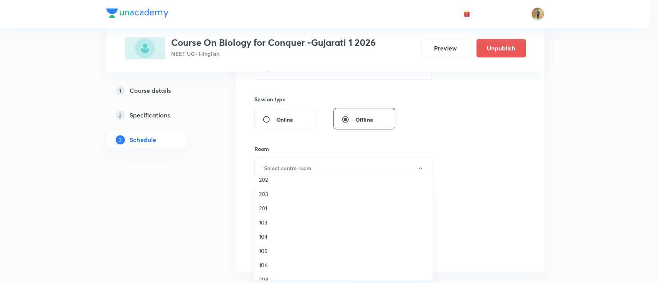
click at [266, 236] on span "106" at bounding box center [343, 265] width 169 height 8
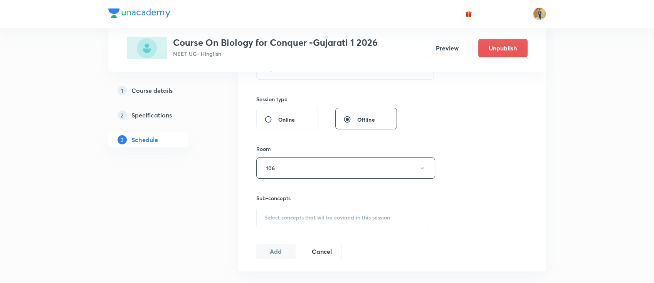
click at [524, 200] on div "Session 84 Live class Session title 23/99 Cellular respiration -8 ​ Schedule fo…" at bounding box center [391, 78] width 271 height 362
click at [333, 210] on div "Select concepts that wil be covered in this session" at bounding box center [342, 218] width 173 height 22
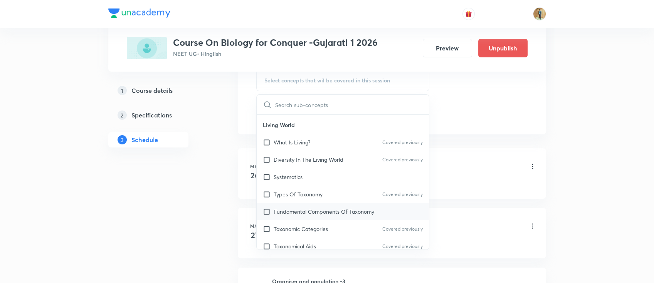
scroll to position [240, 0]
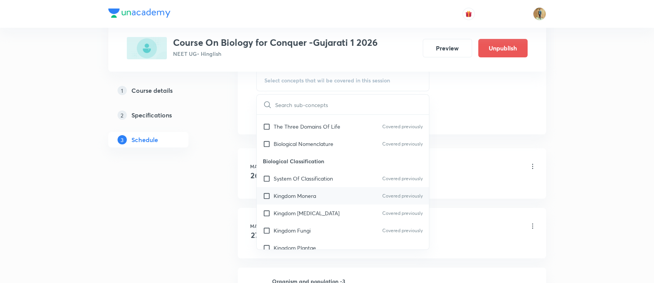
click at [293, 190] on div "Kingdom Monera Covered previously" at bounding box center [343, 195] width 173 height 17
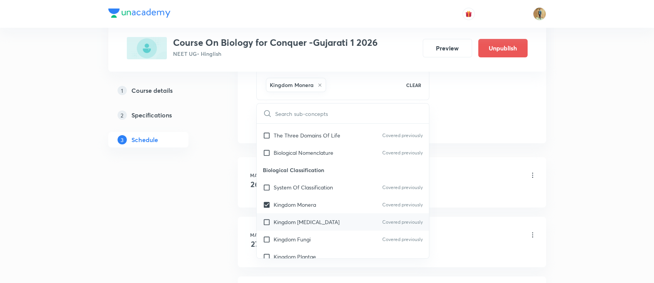
click at [297, 221] on p "Kingdom Protista" at bounding box center [307, 222] width 66 height 8
checkbox input "true"
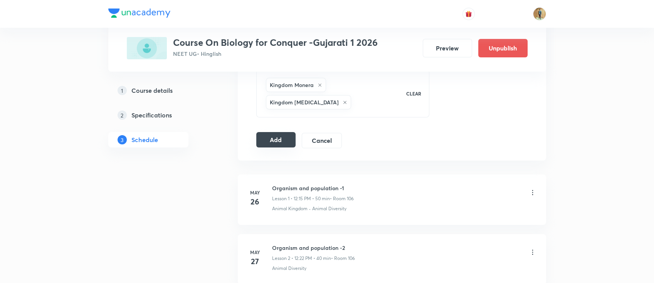
click at [272, 132] on button "Add" at bounding box center [276, 139] width 40 height 15
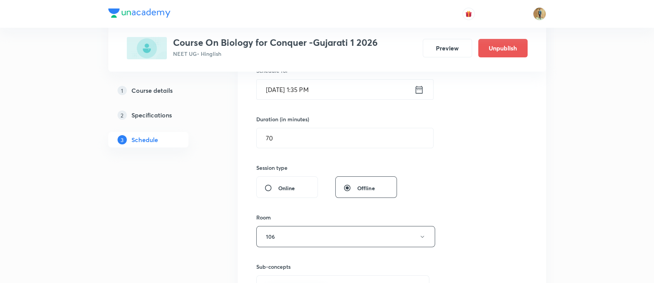
scroll to position [64, 0]
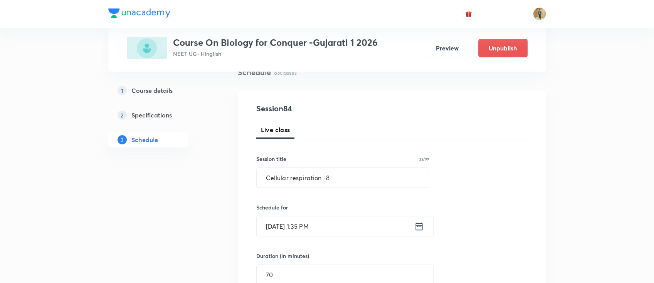
click at [355, 224] on input "Oct 8, 2025, 1:35 PM" at bounding box center [336, 227] width 158 height 20
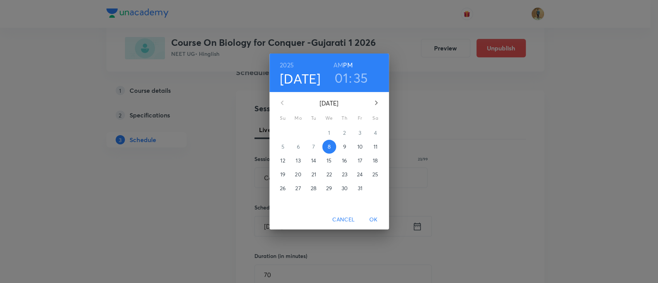
click at [343, 149] on p "9" at bounding box center [344, 147] width 3 height 8
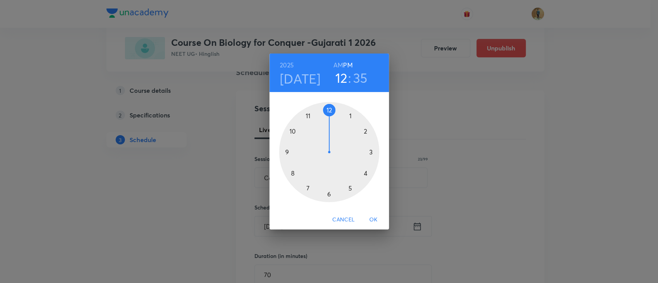
drag, startPoint x: 352, startPoint y: 116, endPoint x: 327, endPoint y: 116, distance: 24.7
click at [327, 116] on div at bounding box center [329, 152] width 100 height 100
drag, startPoint x: 307, startPoint y: 192, endPoint x: 289, endPoint y: 177, distance: 23.3
click at [289, 177] on div at bounding box center [329, 152] width 100 height 100
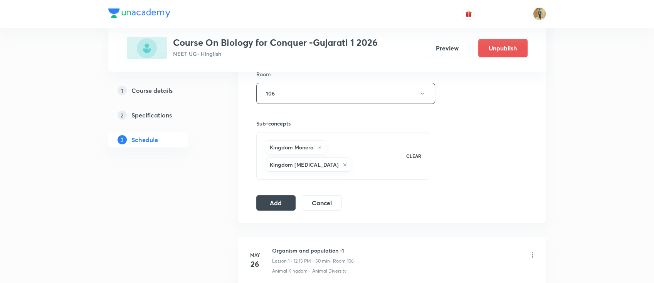
scroll to position [303, 0]
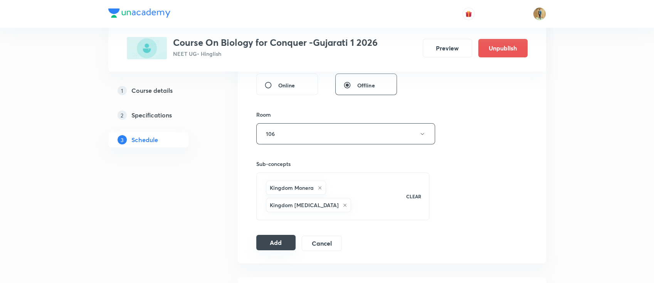
click at [277, 235] on button "Add" at bounding box center [276, 242] width 40 height 15
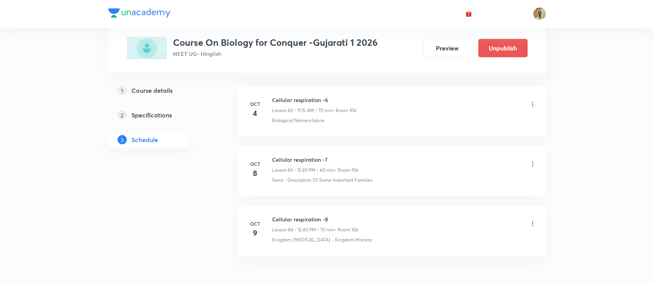
scroll to position [4996, 0]
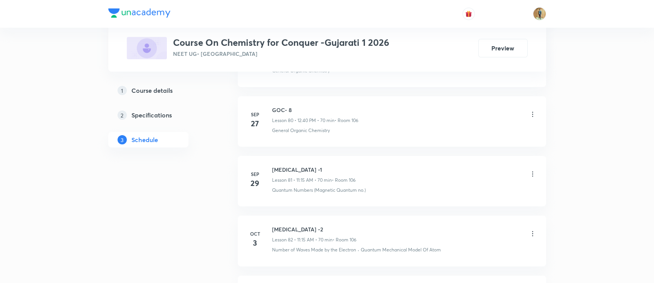
scroll to position [5409, 0]
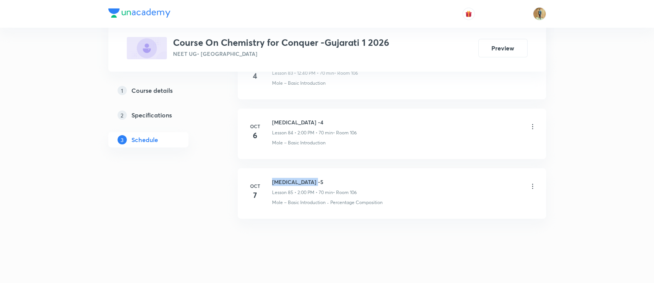
drag, startPoint x: 273, startPoint y: 175, endPoint x: 350, endPoint y: 175, distance: 77.5
click at [350, 178] on h6 "[MEDICAL_DATA] -5" at bounding box center [314, 182] width 85 height 8
copy h6 "[MEDICAL_DATA] -5"
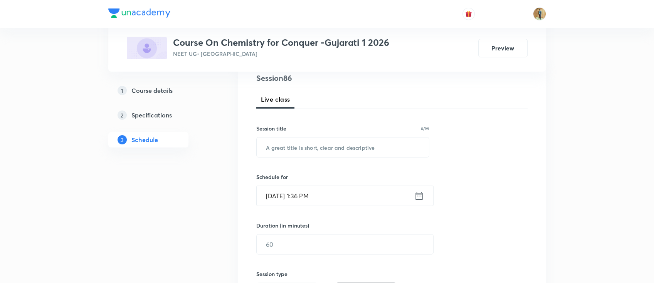
scroll to position [103, 0]
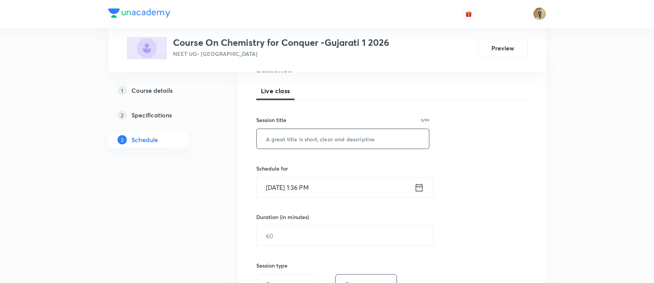
click at [330, 146] on input "text" at bounding box center [343, 139] width 173 height 20
paste input "[MEDICAL_DATA] -5"
type input "[MEDICAL_DATA] -6"
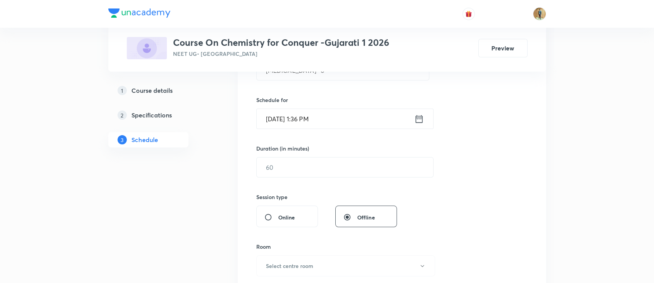
click at [344, 121] on input "[DATE] 1:36 PM" at bounding box center [336, 119] width 158 height 20
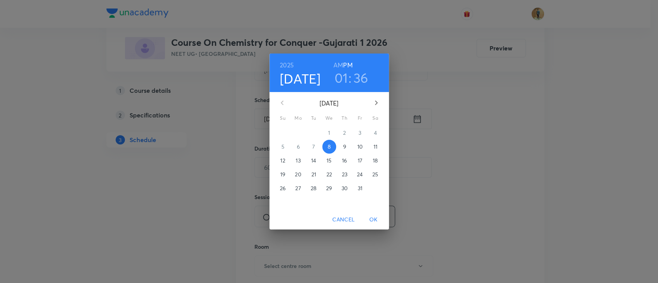
click at [346, 147] on span "9" at bounding box center [345, 147] width 14 height 8
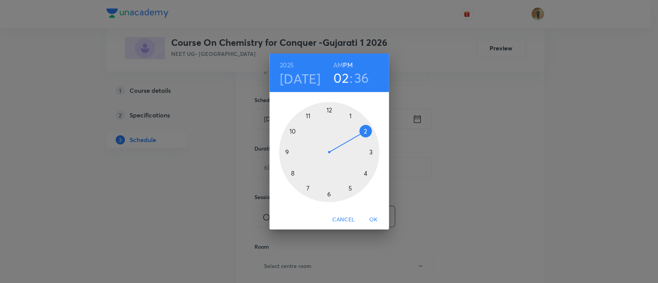
drag, startPoint x: 352, startPoint y: 117, endPoint x: 363, endPoint y: 128, distance: 16.1
click at [363, 128] on div at bounding box center [329, 152] width 100 height 100
click at [329, 109] on div at bounding box center [329, 152] width 100 height 100
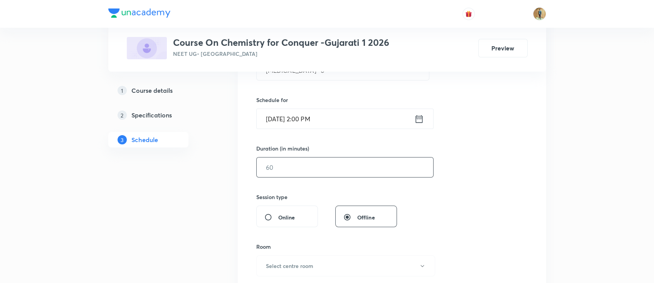
click at [312, 167] on input "text" at bounding box center [345, 168] width 177 height 20
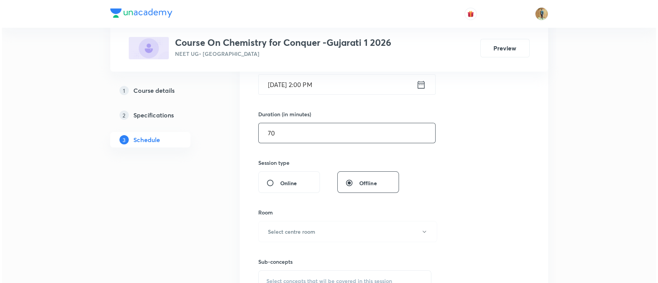
scroll to position [274, 0]
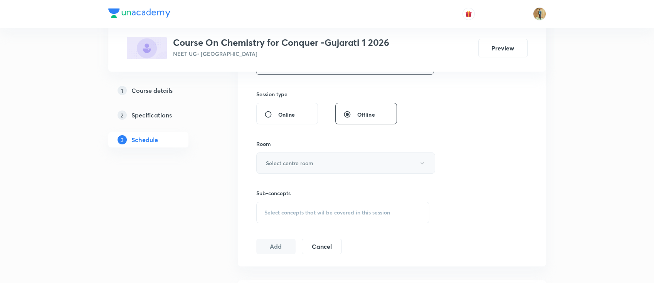
type input "70"
click at [304, 168] on button "Select centre room" at bounding box center [345, 163] width 179 height 21
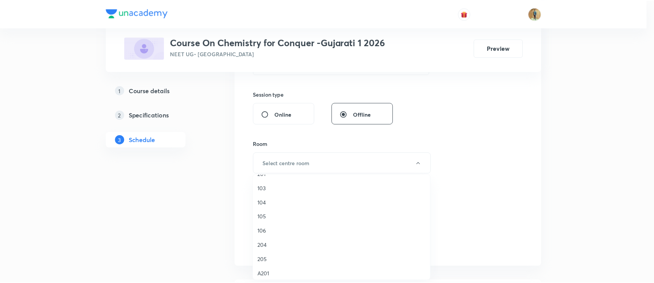
scroll to position [68, 0]
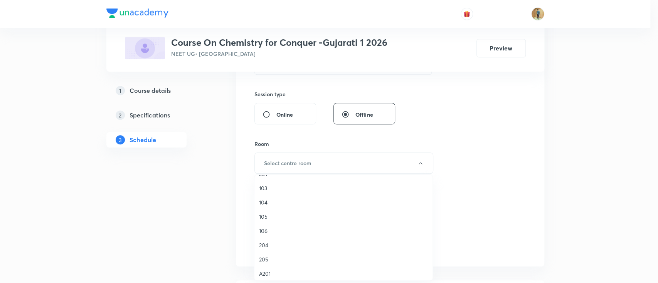
click at [266, 229] on span "106" at bounding box center [343, 231] width 169 height 8
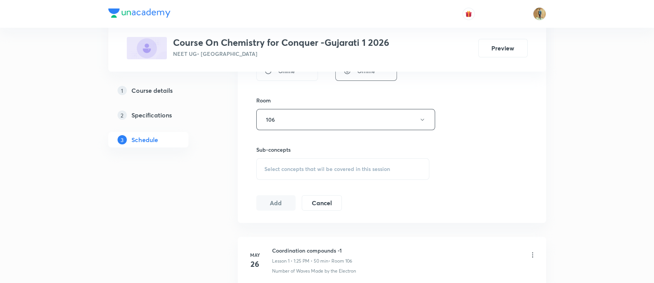
scroll to position [342, 0]
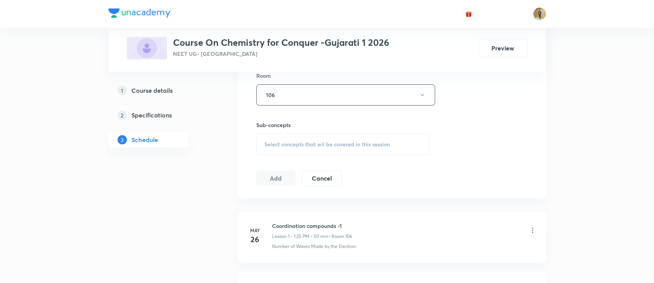
click at [302, 144] on span "Select concepts that wil be covered in this session" at bounding box center [327, 144] width 126 height 6
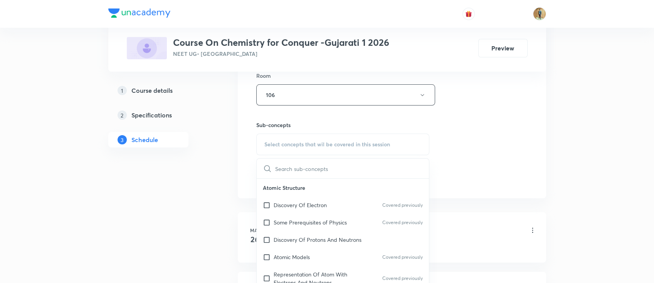
scroll to position [411, 0]
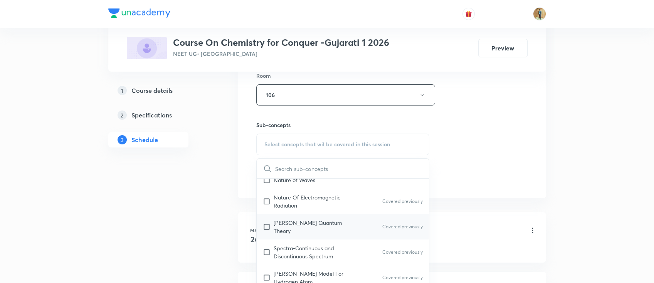
click at [292, 219] on p "[PERSON_NAME] Quantum Theory" at bounding box center [313, 227] width 78 height 16
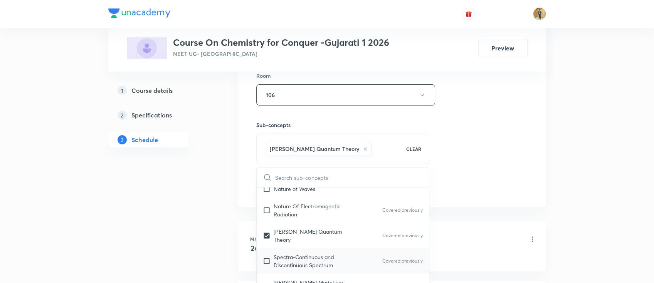
click at [291, 253] on p "Spectra-Continuous and Discontinuous Spectrum" at bounding box center [313, 261] width 78 height 16
checkbox input "true"
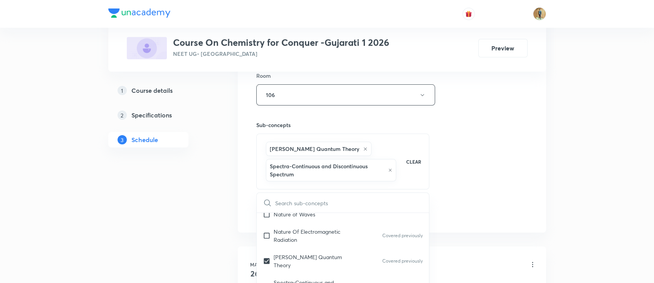
click at [526, 166] on div "Session 86 Live class Session title 15/99 [MEDICAL_DATA] -6 ​ Schedule for [DAT…" at bounding box center [391, 22] width 271 height 396
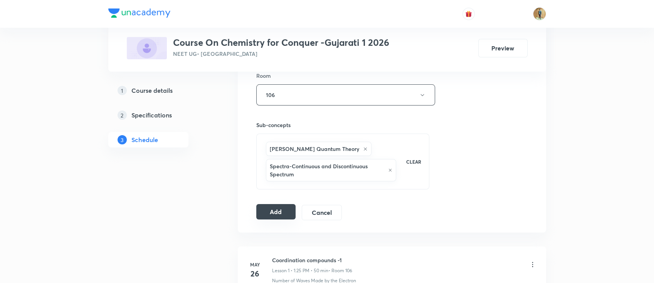
click at [274, 217] on button "Add" at bounding box center [276, 211] width 40 height 15
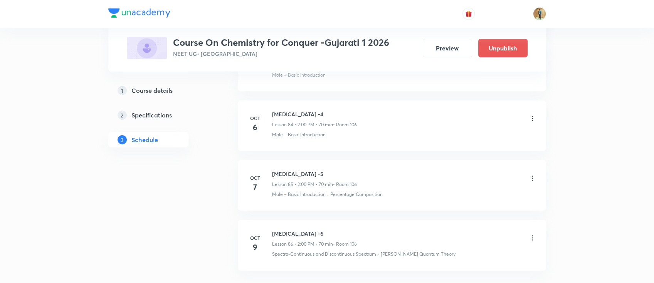
scroll to position [5096, 0]
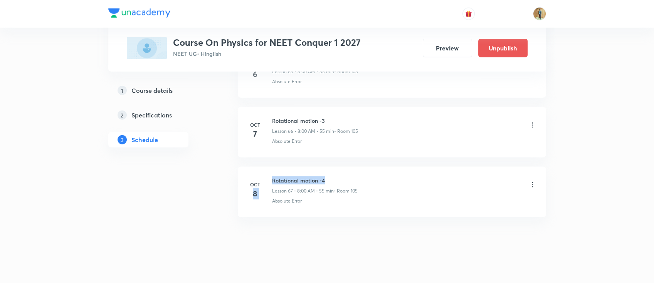
drag, startPoint x: 276, startPoint y: 174, endPoint x: 338, endPoint y: 171, distance: 62.5
click at [338, 177] on div "[DATE] Rotational motion -4 Lesson 67 • 8:00 AM • 55 min • Room 105 Absolute Er…" at bounding box center [391, 191] width 289 height 28
click at [339, 177] on h6 "Rotational motion -4" at bounding box center [315, 181] width 86 height 8
drag, startPoint x: 273, startPoint y: 177, endPoint x: 360, endPoint y: 177, distance: 87.1
click at [360, 177] on div "Rotational motion -4 Lesson 67 • 8:00 AM • 55 min • Room 105" at bounding box center [404, 186] width 264 height 18
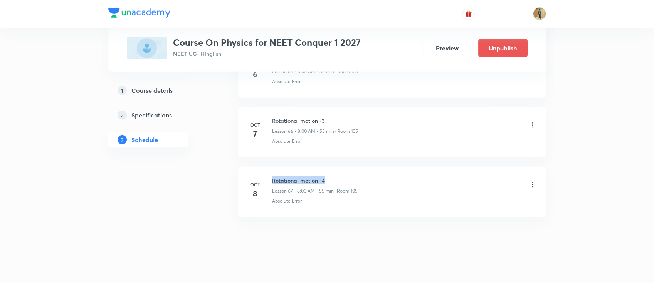
copy h6 "Rotational motion -4"
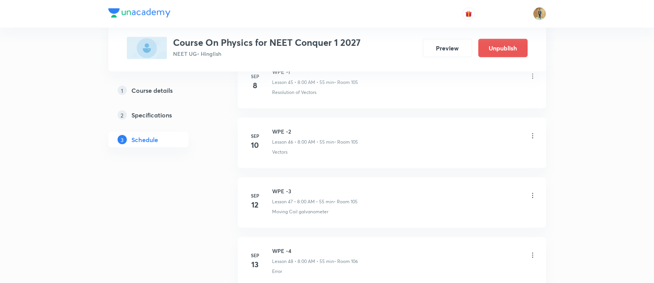
scroll to position [4334, 0]
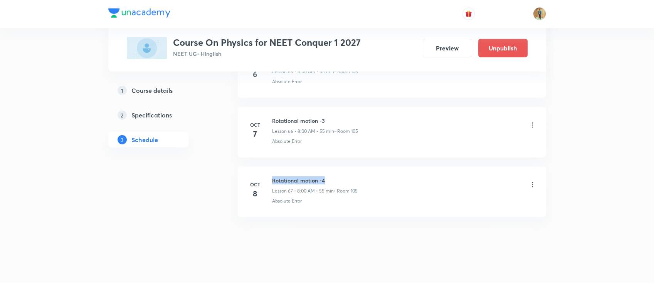
copy h6 "Rotational motion -4"
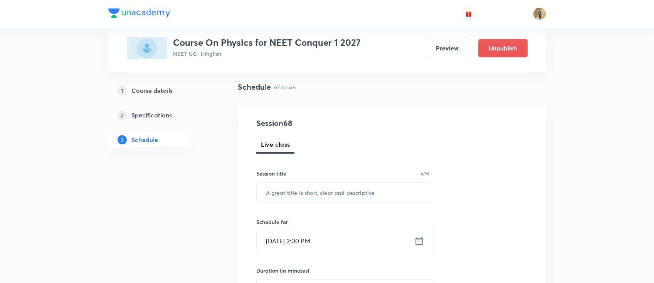
scroll to position [103, 0]
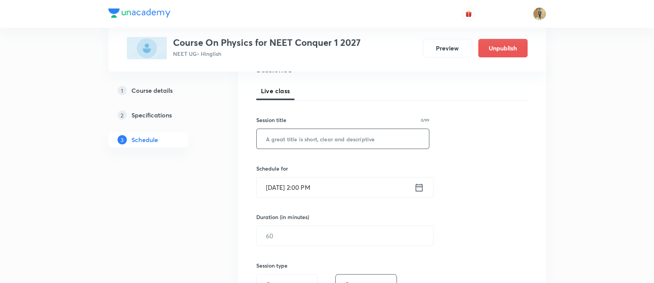
click at [312, 143] on input "text" at bounding box center [343, 139] width 173 height 20
paste input "Rotational motion -4"
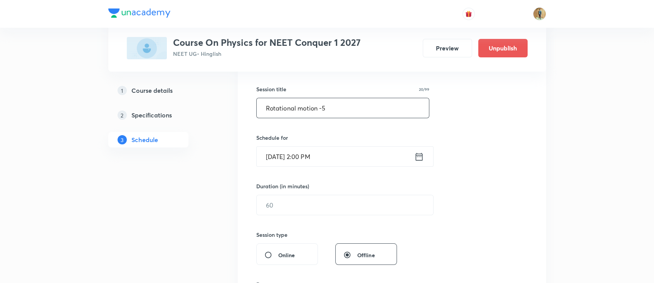
scroll to position [205, 0]
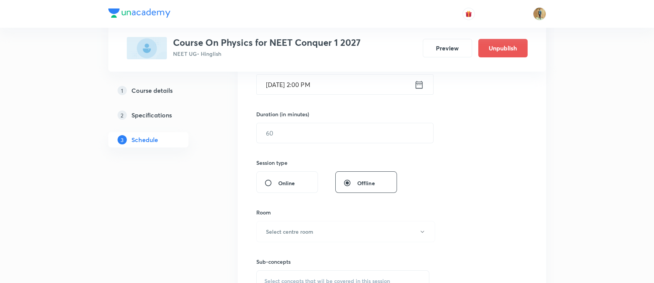
type input "Rotational motion -5"
click at [367, 85] on input "Oct 8, 2025, 2:00 PM" at bounding box center [336, 85] width 158 height 20
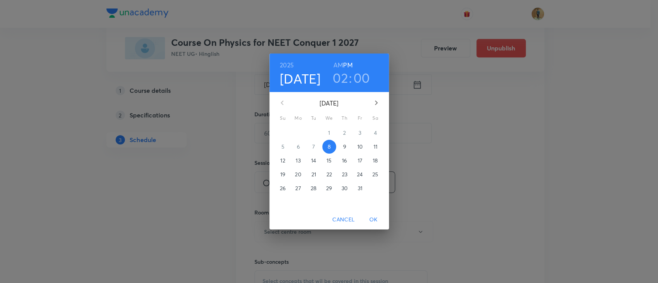
click at [343, 146] on p "9" at bounding box center [344, 147] width 3 height 8
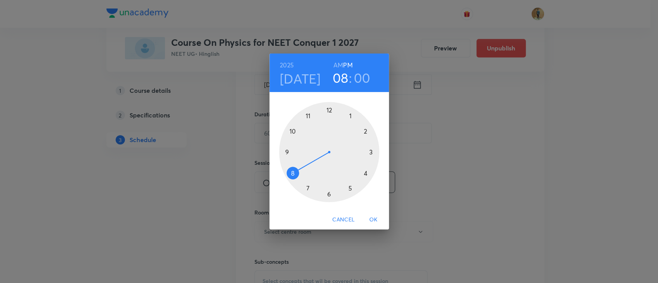
drag, startPoint x: 365, startPoint y: 134, endPoint x: 300, endPoint y: 177, distance: 77.8
click at [300, 177] on div at bounding box center [329, 152] width 100 height 100
click at [337, 62] on h6 "AM" at bounding box center [338, 65] width 10 height 11
click at [308, 114] on div at bounding box center [329, 152] width 100 height 100
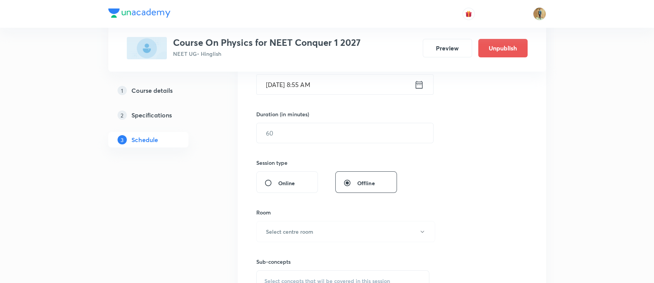
click at [334, 86] on input "Oct 9, 2025, 8:55 AM" at bounding box center [336, 85] width 158 height 20
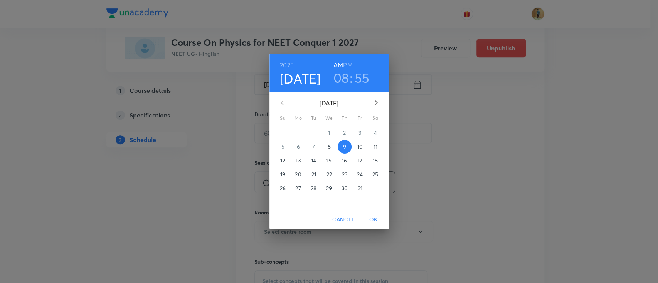
click at [360, 79] on h3 "55" at bounding box center [362, 78] width 15 height 16
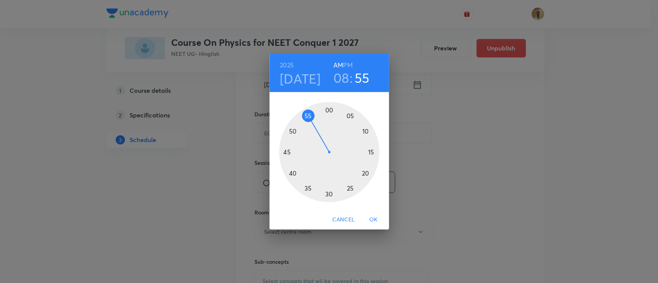
click at [328, 110] on div at bounding box center [329, 152] width 100 height 100
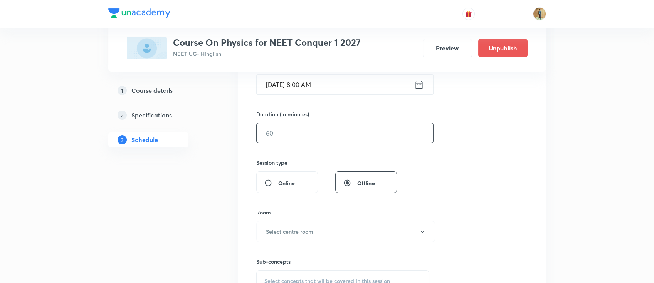
click at [309, 133] on input "text" at bounding box center [345, 133] width 177 height 20
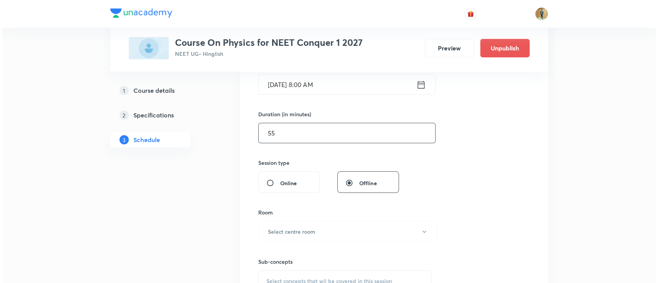
scroll to position [274, 0]
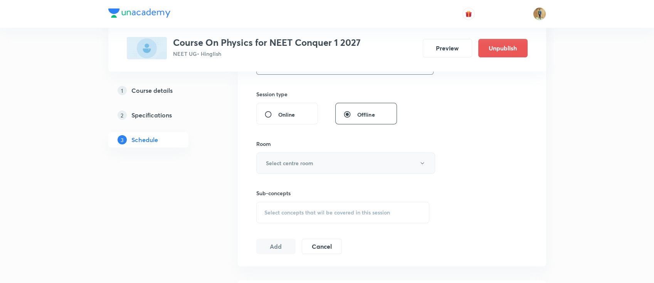
type input "55"
click at [317, 157] on button "Select centre room" at bounding box center [345, 163] width 179 height 21
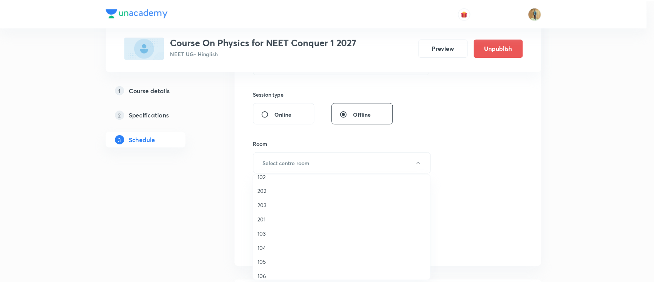
scroll to position [34, 0]
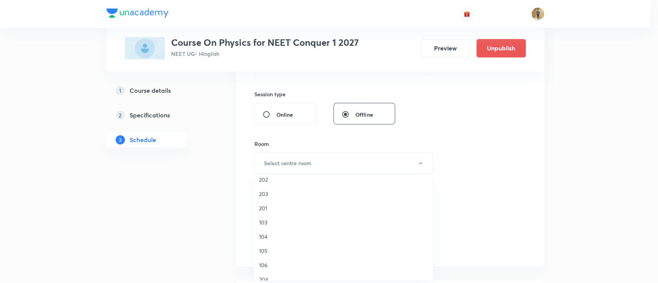
click at [273, 249] on span "105" at bounding box center [343, 251] width 169 height 8
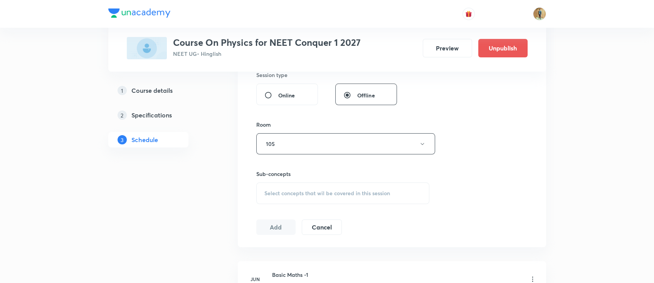
scroll to position [342, 0]
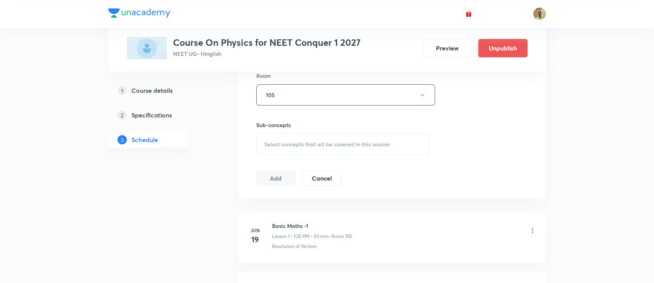
click at [306, 144] on span "Select concepts that wil be covered in this session" at bounding box center [327, 144] width 126 height 6
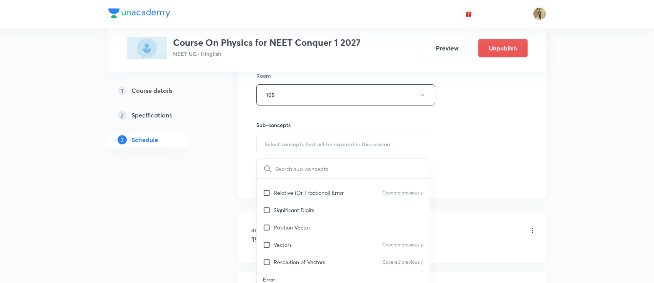
scroll to position [171, 0]
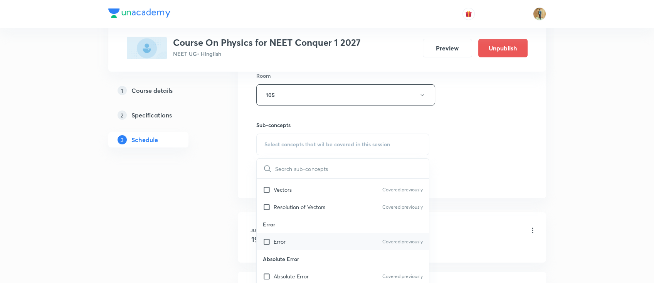
click at [289, 241] on div "Error Covered previously" at bounding box center [343, 241] width 173 height 17
checkbox input "true"
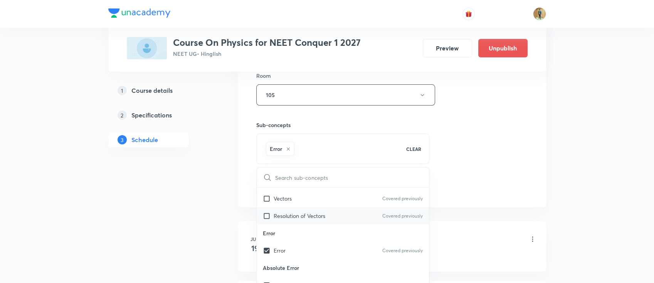
click at [295, 220] on div "Resolution of Vectors Covered previously" at bounding box center [343, 215] width 173 height 17
checkbox input "true"
click at [522, 185] on div "Session 68 Live class Session title 20/99 Rotational motion -5 ​ Schedule for O…" at bounding box center [391, 9] width 271 height 371
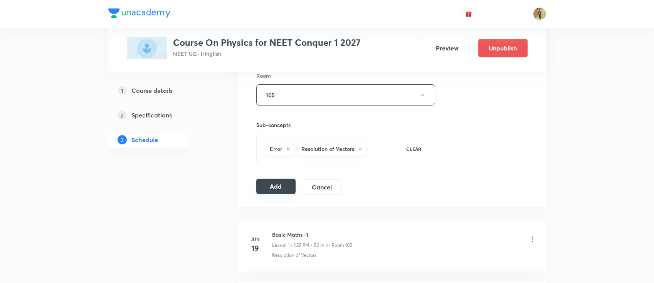
click at [267, 190] on button "Add" at bounding box center [276, 186] width 40 height 15
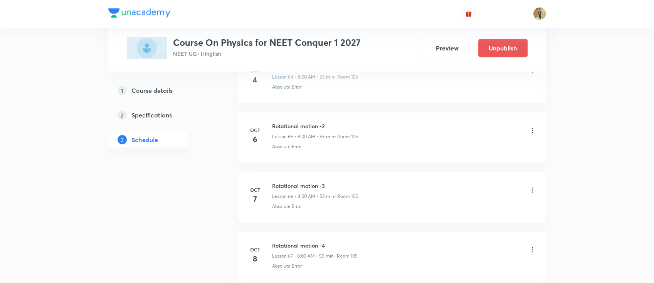
scroll to position [4040, 0]
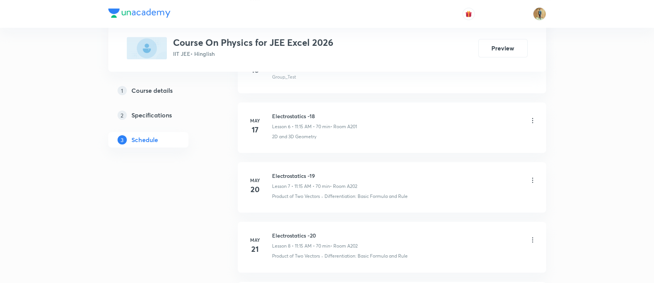
scroll to position [648, 0]
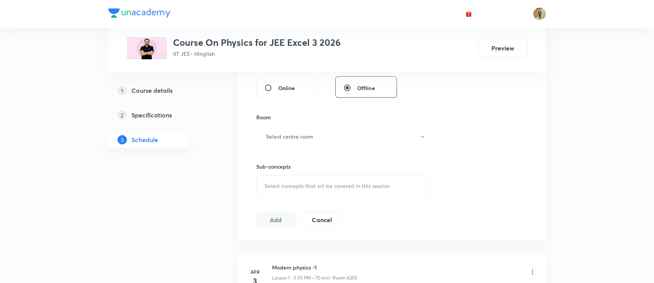
scroll to position [246, 0]
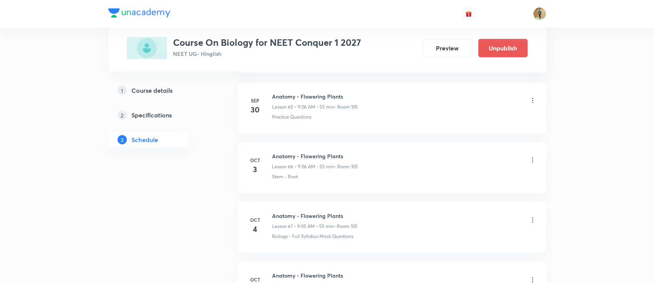
scroll to position [4514, 0]
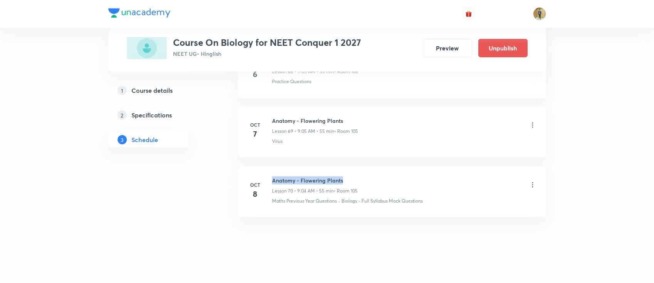
drag, startPoint x: 273, startPoint y: 175, endPoint x: 353, endPoint y: 168, distance: 80.5
click at [353, 168] on li "Oct 8 Anatomy - Flowering Plants Lesson 70 • 9:04 AM • 55 min • Room 105 Maths …" at bounding box center [392, 192] width 308 height 50
copy h6 "Anatomy - Flowering Plants"
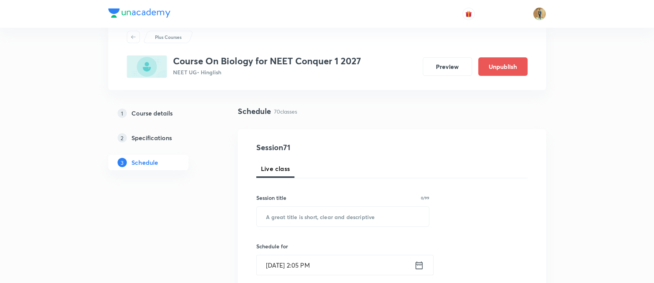
scroll to position [103, 0]
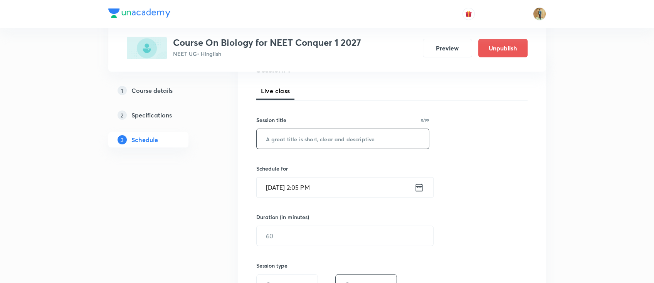
click at [304, 136] on input "text" at bounding box center [343, 139] width 173 height 20
paste input "Anatomy - Flowering Plants"
type input "Anatomy - Flowering Plants"
click at [340, 180] on input "Oct 8, 2025, 2:05 PM" at bounding box center [336, 188] width 158 height 20
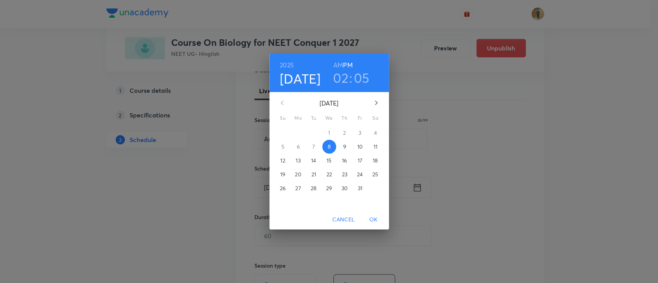
click at [344, 146] on p "9" at bounding box center [344, 147] width 3 height 8
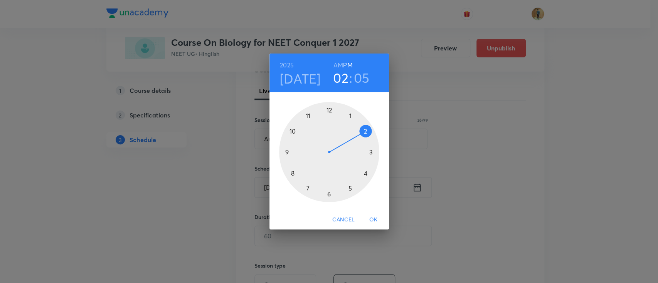
click at [337, 66] on h6 "AM" at bounding box center [338, 65] width 10 height 11
click at [340, 79] on h3 "02" at bounding box center [340, 78] width 15 height 16
click at [284, 153] on div at bounding box center [329, 152] width 100 height 100
click at [374, 220] on span "OK" at bounding box center [373, 220] width 19 height 10
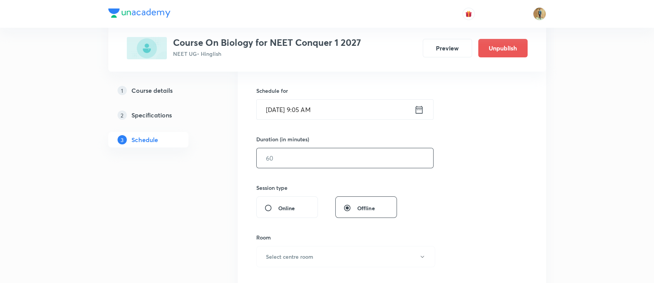
scroll to position [240, 0]
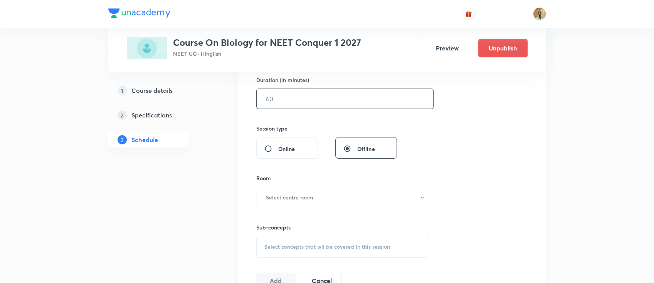
click at [307, 98] on input "text" at bounding box center [345, 99] width 177 height 20
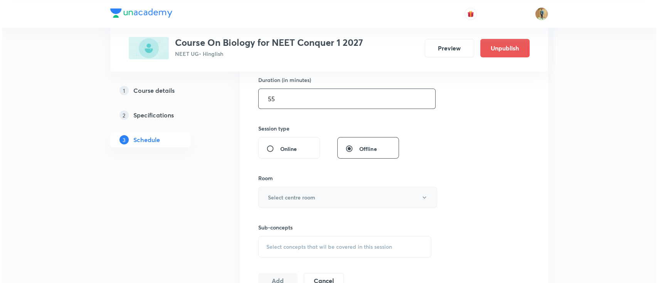
scroll to position [274, 0]
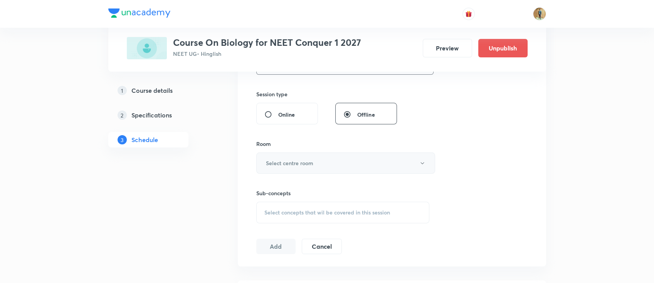
type input "55"
click at [302, 159] on h6 "Select centre room" at bounding box center [289, 163] width 47 height 8
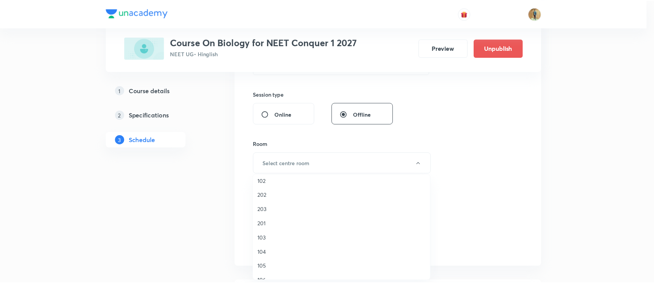
scroll to position [34, 0]
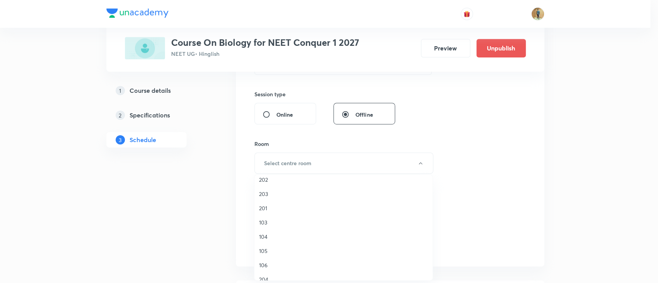
click at [269, 254] on span "105" at bounding box center [343, 251] width 169 height 8
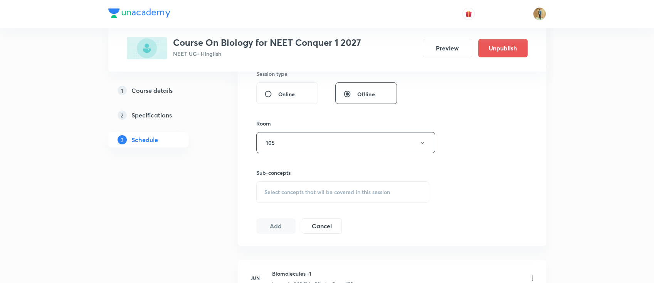
scroll to position [342, 0]
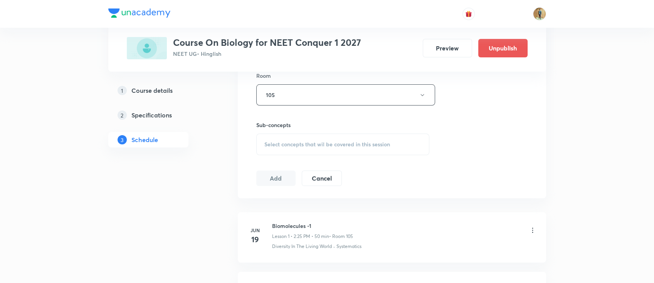
click at [295, 135] on div "Select concepts that wil be covered in this session" at bounding box center [342, 145] width 173 height 22
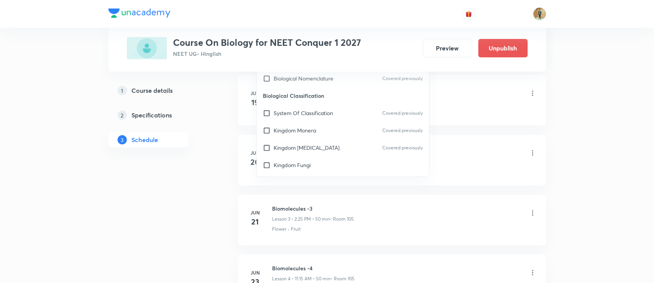
scroll to position [274, 0]
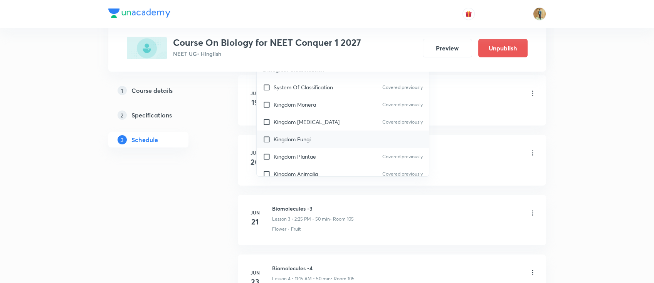
click at [292, 138] on p "Kingdom Fungi" at bounding box center [292, 139] width 37 height 8
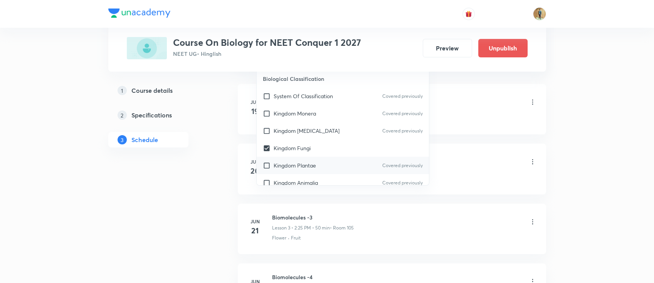
click at [291, 161] on p "Kingdom Plantae" at bounding box center [295, 165] width 42 height 8
checkbox input "true"
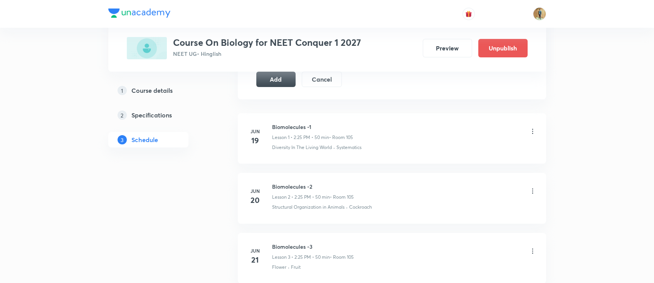
scroll to position [342, 0]
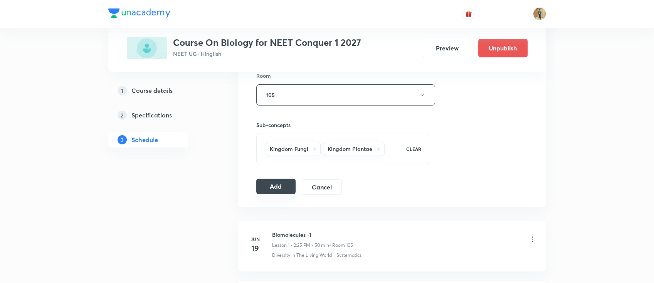
click at [279, 187] on button "Add" at bounding box center [276, 186] width 40 height 15
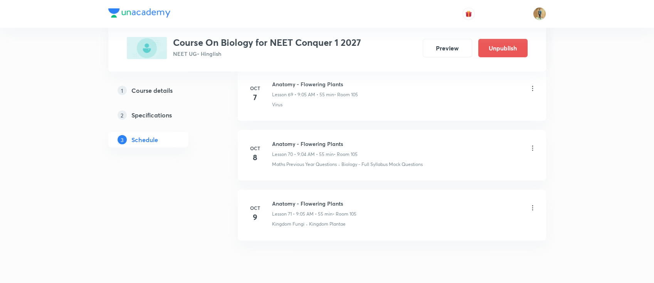
scroll to position [4221, 0]
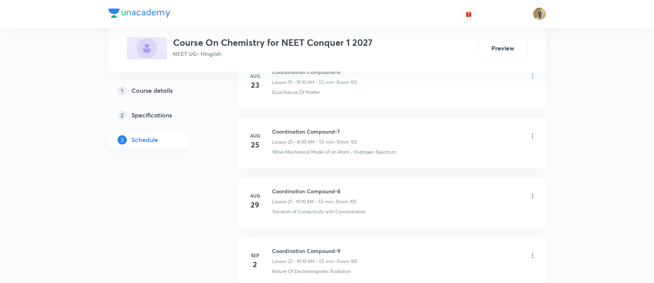
scroll to position [2483, 0]
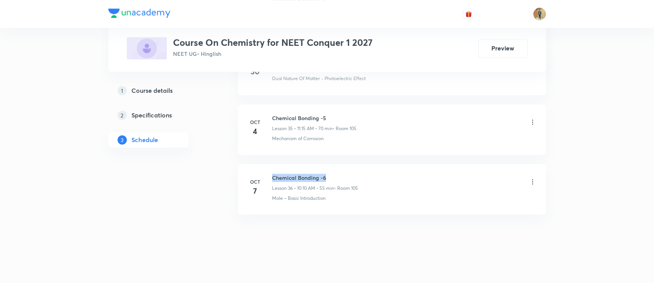
drag, startPoint x: 270, startPoint y: 173, endPoint x: 339, endPoint y: 174, distance: 68.6
click at [339, 174] on div "Oct 7 Chemical Bonding -6 Lesson 36 • 10:10 AM • 55 min • Room 105 Mole – Basic…" at bounding box center [391, 188] width 289 height 28
copy h6 "Chemical Bonding -6"
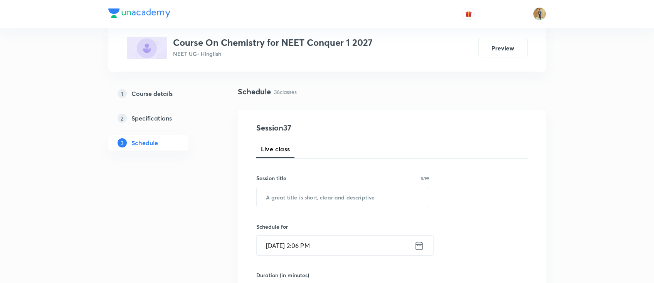
scroll to position [103, 0]
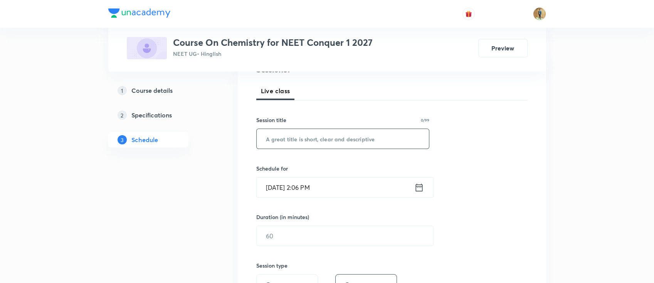
click at [305, 147] on input "text" at bounding box center [343, 139] width 173 height 20
paste input "Chemical Bonding -6"
click at [327, 140] on input "Chemical Bonding -6" at bounding box center [343, 139] width 173 height 20
drag, startPoint x: 324, startPoint y: 140, endPoint x: 333, endPoint y: 141, distance: 9.6
click at [333, 141] on input "Chemical Bonding -6" at bounding box center [343, 139] width 173 height 20
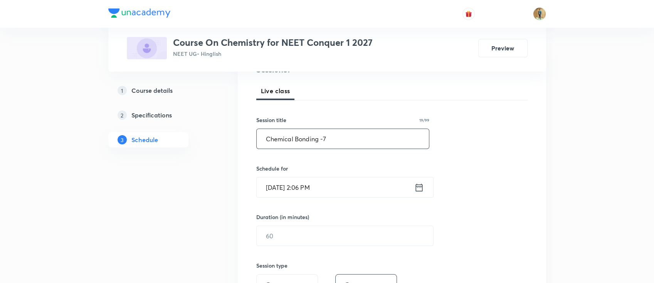
type input "Chemical Bonding -7"
click at [509, 137] on div "Session 37 Live class Session title 19/99 Chemical Bonding -7 ​ Schedule for Oc…" at bounding box center [391, 245] width 271 height 362
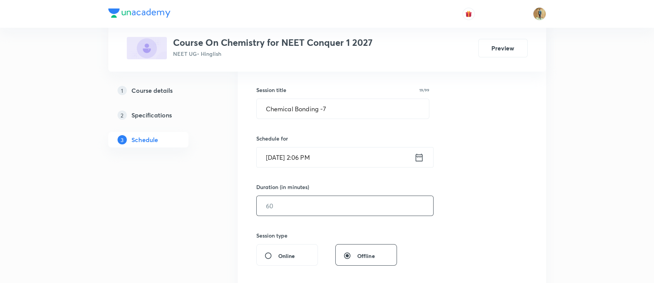
scroll to position [171, 0]
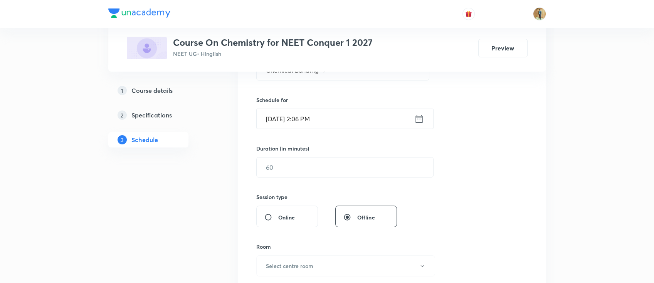
click at [347, 120] on input "Oct 8, 2025, 2:06 PM" at bounding box center [336, 119] width 158 height 20
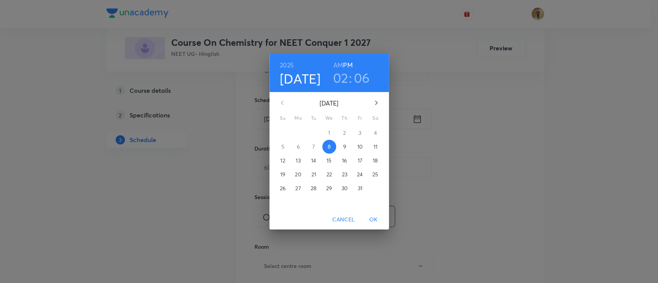
click at [340, 150] on span "9" at bounding box center [345, 147] width 14 height 8
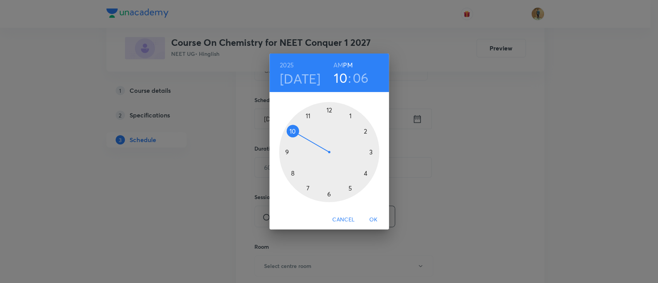
drag, startPoint x: 365, startPoint y: 132, endPoint x: 299, endPoint y: 126, distance: 66.5
click at [299, 126] on div at bounding box center [329, 152] width 100 height 100
click at [337, 66] on h6 "AM" at bounding box center [338, 65] width 10 height 11
drag, startPoint x: 353, startPoint y: 116, endPoint x: 365, endPoint y: 131, distance: 19.7
click at [365, 131] on div at bounding box center [329, 152] width 100 height 100
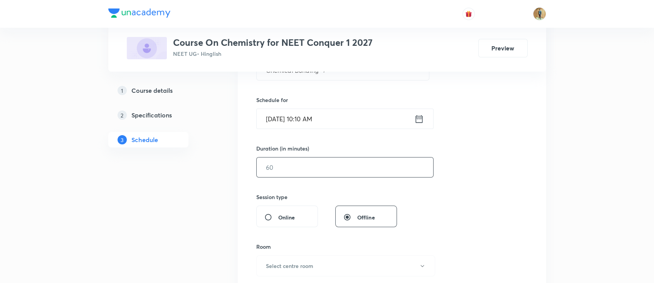
click at [288, 173] on input "text" at bounding box center [345, 168] width 177 height 20
type input "6"
type input "55"
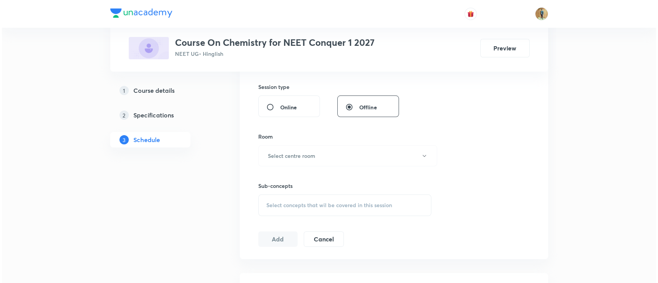
scroll to position [308, 0]
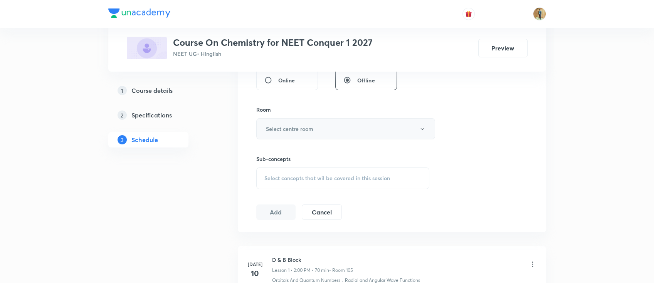
click at [317, 128] on button "Select centre room" at bounding box center [345, 128] width 179 height 21
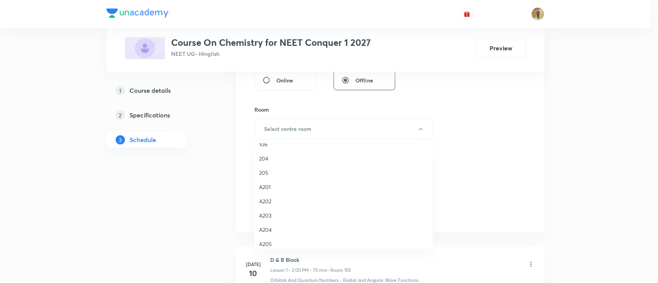
scroll to position [143, 0]
click at [272, 208] on span "A204" at bounding box center [343, 211] width 169 height 8
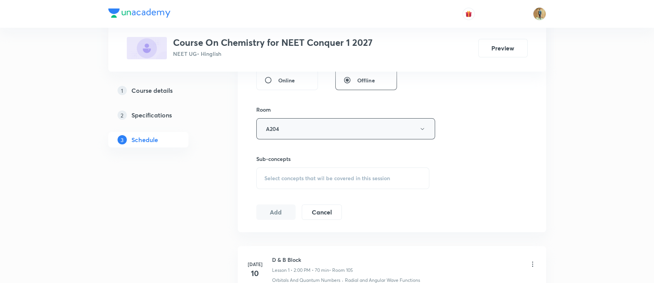
click at [305, 130] on button "A204" at bounding box center [345, 128] width 179 height 21
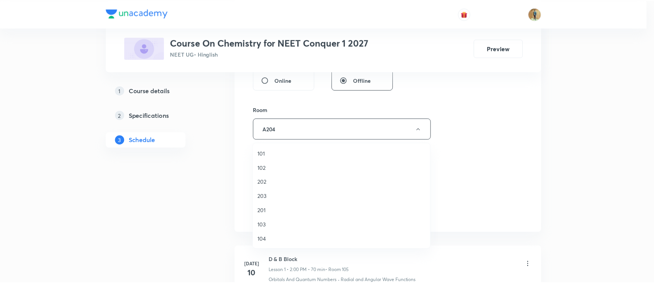
scroll to position [68, 0]
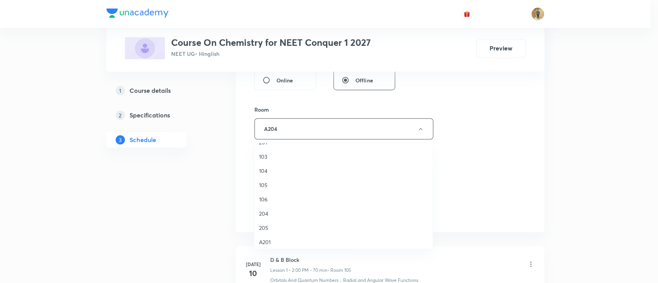
click at [259, 181] on span "105" at bounding box center [343, 185] width 169 height 8
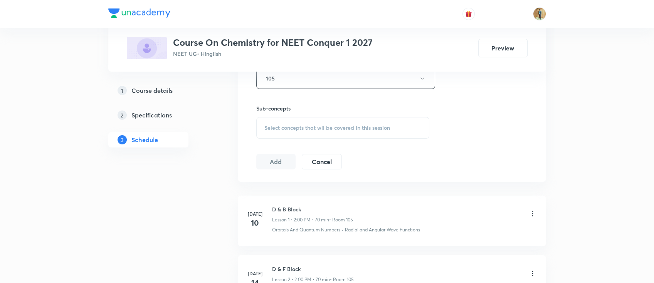
scroll to position [342, 0]
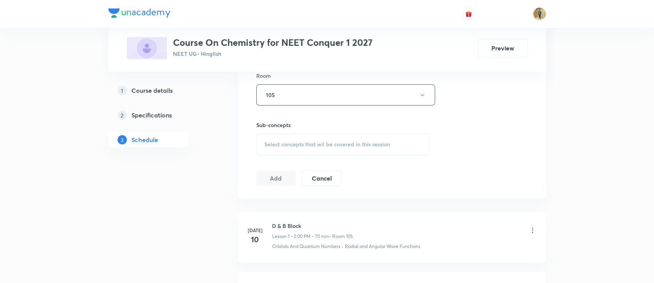
click at [294, 148] on div "Select concepts that wil be covered in this session" at bounding box center [342, 145] width 173 height 22
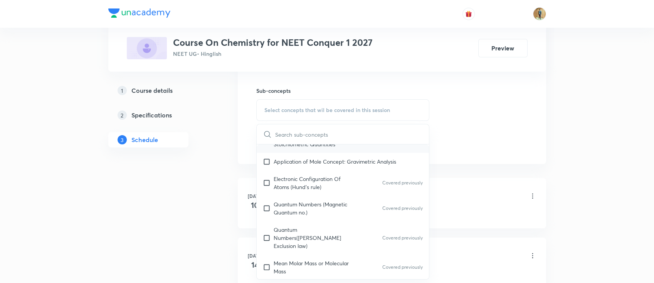
scroll to position [137, 0]
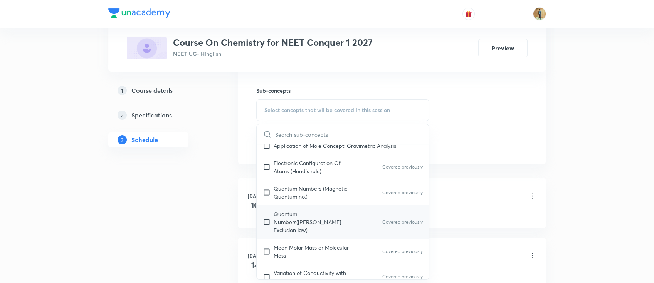
click at [303, 217] on p "Quantum Numbers(Pauli's Exclusion law)" at bounding box center [313, 222] width 78 height 24
checkbox input "true"
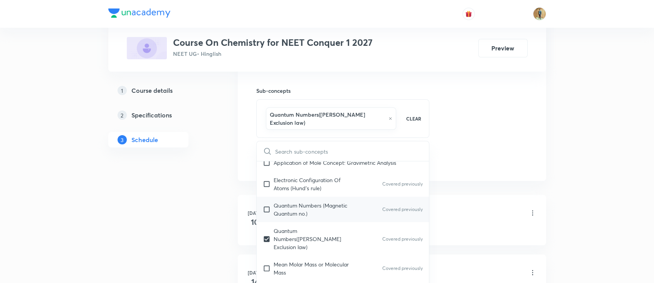
click at [295, 202] on p "Quantum Numbers (Magnetic Quantum no.)" at bounding box center [313, 210] width 78 height 16
checkbox input "true"
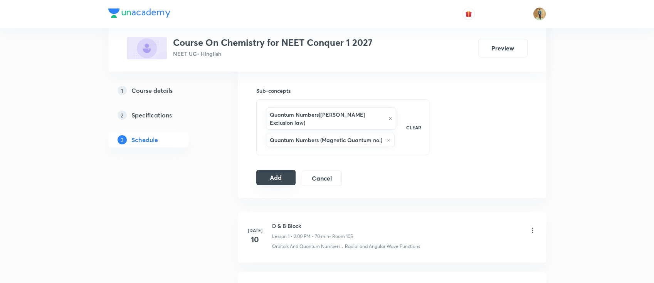
click at [284, 173] on button "Add" at bounding box center [276, 177] width 40 height 15
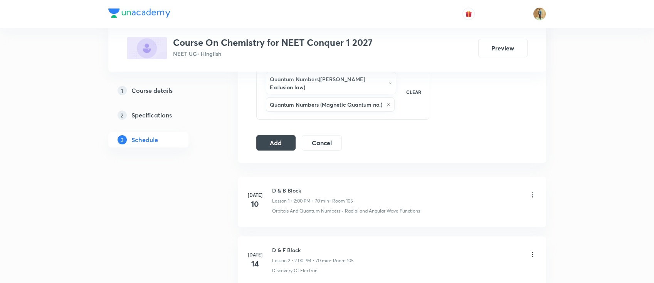
scroll to position [449, 0]
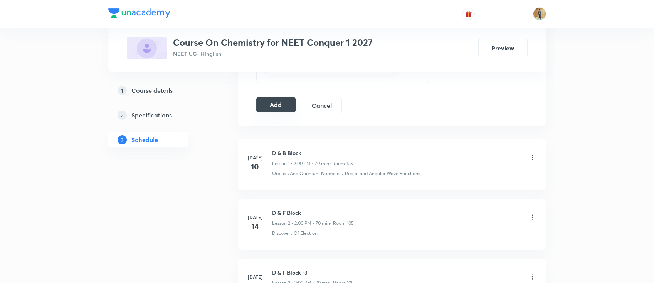
click at [270, 97] on button "Add" at bounding box center [276, 104] width 40 height 15
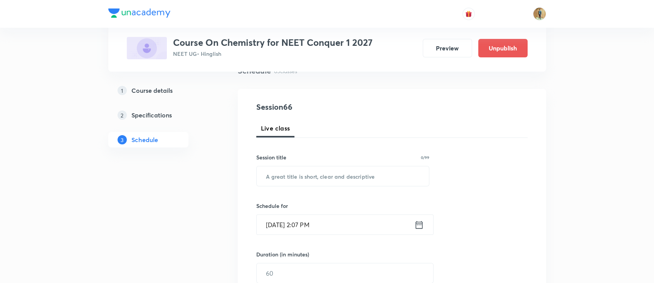
scroll to position [103, 0]
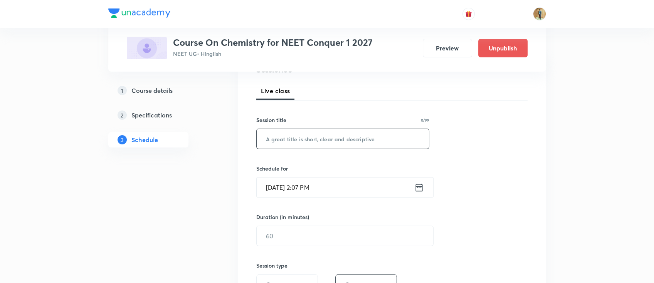
click at [300, 130] on input "text" at bounding box center [343, 139] width 173 height 20
paste input "ALCOHOL,[MEDICAL_DATA] and Ethers"
click at [299, 142] on input "ALCOHOL,[MEDICAL_DATA] and Ethers" at bounding box center [343, 139] width 173 height 20
click at [375, 144] on input "ALCOHOL, [MEDICAL_DATA] and Ethers" at bounding box center [343, 139] width 173 height 20
click at [297, 140] on input "ALCOHOL, [MEDICAL_DATA] and Ethers" at bounding box center [343, 139] width 173 height 20
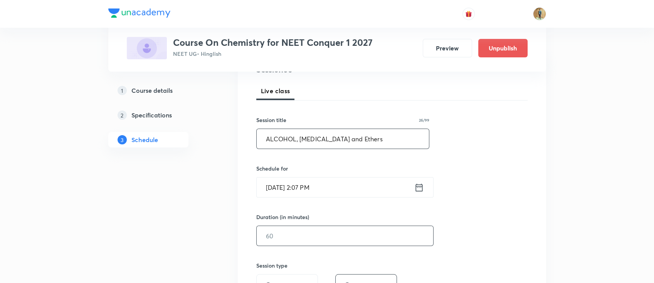
type input "ALCOHOL, [MEDICAL_DATA] and Ethers"
click at [327, 236] on input "text" at bounding box center [345, 236] width 177 height 20
type input "6"
type input "55"
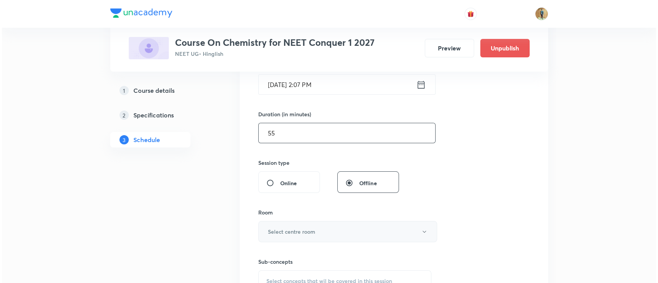
scroll to position [274, 0]
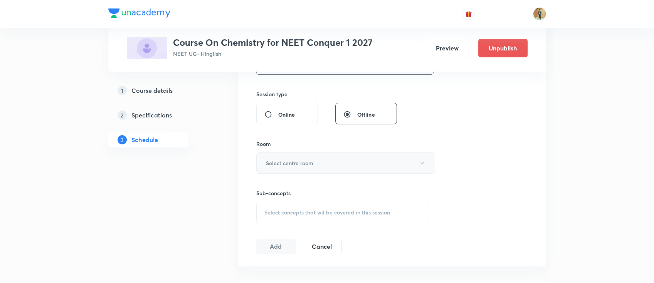
click at [308, 165] on h6 "Select centre room" at bounding box center [289, 163] width 47 height 8
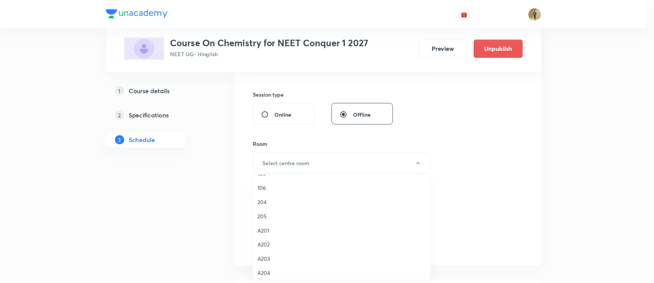
scroll to position [68, 0]
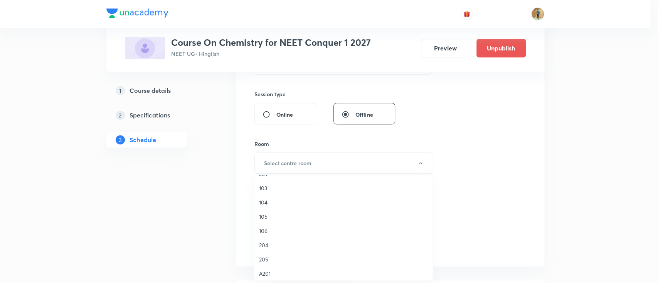
click at [268, 218] on span "105" at bounding box center [343, 217] width 169 height 8
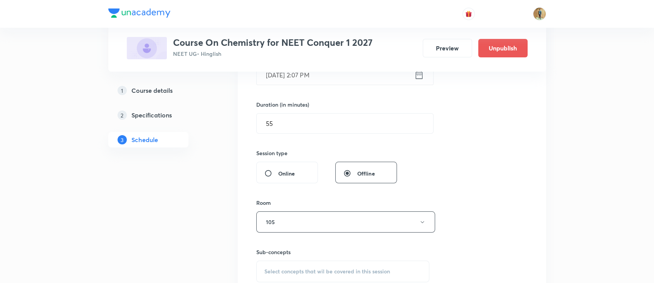
scroll to position [137, 0]
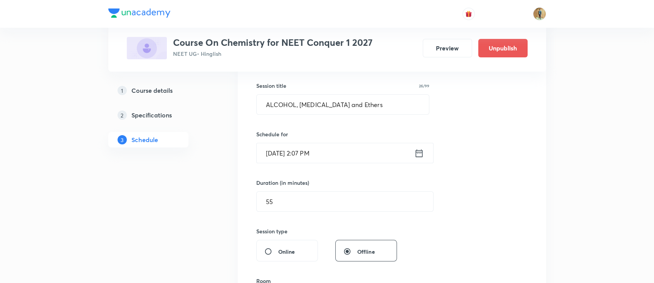
click at [352, 156] on input "[DATE] 2:07 PM" at bounding box center [336, 153] width 158 height 20
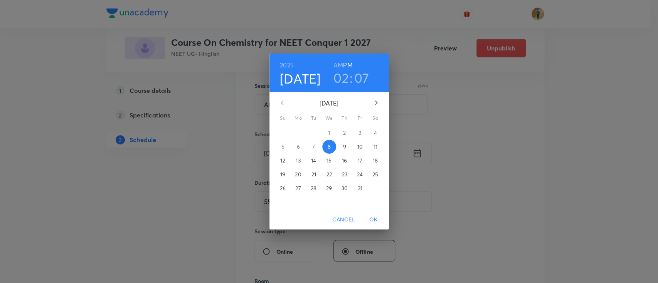
click at [335, 62] on h6 "AM" at bounding box center [338, 65] width 10 height 11
click at [344, 148] on p "9" at bounding box center [344, 147] width 3 height 8
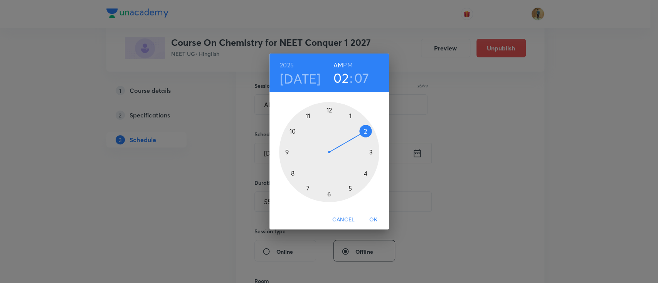
click at [309, 116] on div at bounding box center [329, 152] width 100 height 100
click at [370, 151] on div at bounding box center [329, 152] width 100 height 100
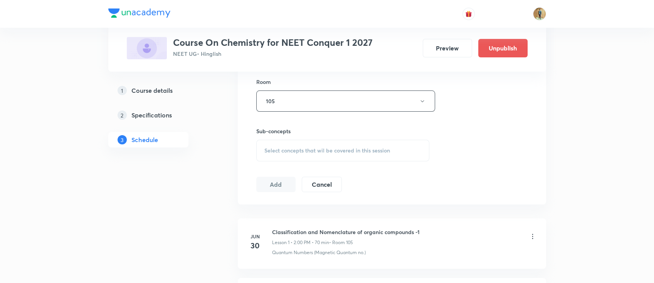
scroll to position [377, 0]
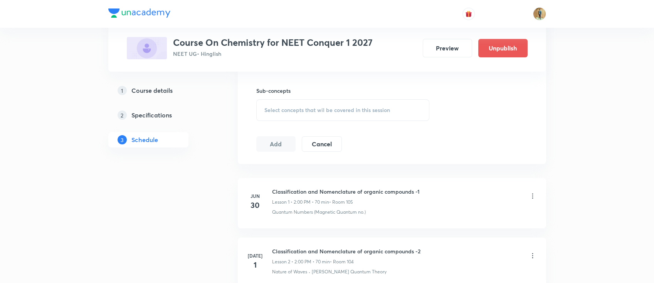
click at [318, 112] on span "Select concepts that wil be covered in this session" at bounding box center [327, 110] width 126 height 6
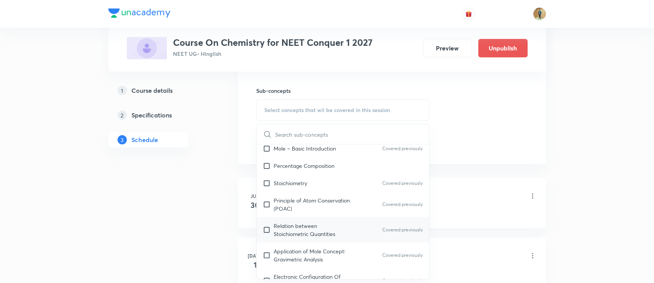
scroll to position [171, 0]
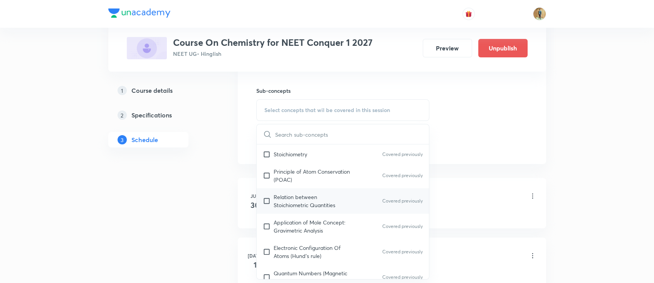
click at [306, 207] on p "Relation between Stoichiometric Quantities" at bounding box center [313, 201] width 78 height 16
checkbox input "true"
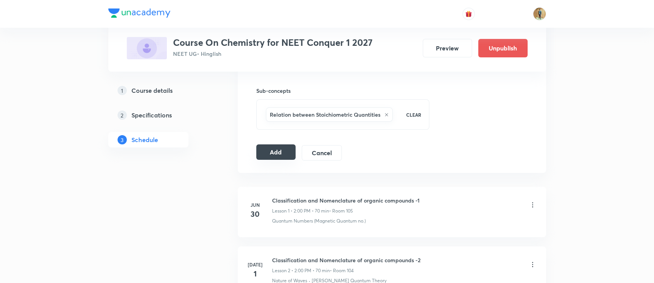
click at [264, 150] on button "Add" at bounding box center [276, 152] width 40 height 15
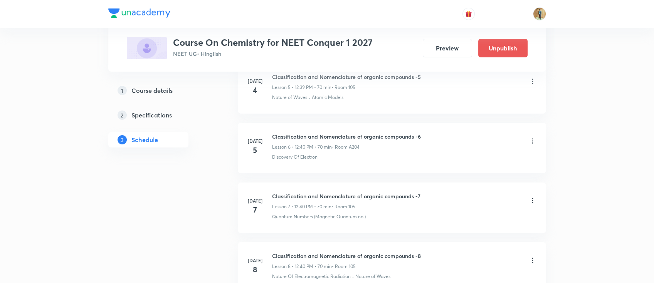
scroll to position [3921, 0]
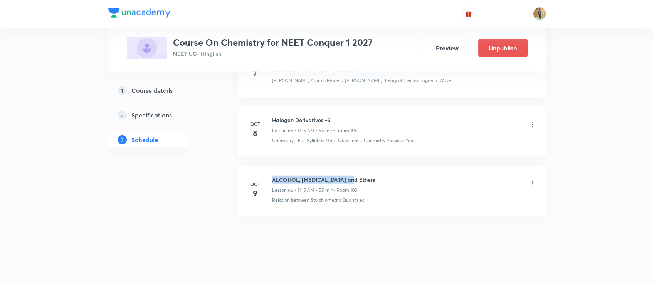
drag, startPoint x: 271, startPoint y: 175, endPoint x: 377, endPoint y: 178, distance: 105.3
click at [377, 178] on div "ALCOHOL, [MEDICAL_DATA] and Ethers Lesson 66 • 11:15 AM • 55 min • Room 105" at bounding box center [404, 185] width 264 height 18
copy h6 "ALCOHOL, [MEDICAL_DATA] and Ethers"
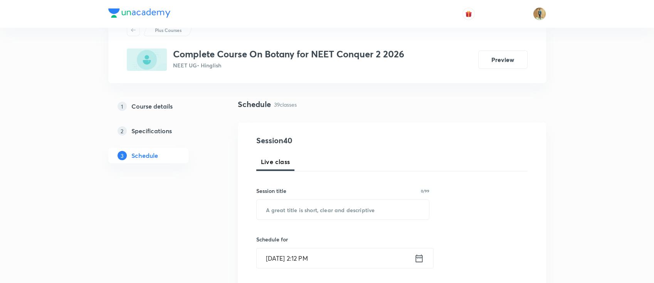
click at [609, 26] on header at bounding box center [327, 14] width 654 height 28
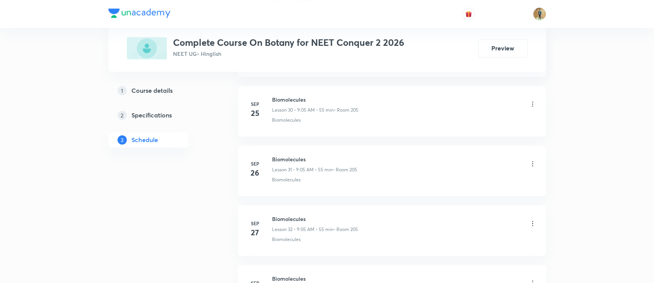
scroll to position [2663, 0]
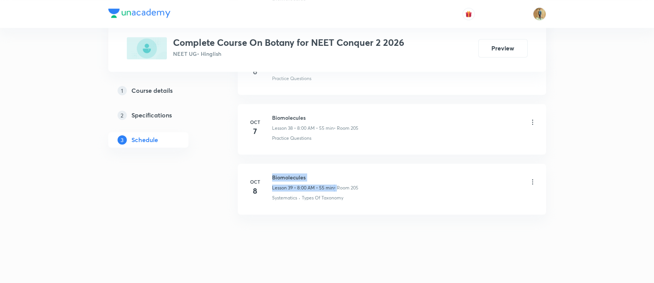
drag, startPoint x: 271, startPoint y: 176, endPoint x: 336, endPoint y: 186, distance: 66.0
click at [336, 186] on div "Biomolecules Lesson 39 • 8:00 AM • 55 min • Room 205" at bounding box center [315, 182] width 86 height 18
click at [305, 174] on h6 "Biomolecules" at bounding box center [315, 177] width 86 height 8
copy h6 "Biomolecules"
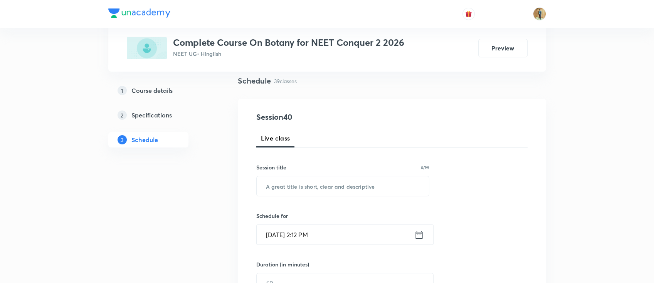
scroll to position [103, 0]
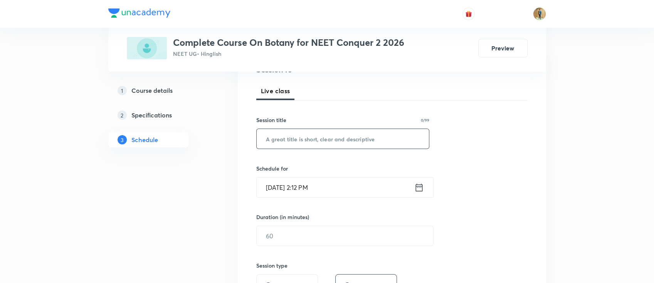
click at [311, 141] on input "text" at bounding box center [343, 139] width 173 height 20
paste input "Biomolecules"
type input "Biomolecules"
drag, startPoint x: 657, startPoint y: 61, endPoint x: 649, endPoint y: 82, distance: 22.1
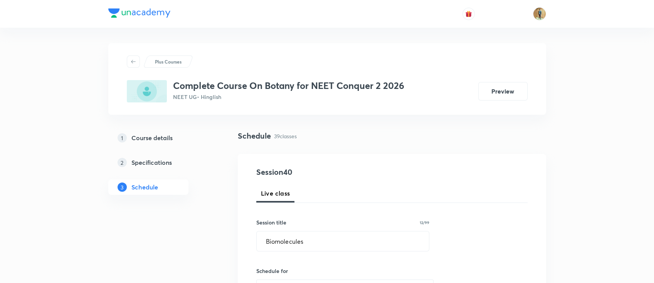
scroll to position [68, 0]
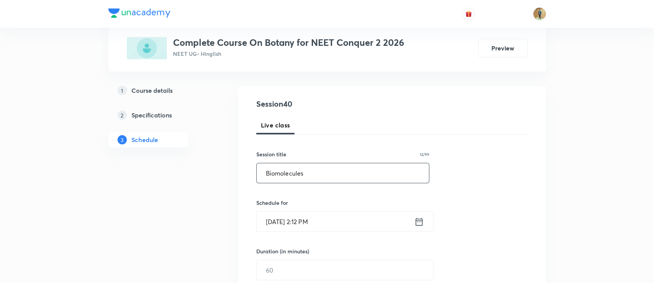
click at [326, 173] on input "Biomolecules" at bounding box center [343, 173] width 173 height 20
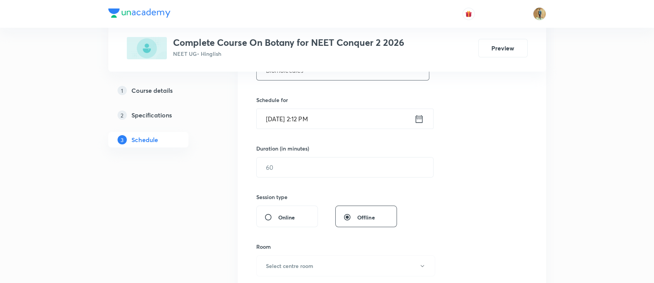
click at [339, 118] on input "Oct 8, 2025, 2:12 PM" at bounding box center [336, 119] width 158 height 20
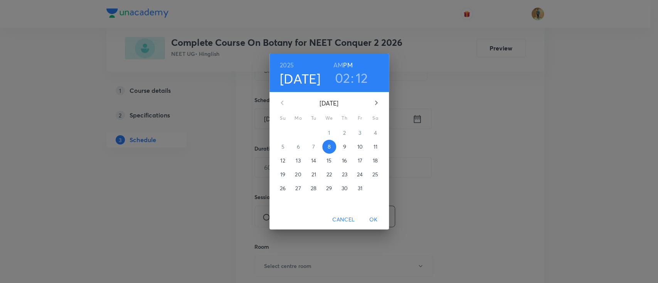
click at [343, 146] on p "9" at bounding box center [344, 147] width 3 height 8
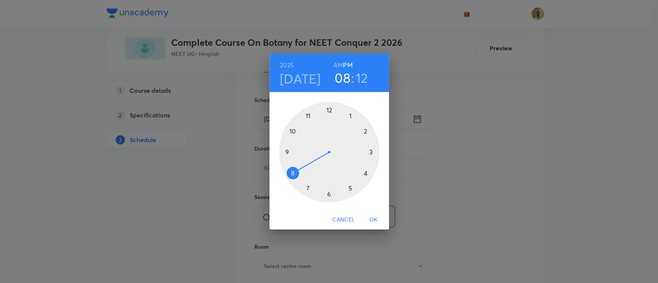
drag, startPoint x: 365, startPoint y: 130, endPoint x: 287, endPoint y: 175, distance: 90.5
click at [287, 175] on div at bounding box center [329, 152] width 100 height 100
click at [335, 64] on h6 "AM" at bounding box center [338, 65] width 10 height 11
click at [328, 109] on div at bounding box center [329, 152] width 100 height 100
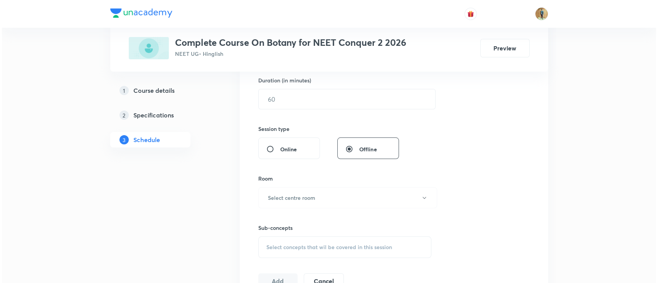
scroll to position [240, 0]
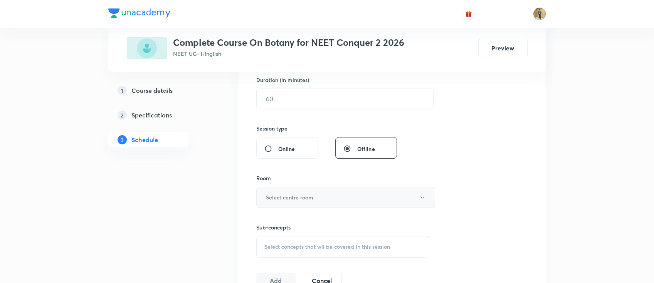
click at [303, 195] on h6 "Select centre room" at bounding box center [289, 197] width 47 height 8
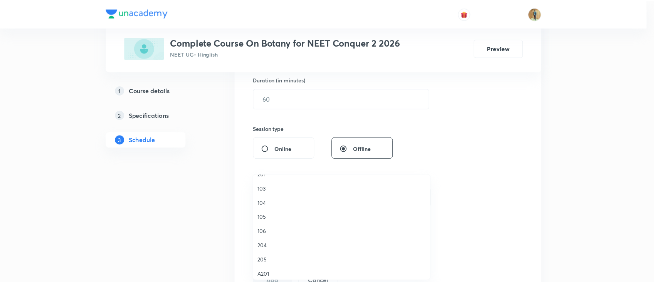
scroll to position [68, 0]
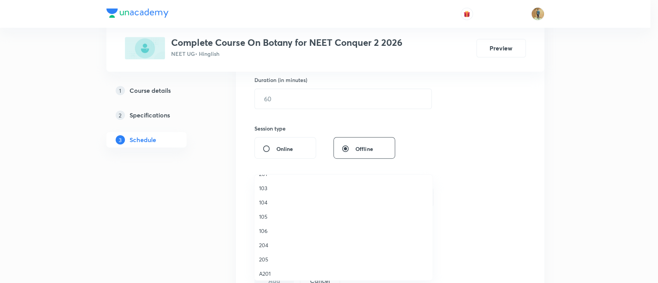
click at [268, 258] on span "205" at bounding box center [343, 260] width 169 height 8
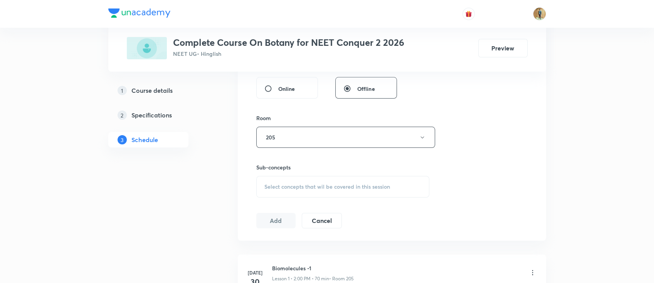
scroll to position [308, 0]
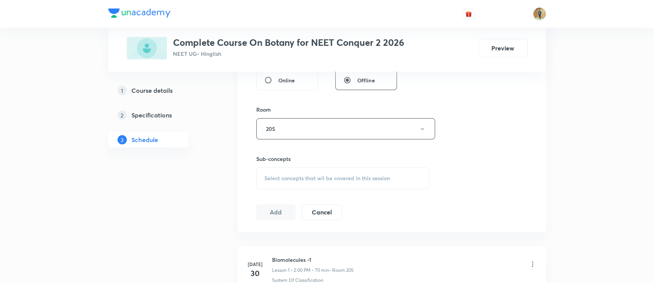
click at [298, 186] on div "Select concepts that wil be covered in this session" at bounding box center [342, 179] width 173 height 22
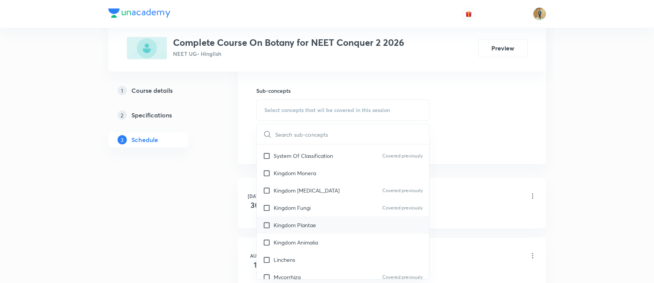
click at [288, 225] on p "Kingdom Plantae" at bounding box center [295, 225] width 42 height 8
checkbox input "true"
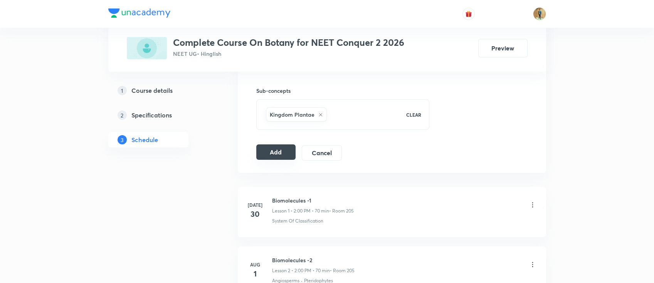
click at [262, 157] on button "Add" at bounding box center [276, 152] width 40 height 15
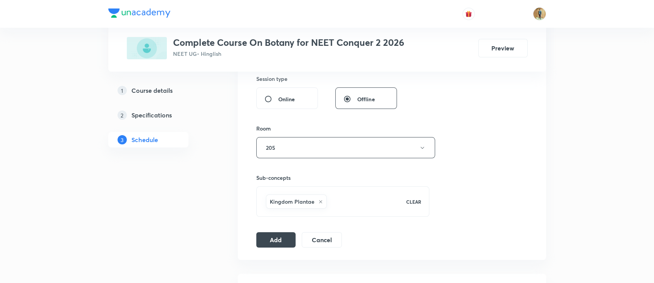
scroll to position [240, 0]
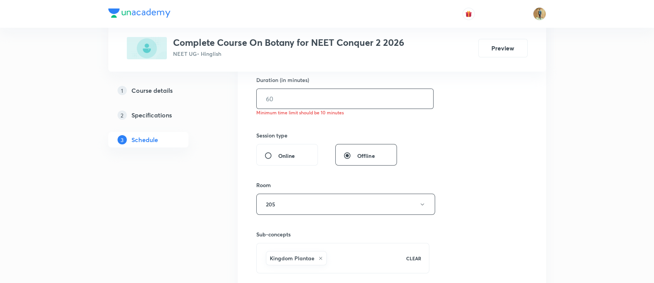
click at [301, 93] on input "text" at bounding box center [345, 99] width 177 height 20
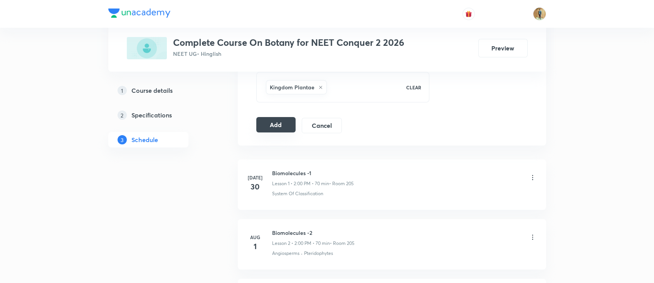
type input "55"
click at [272, 128] on button "Add" at bounding box center [276, 124] width 40 height 15
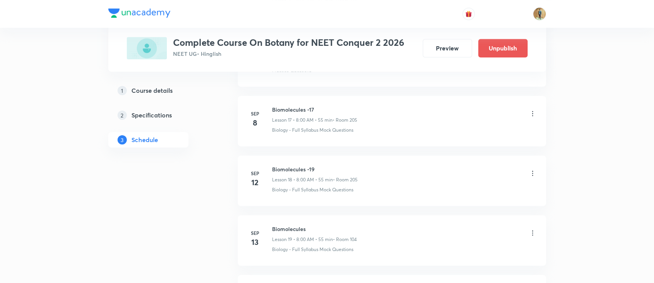
scroll to position [2369, 0]
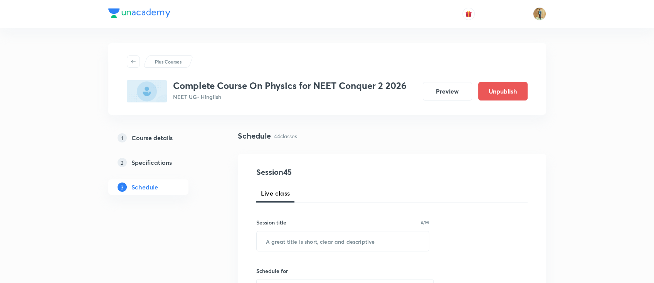
scroll to position [137, 0]
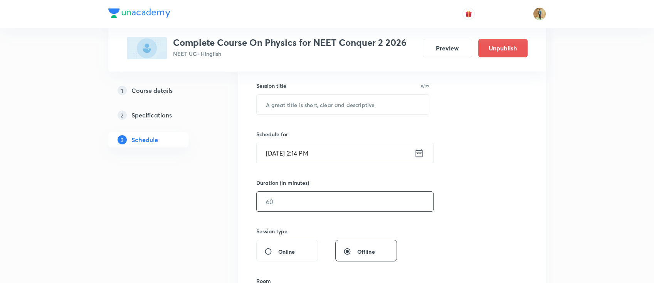
click at [331, 200] on input "text" at bounding box center [345, 202] width 177 height 20
type input "55"
click at [331, 151] on input "[DATE] 2:14 PM" at bounding box center [336, 153] width 158 height 20
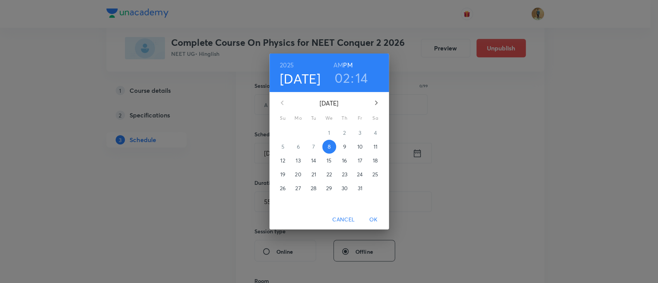
click at [345, 147] on p "9" at bounding box center [344, 147] width 3 height 8
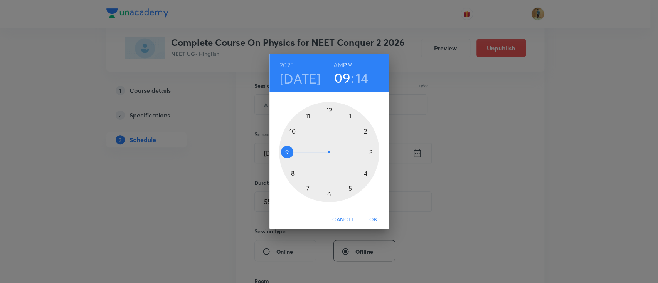
drag, startPoint x: 364, startPoint y: 131, endPoint x: 290, endPoint y: 156, distance: 78.1
click at [290, 156] on div at bounding box center [329, 152] width 100 height 100
drag, startPoint x: 369, startPoint y: 140, endPoint x: 347, endPoint y: 120, distance: 30.3
click at [347, 120] on div at bounding box center [329, 152] width 100 height 100
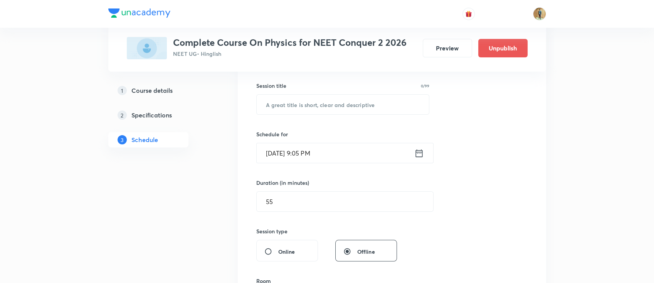
click at [338, 162] on input "[DATE] 9:05 PM" at bounding box center [336, 153] width 158 height 20
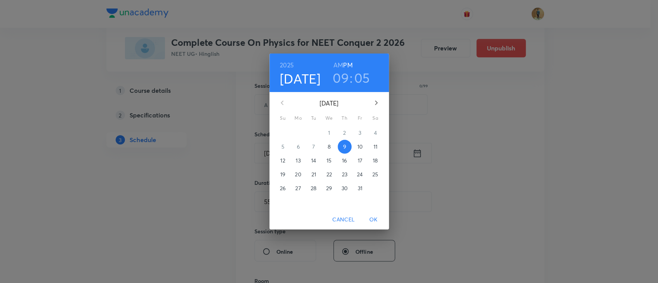
click at [338, 64] on h6 "AM" at bounding box center [338, 65] width 10 height 11
click at [374, 219] on span "OK" at bounding box center [373, 220] width 19 height 10
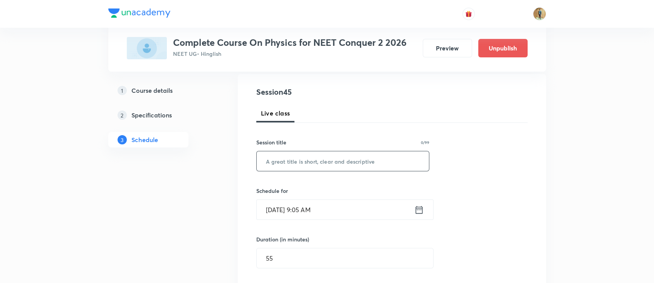
scroll to position [68, 0]
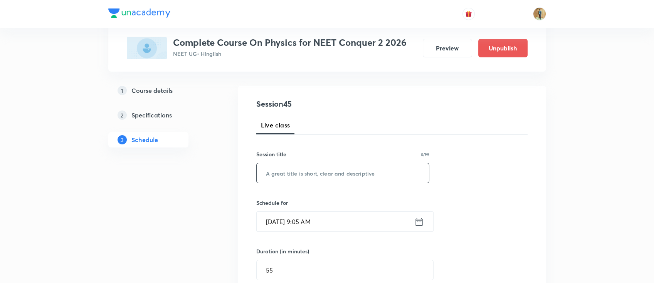
click at [326, 175] on input "text" at bounding box center [343, 173] width 173 height 20
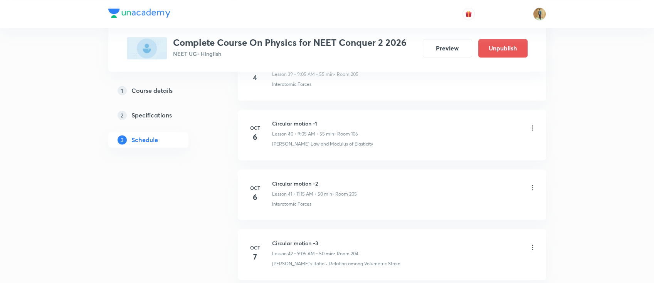
scroll to position [2961, 0]
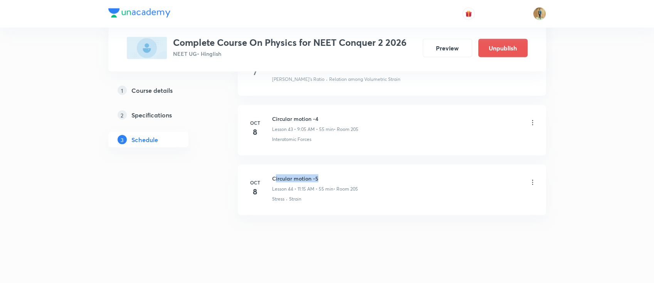
drag, startPoint x: 274, startPoint y: 173, endPoint x: 323, endPoint y: 174, distance: 49.0
click at [323, 175] on h6 "Circular motion -5" at bounding box center [315, 179] width 86 height 8
drag, startPoint x: 319, startPoint y: 175, endPoint x: 271, endPoint y: 171, distance: 47.9
click at [272, 175] on h6 "Circular motion -5" at bounding box center [315, 179] width 86 height 8
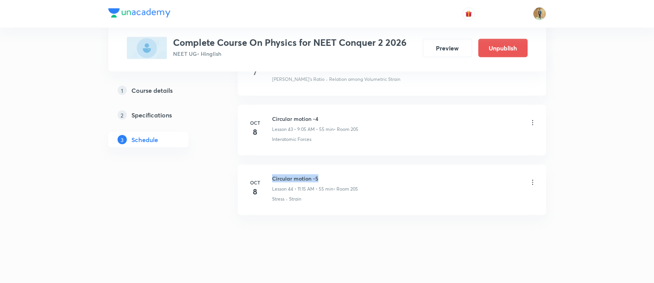
copy h6 "Circular motion -5"
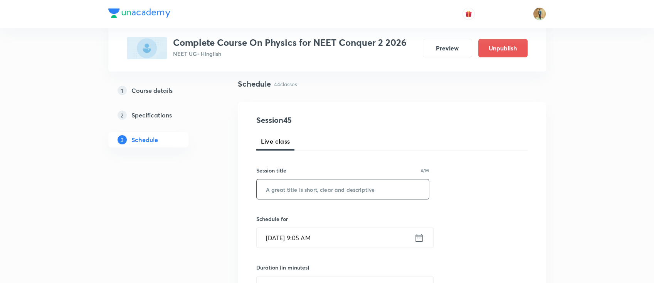
scroll to position [68, 0]
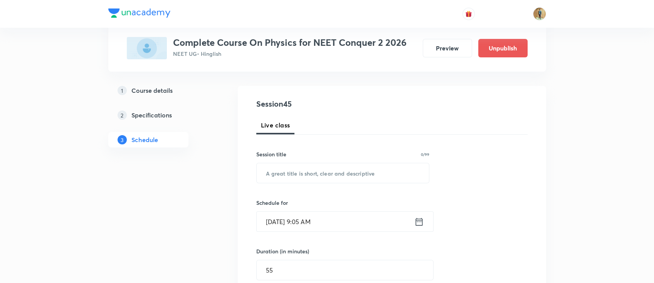
click at [321, 161] on div "Session title 0/99 ​" at bounding box center [342, 166] width 173 height 33
click at [327, 178] on input "text" at bounding box center [343, 173] width 173 height 20
paste input "Circular motion -5"
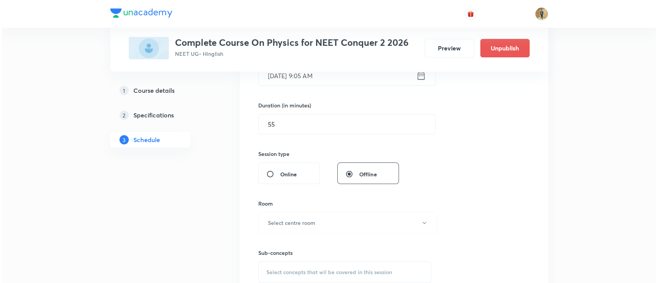
scroll to position [240, 0]
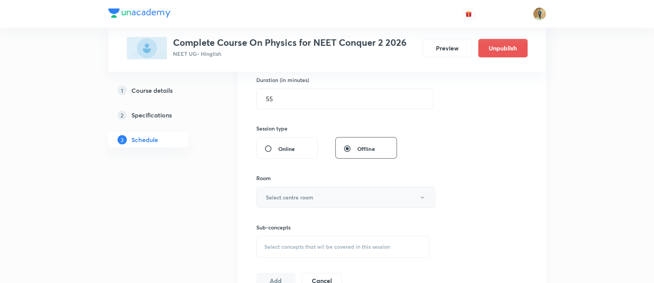
type input "Circular motion -6"
click at [314, 205] on button "Select centre room" at bounding box center [345, 197] width 179 height 21
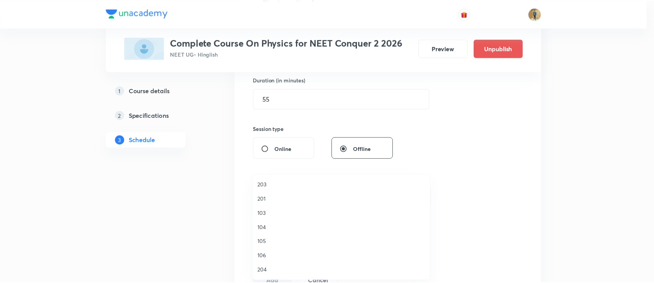
scroll to position [68, 0]
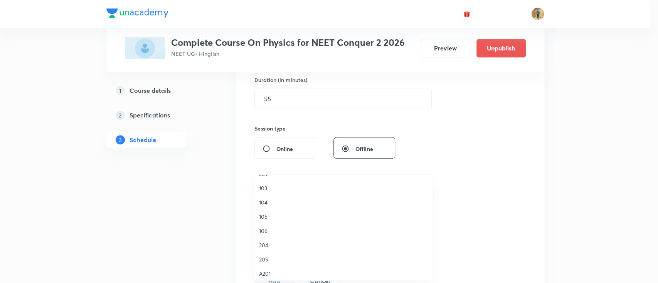
click at [269, 260] on span "205" at bounding box center [343, 260] width 169 height 8
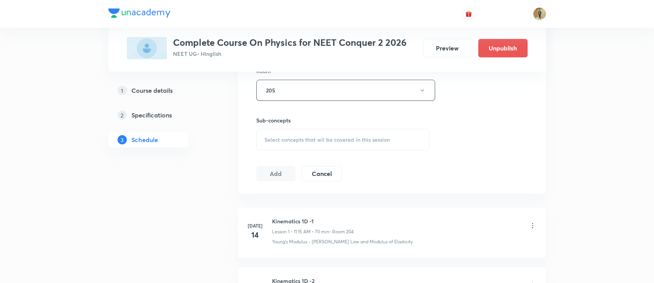
scroll to position [377, 0]
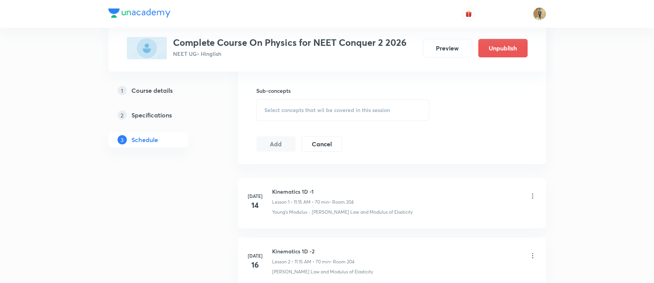
click at [292, 115] on div "Select concepts that wil be covered in this session" at bounding box center [342, 110] width 173 height 22
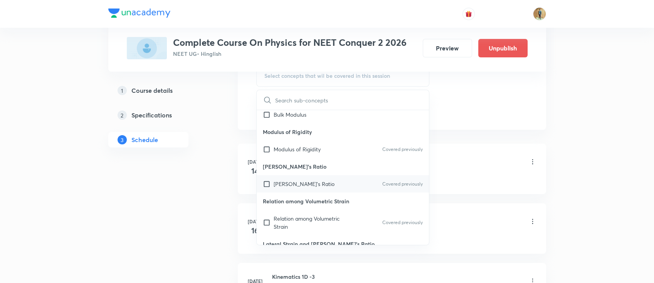
click at [293, 188] on div "Poisson's Ratio Covered previously" at bounding box center [343, 183] width 173 height 17
checkbox input "true"
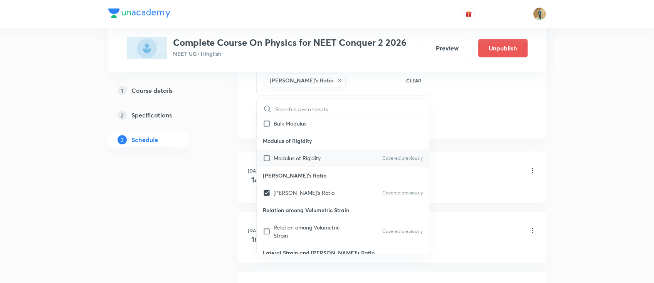
click at [291, 160] on p "Modulus of Rigidity" at bounding box center [297, 158] width 47 height 8
checkbox input "true"
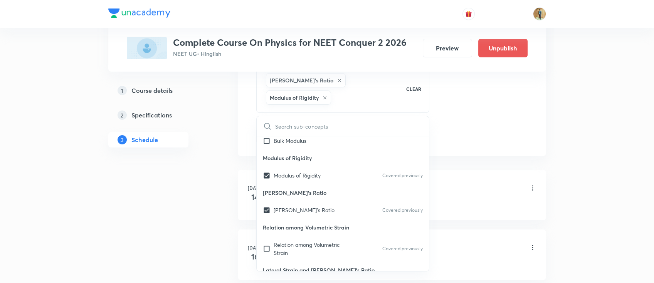
drag, startPoint x: 564, startPoint y: 122, endPoint x: 543, endPoint y: 118, distance: 22.0
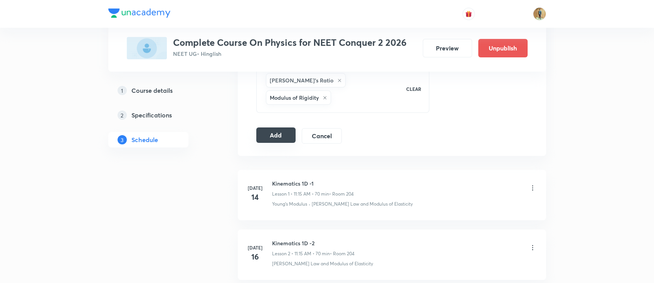
click at [269, 128] on button "Add" at bounding box center [276, 135] width 40 height 15
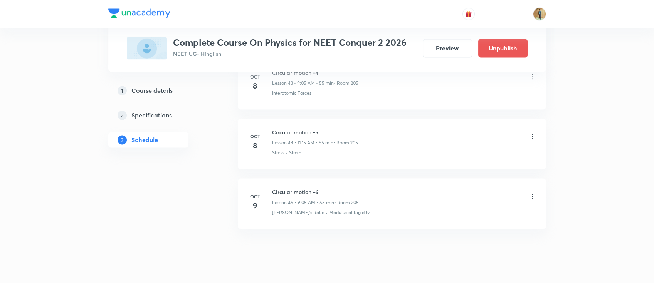
scroll to position [2667, 0]
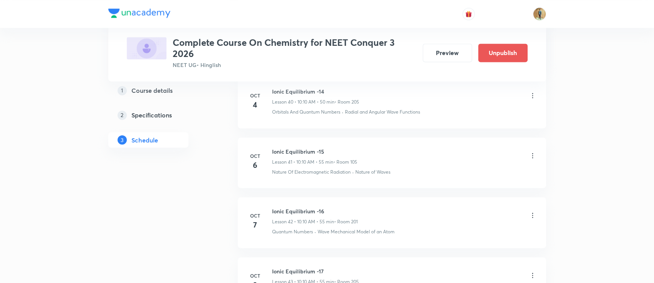
scroll to position [2911, 0]
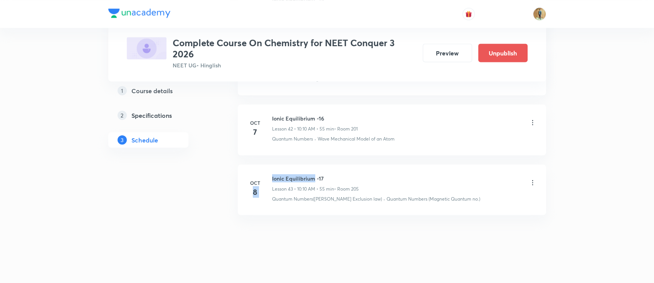
drag, startPoint x: 271, startPoint y: 174, endPoint x: 315, endPoint y: 177, distance: 44.0
click at [315, 177] on div "[DATE] Ionic Equilibrium -17 Lesson 43 • 10:10 AM • 55 min • Room 205 Quantum N…" at bounding box center [391, 188] width 289 height 28
click at [324, 177] on h6 "Ionic Equilibrium -17" at bounding box center [315, 178] width 87 height 8
drag, startPoint x: 320, startPoint y: 177, endPoint x: 271, endPoint y: 175, distance: 48.6
click at [272, 175] on h6 "Ionic Equilibrium -17" at bounding box center [315, 178] width 87 height 8
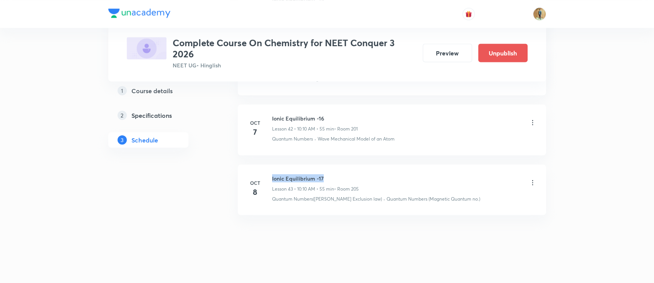
copy h6 "Ionic Equilibrium -17"
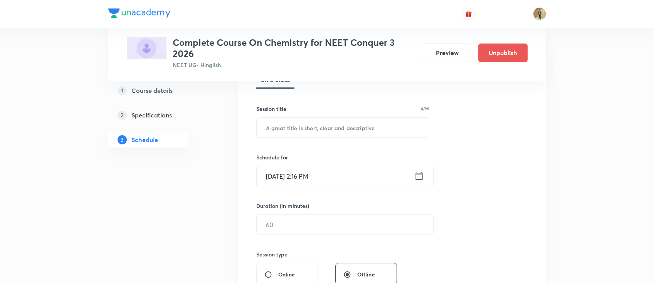
scroll to position [50, 0]
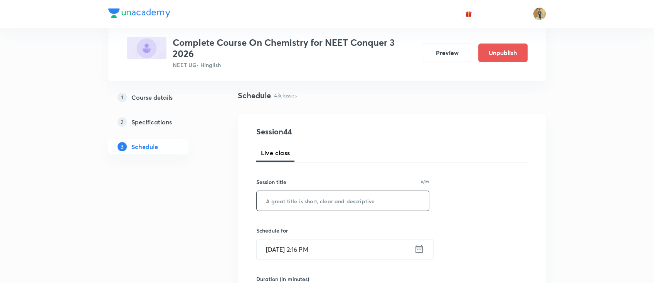
click at [353, 206] on input "text" at bounding box center [343, 201] width 173 height 20
paste input "Ionic Equilibrium -17"
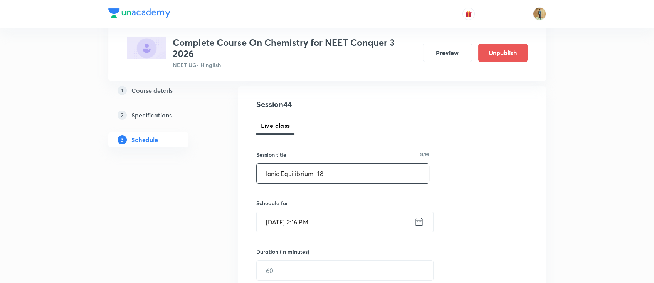
scroll to position [119, 0]
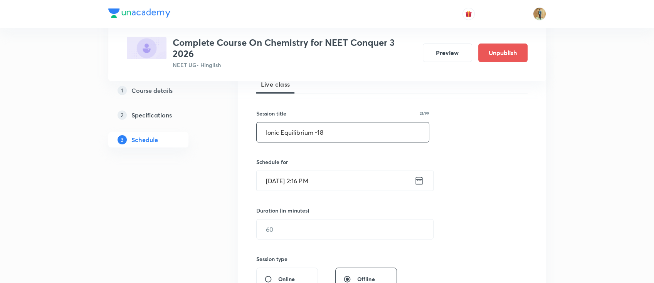
type input "Ionic Equilibrium -18"
click at [339, 183] on input "[DATE] 2:16 PM" at bounding box center [336, 181] width 158 height 20
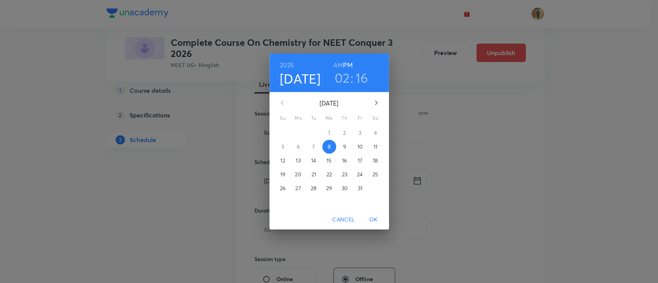
click at [342, 149] on span "9" at bounding box center [345, 147] width 14 height 8
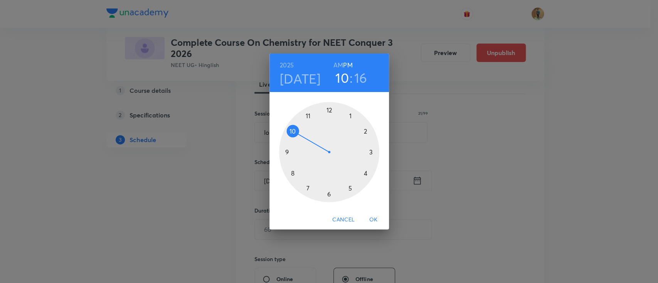
drag, startPoint x: 366, startPoint y: 134, endPoint x: 298, endPoint y: 131, distance: 67.9
click at [298, 131] on div at bounding box center [329, 152] width 100 height 100
click at [337, 62] on h6 "AM" at bounding box center [338, 65] width 10 height 11
click at [364, 133] on div at bounding box center [329, 152] width 100 height 100
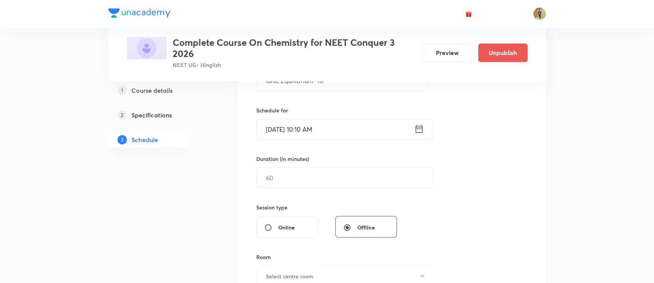
scroll to position [187, 0]
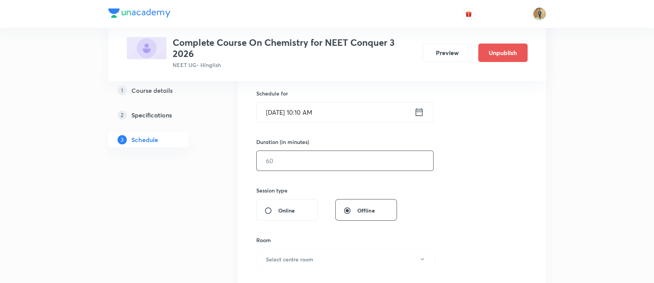
click at [316, 168] on input "text" at bounding box center [345, 161] width 177 height 20
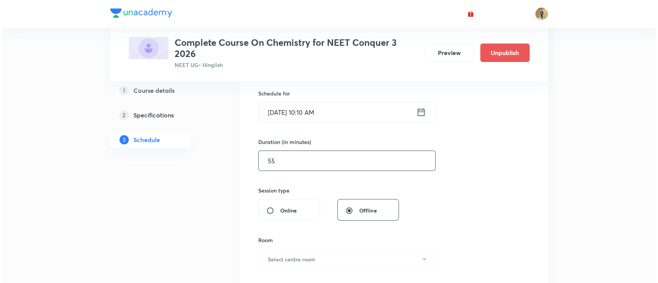
scroll to position [290, 0]
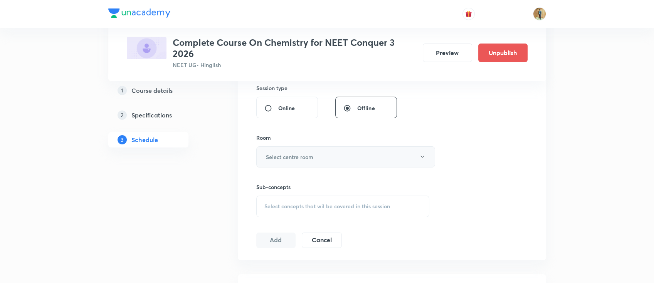
type input "55"
click at [315, 160] on button "Select centre room" at bounding box center [345, 156] width 179 height 21
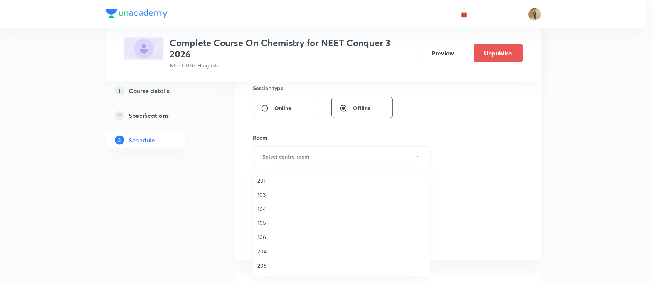
scroll to position [68, 0]
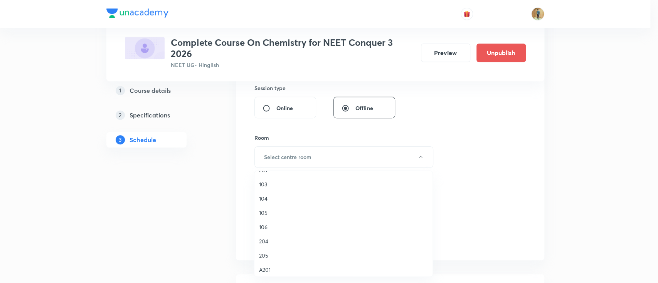
click at [266, 255] on span "205" at bounding box center [343, 256] width 169 height 8
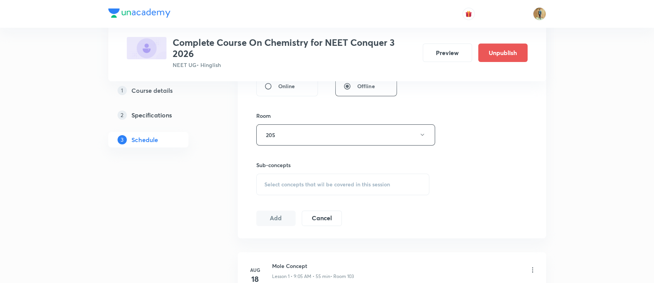
scroll to position [324, 0]
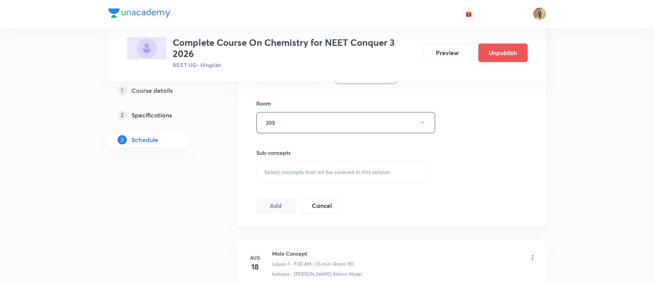
click at [310, 175] on div "Select concepts that wil be covered in this session" at bounding box center [342, 172] width 173 height 22
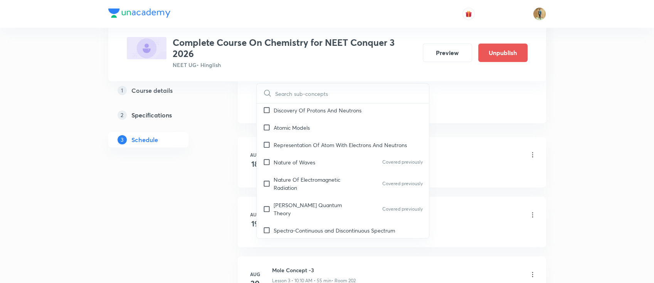
scroll to position [377, 0]
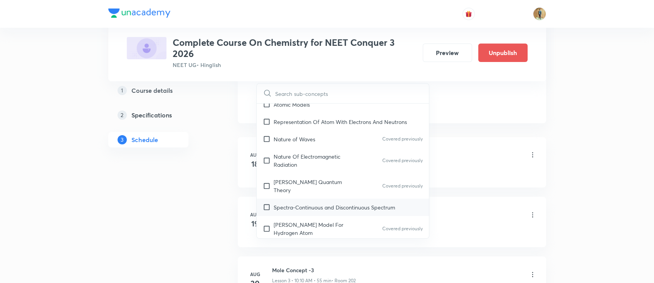
click at [283, 199] on div "Spectra-Continuous and Discontinuous Spectrum" at bounding box center [343, 207] width 173 height 17
checkbox input "true"
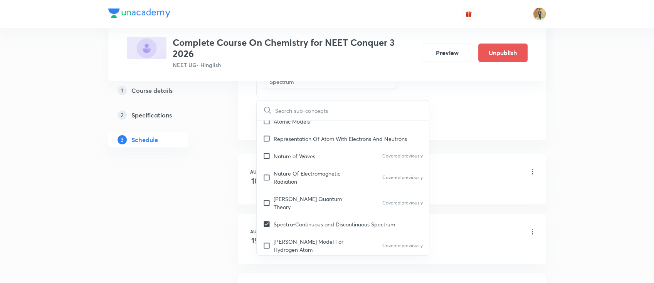
click at [510, 170] on div "Mole Concept Lesson 1 • 9:05 AM • 55 min • Room 103" at bounding box center [404, 173] width 264 height 18
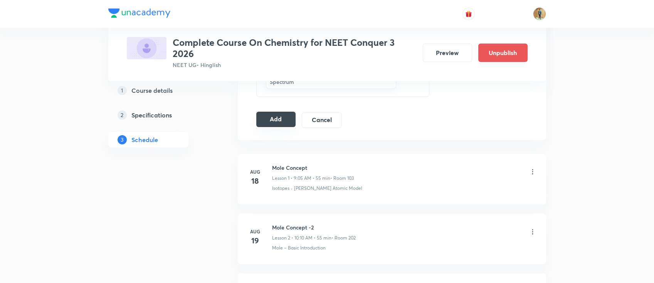
click at [262, 119] on button "Add" at bounding box center [276, 119] width 40 height 15
